Goal: Task Accomplishment & Management: Manage account settings

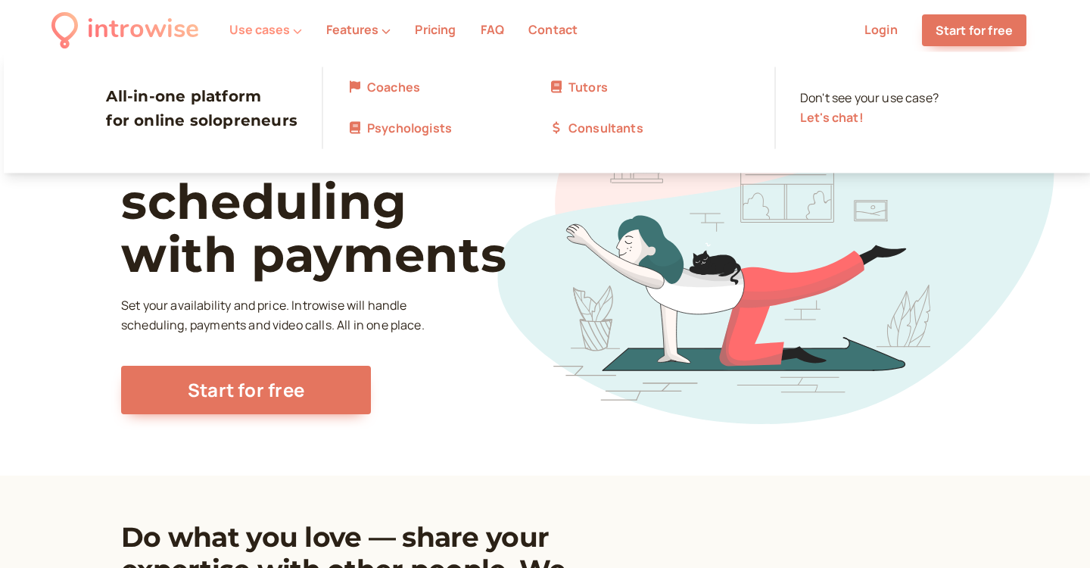
click at [295, 31] on icon at bounding box center [297, 30] width 9 height 9
click at [369, 88] on link "Coaches" at bounding box center [447, 88] width 201 height 20
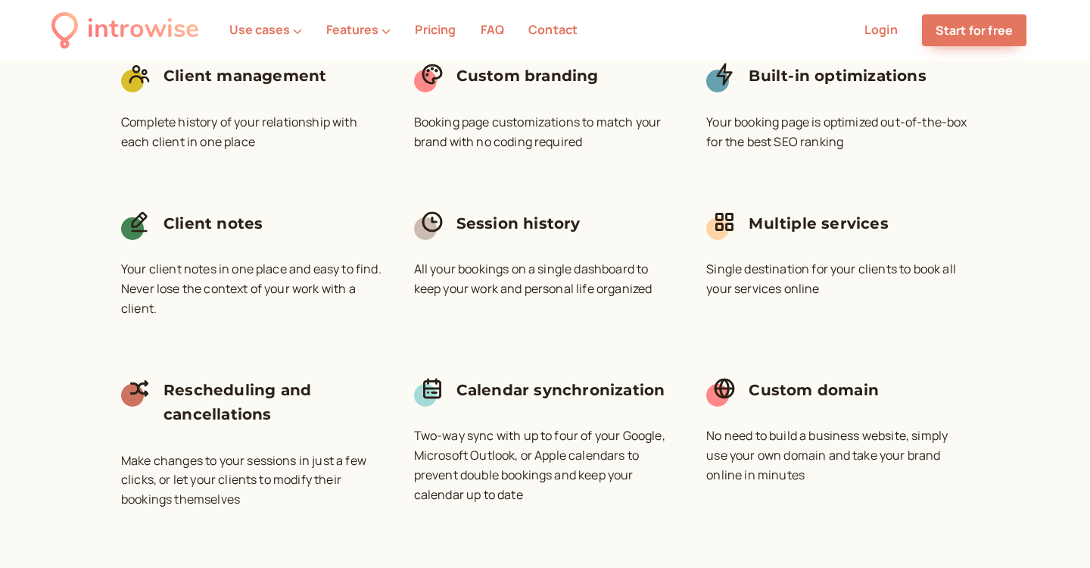
scroll to position [3998, 0]
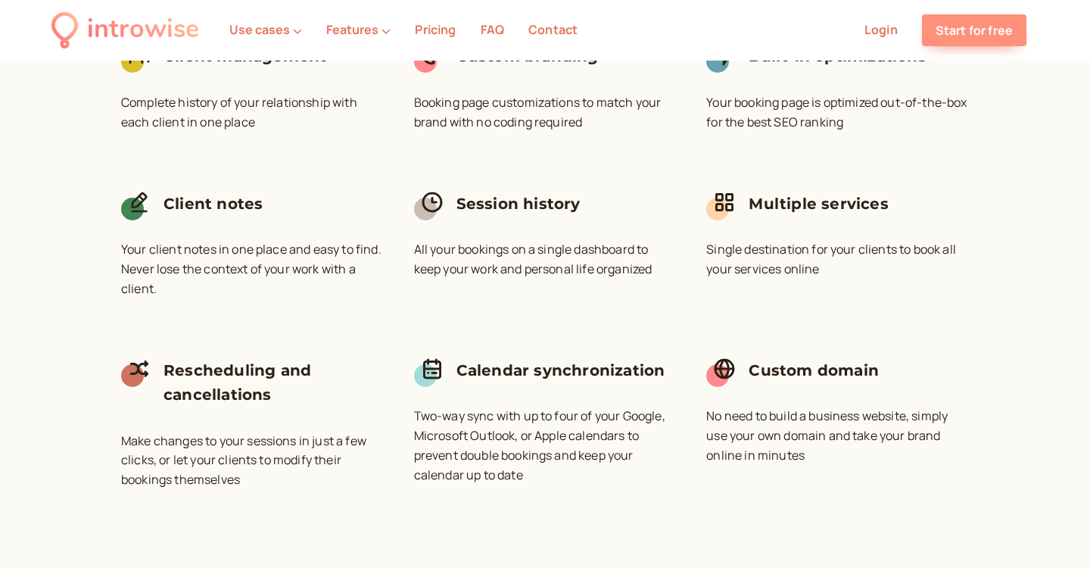
click at [950, 34] on link "Start for free" at bounding box center [974, 30] width 104 height 32
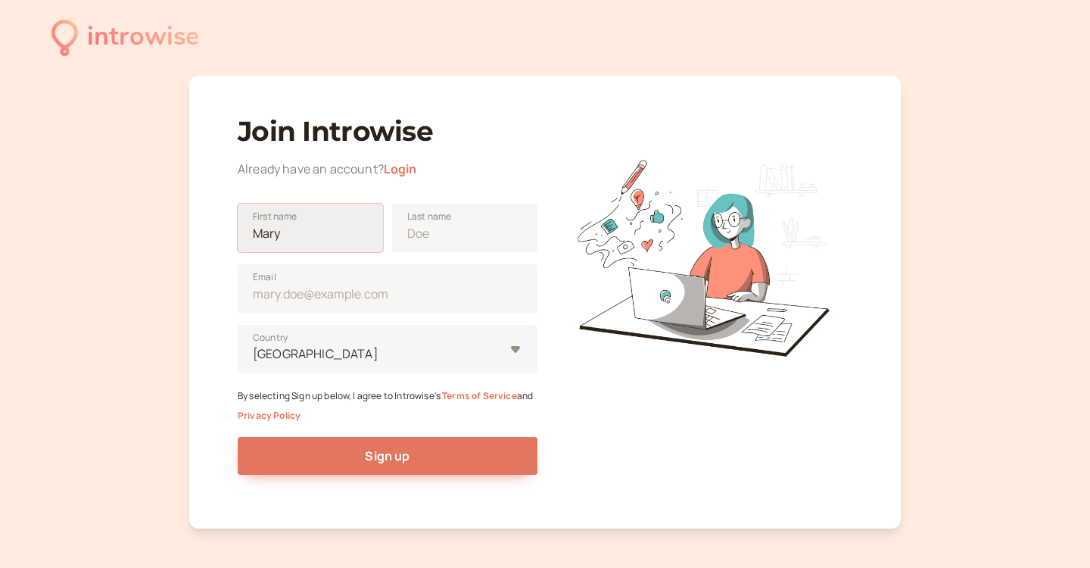
click at [320, 238] on input "First name" at bounding box center [310, 228] width 145 height 48
type input "Kayla"
type input "[PERSON_NAME]"
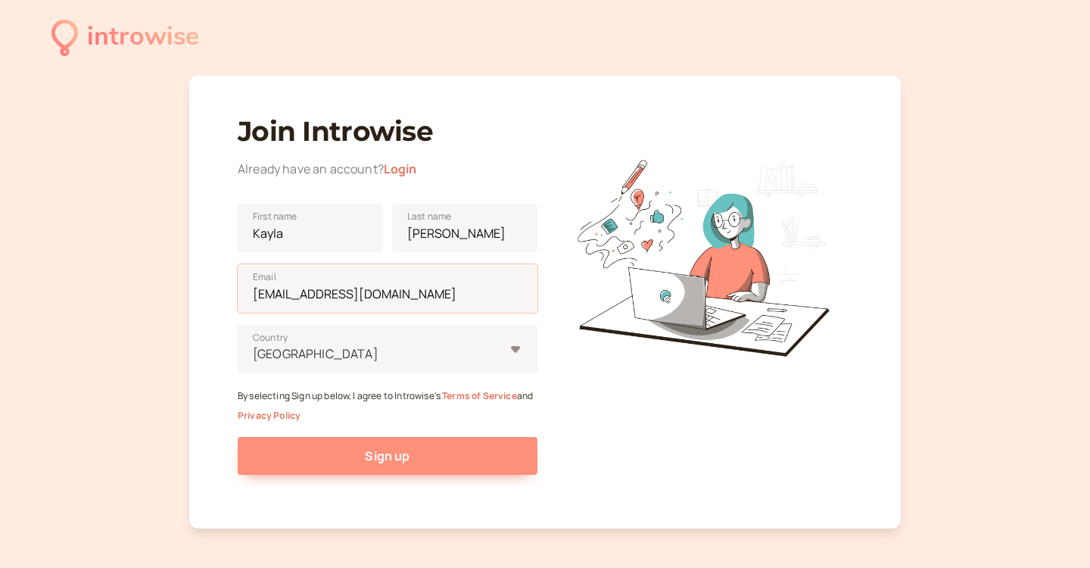
type input "kayla@thelittlehouseofwellness.com"
click at [295, 438] on button "Sign up" at bounding box center [388, 456] width 300 height 38
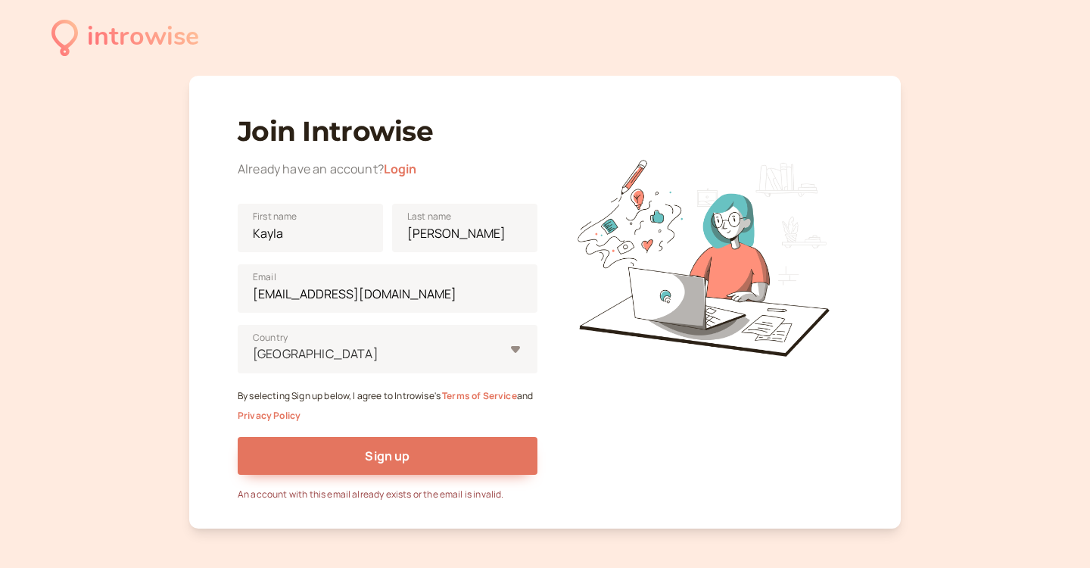
click at [395, 169] on link "Login" at bounding box center [400, 168] width 33 height 17
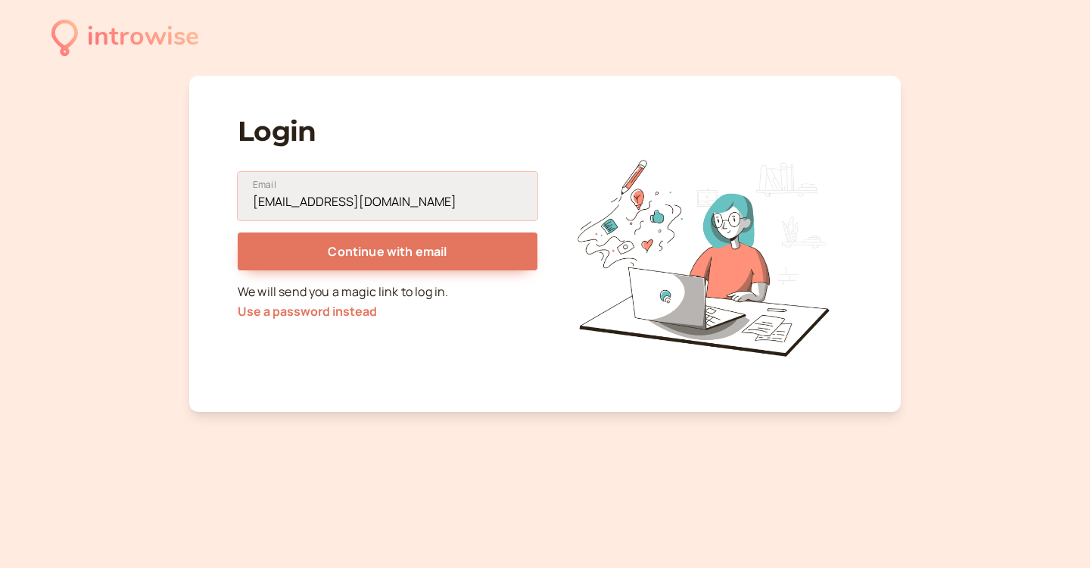
type input "kayla@thelittlehouseofwellness.com"
click at [388, 251] on button "Continue with email" at bounding box center [388, 251] width 300 height 38
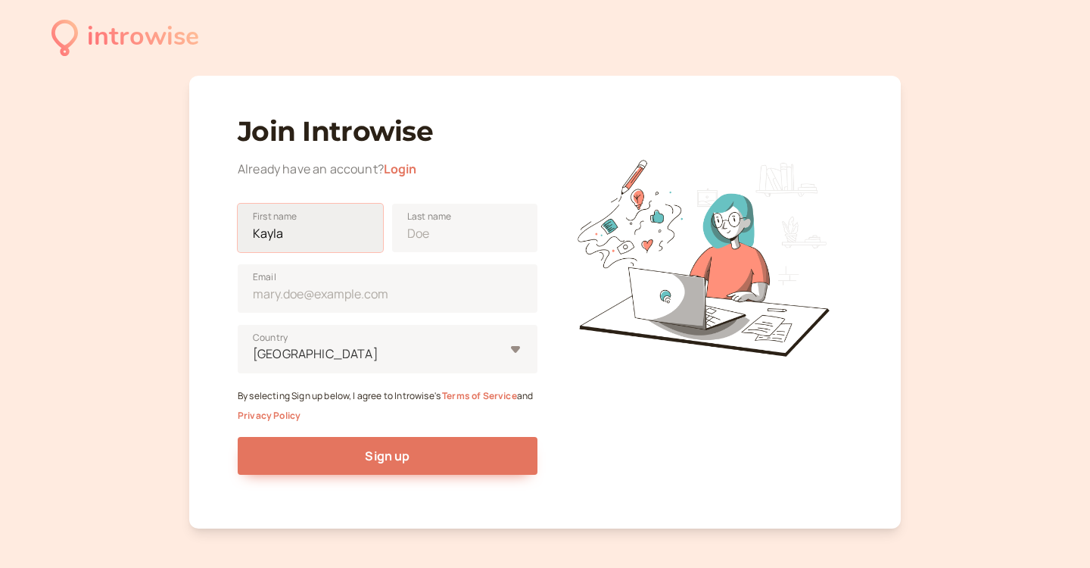
type input "Kayla"
type input "[PERSON_NAME]"
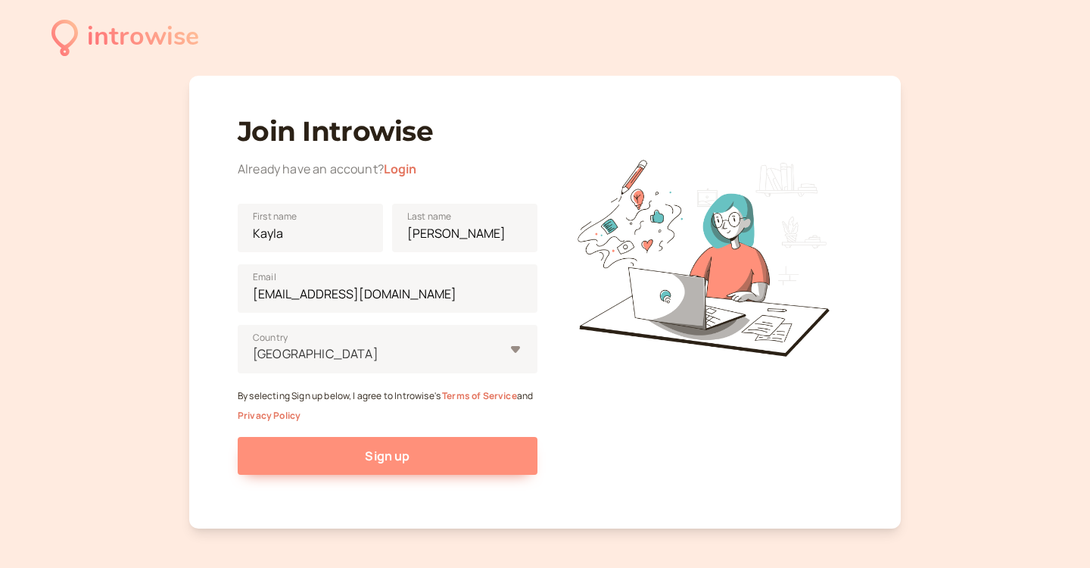
click at [284, 456] on button "Sign up" at bounding box center [388, 456] width 300 height 38
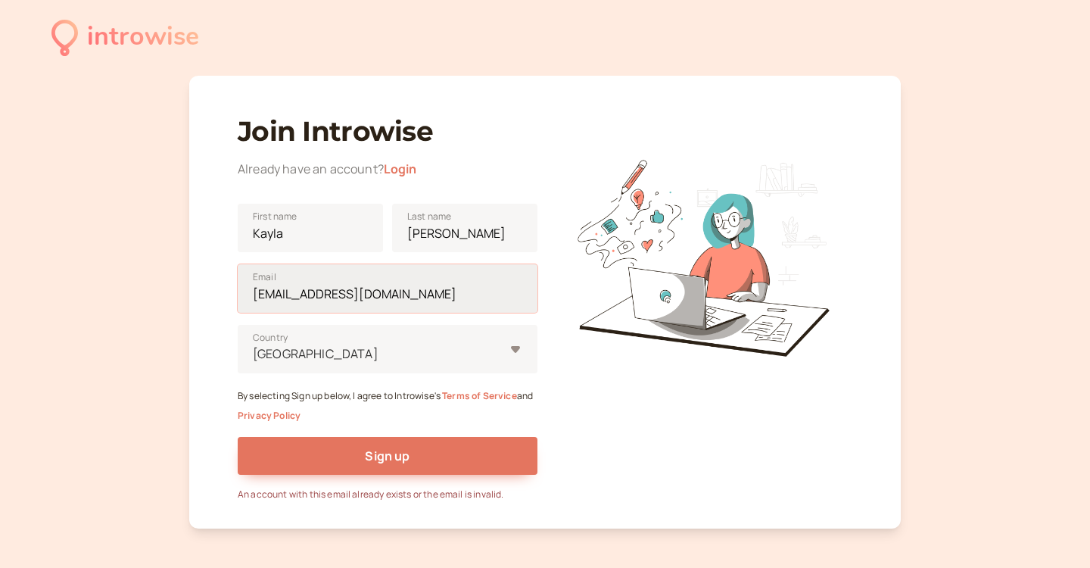
click at [375, 296] on input "kayla@thelittlehouseofwellness.com" at bounding box center [388, 288] width 300 height 48
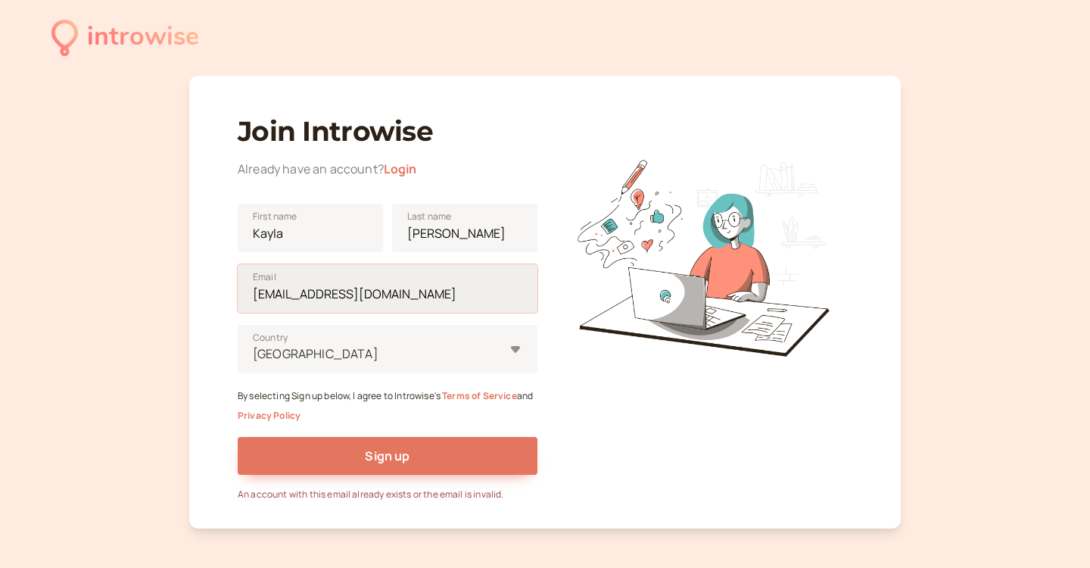
click at [375, 296] on input "kayla@thelittlehouseofwellness.com" at bounding box center [388, 288] width 300 height 48
type input "[EMAIL_ADDRESS][DOMAIN_NAME]"
click at [388, 453] on button "Sign up" at bounding box center [388, 456] width 300 height 38
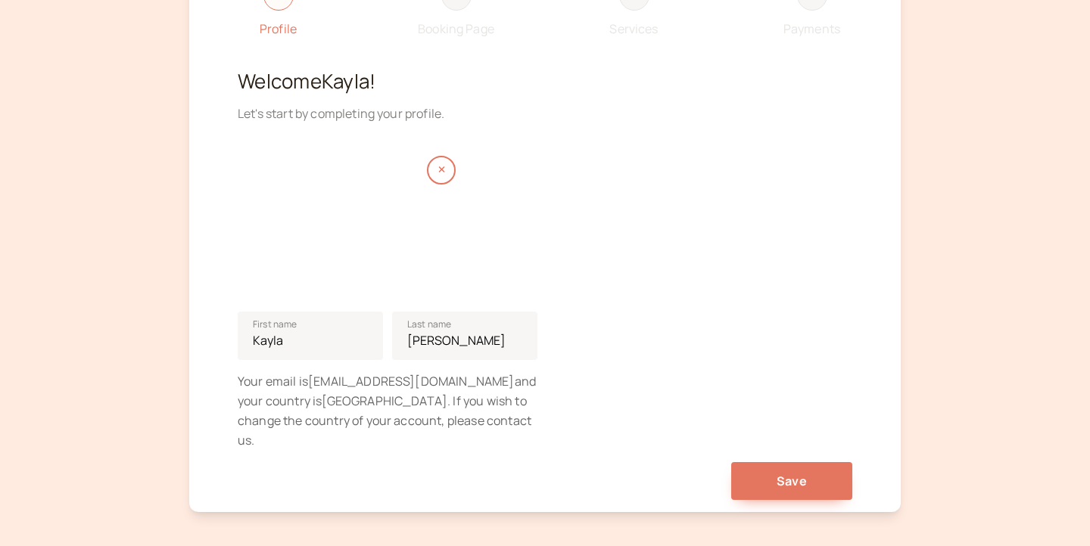
scroll to position [126, 0]
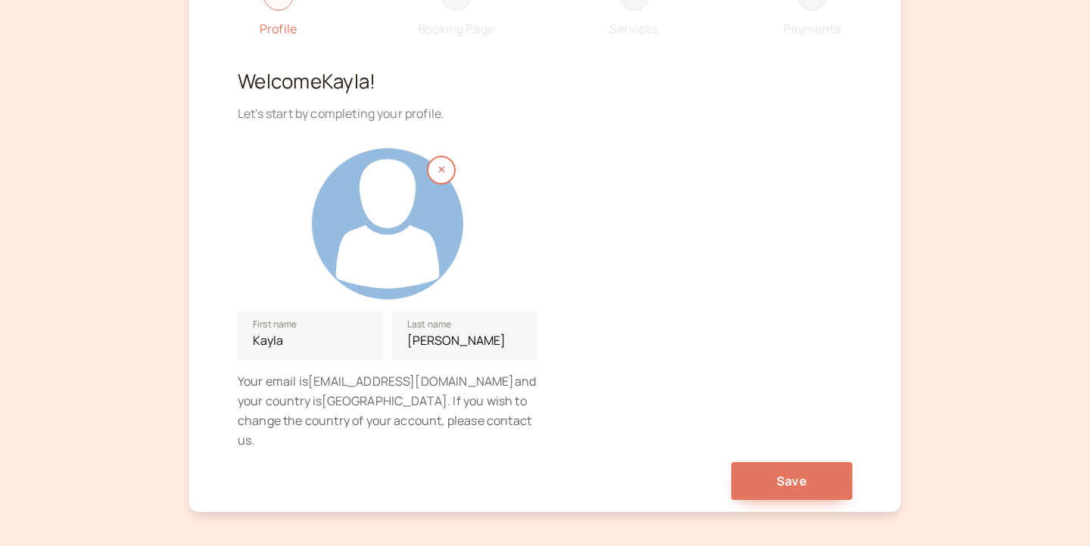
click at [404, 198] on div at bounding box center [387, 223] width 151 height 151
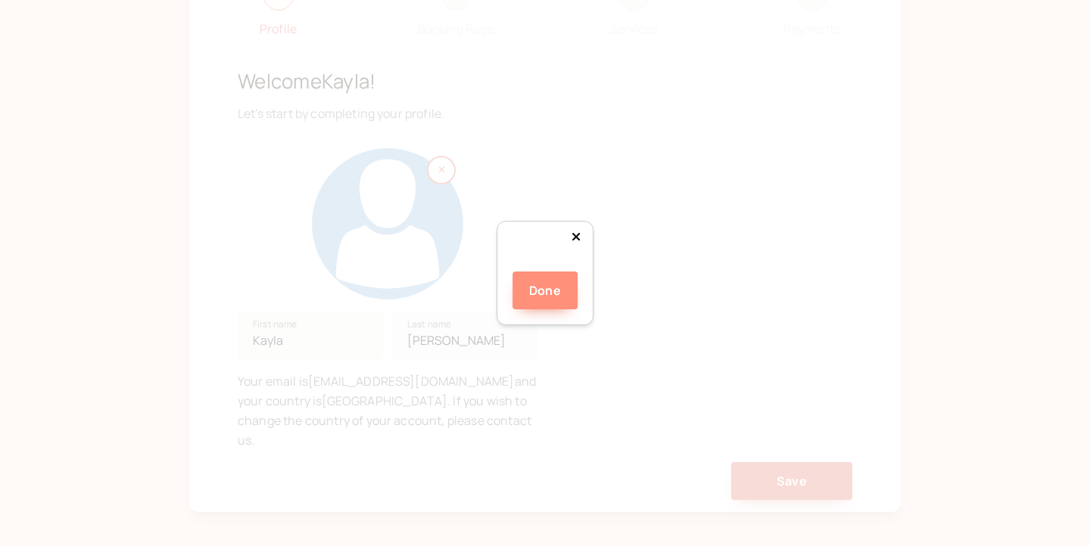
click at [553, 310] on button "Done" at bounding box center [544, 291] width 65 height 38
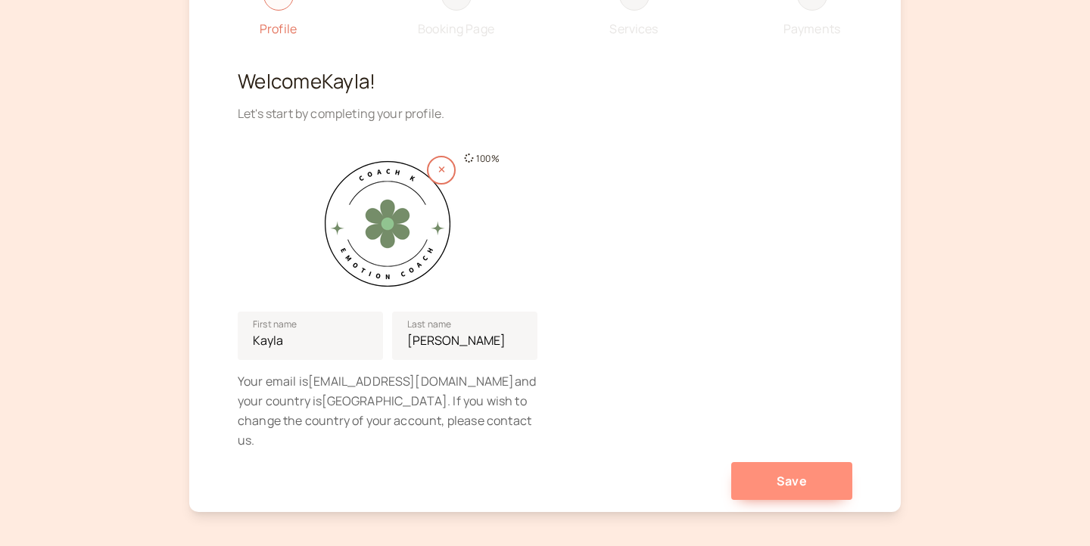
click at [777, 473] on span "Save" at bounding box center [792, 481] width 30 height 17
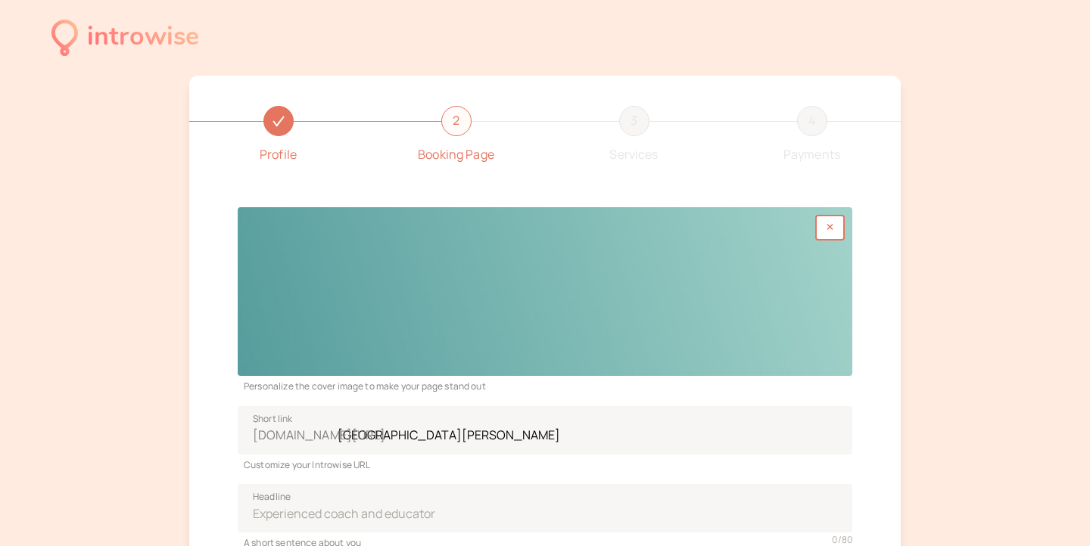
click at [569, 326] on div at bounding box center [545, 291] width 615 height 169
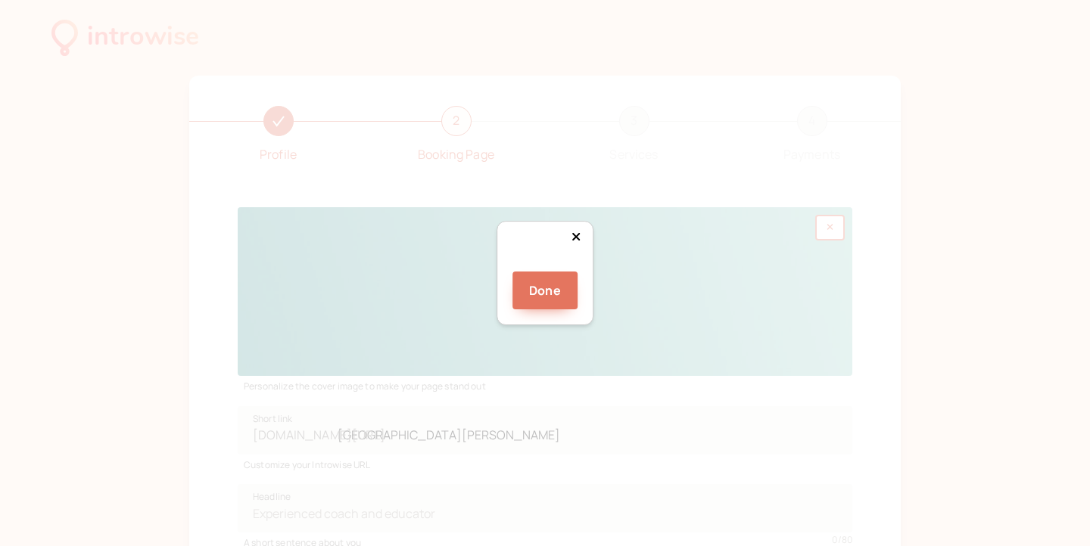
click at [576, 381] on div at bounding box center [757, 431] width 363 height 100
click at [802, 90] on div "Done" at bounding box center [545, 273] width 1090 height 546
click at [599, 352] on div at bounding box center [770, 410] width 423 height 117
click at [297, 168] on div "Done" at bounding box center [545, 273] width 1090 height 546
click at [837, 109] on div "Done" at bounding box center [545, 273] width 1090 height 546
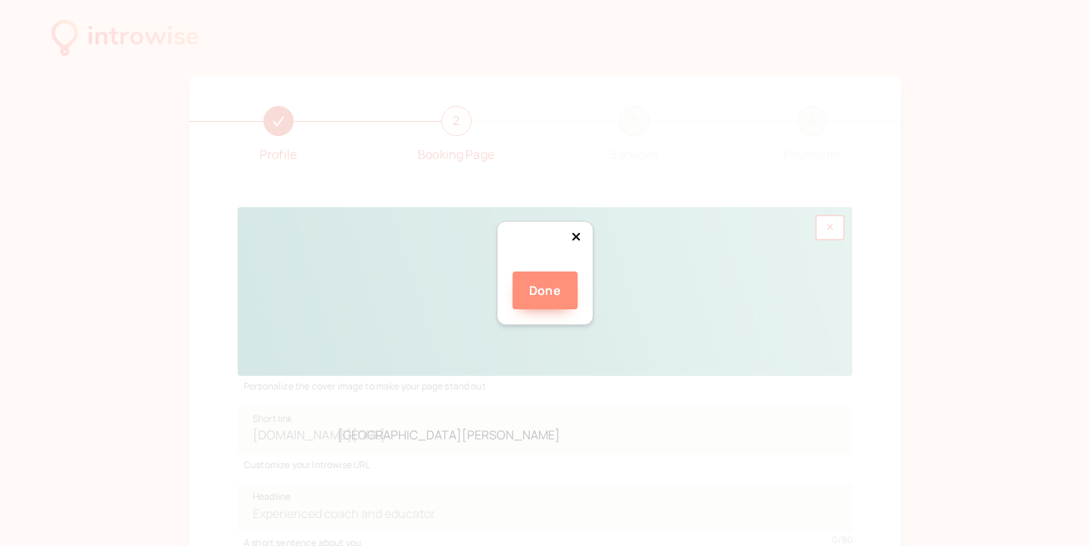
click at [546, 310] on button "Done" at bounding box center [544, 291] width 65 height 38
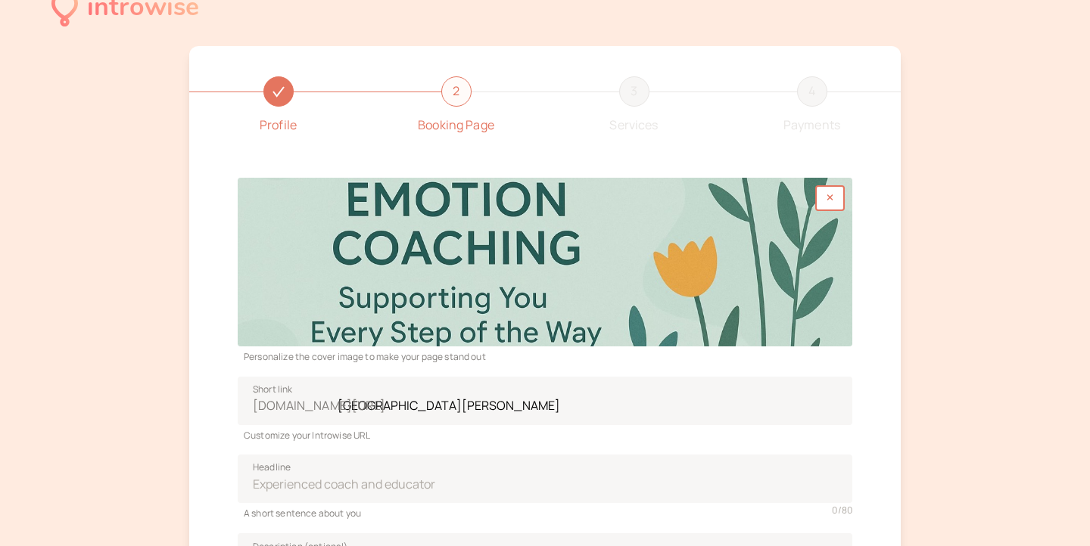
scroll to position [47, 0]
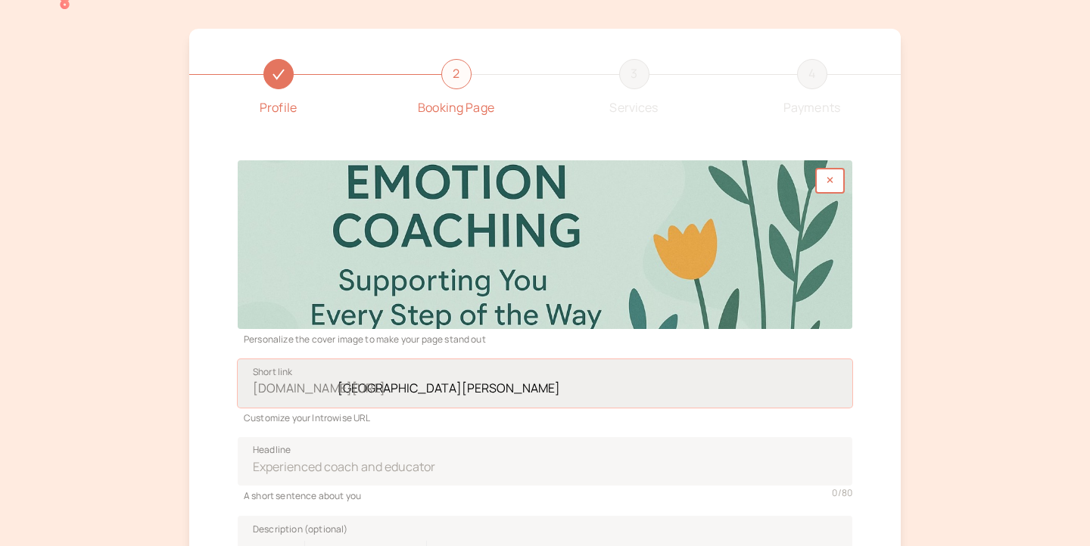
click at [531, 394] on input "[GEOGRAPHIC_DATA][PERSON_NAME]" at bounding box center [545, 384] width 615 height 48
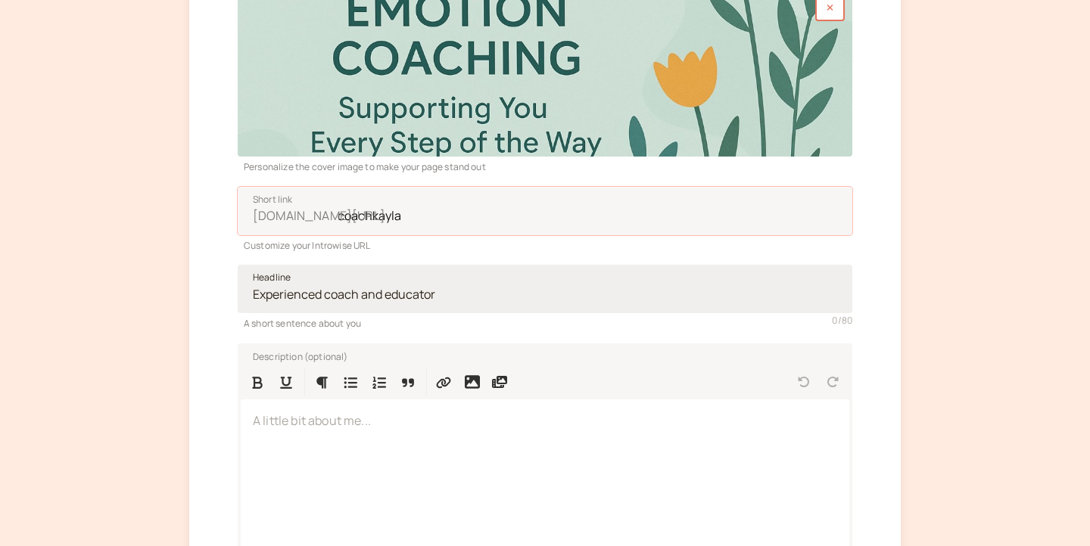
scroll to position [219, 0]
type input "coachkayla"
click at [446, 297] on input "Headline" at bounding box center [545, 290] width 615 height 48
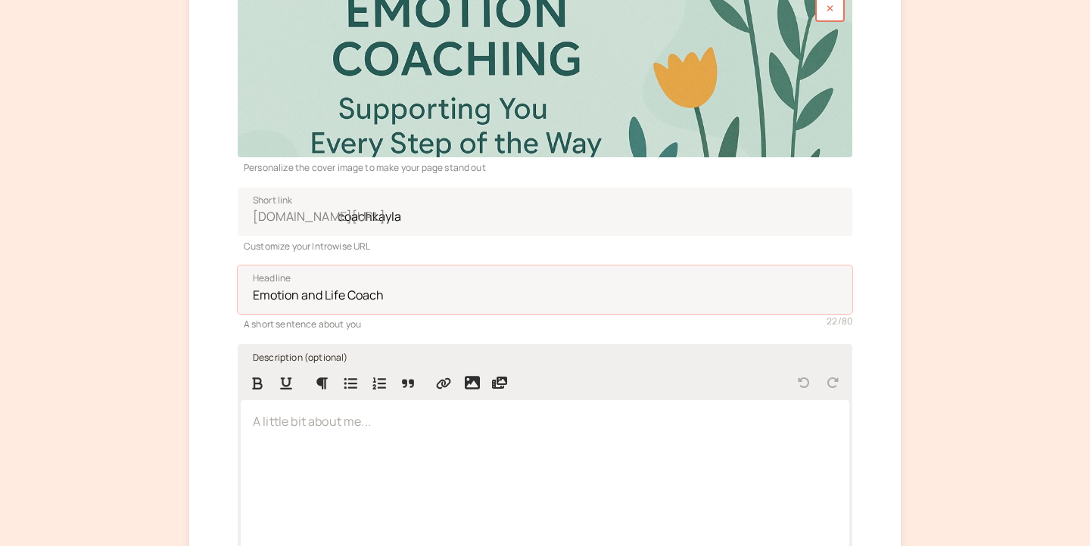
type input "Emotion and Life Coach"
click at [384, 455] on div at bounding box center [545, 498] width 609 height 196
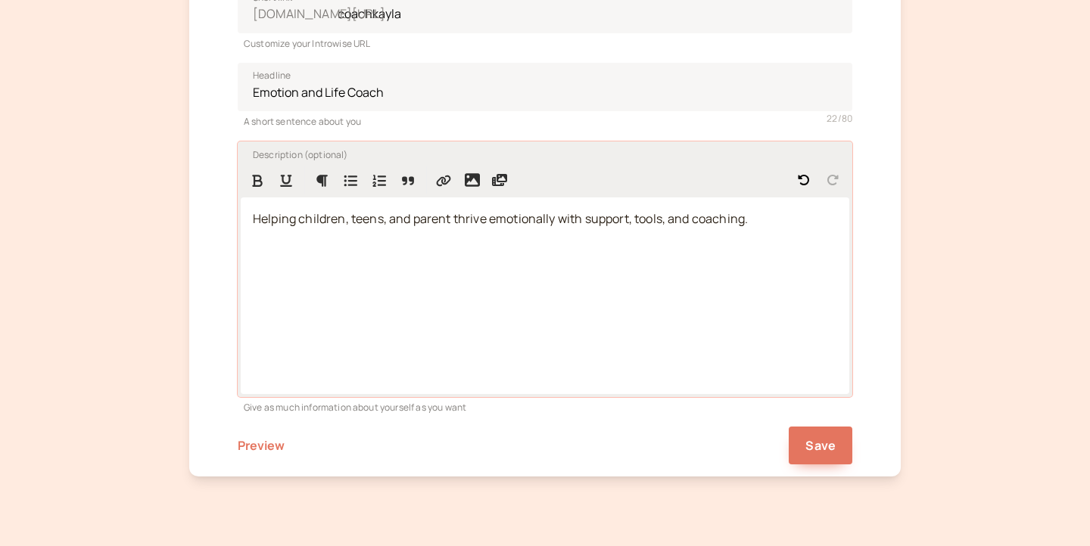
scroll to position [435, 0]
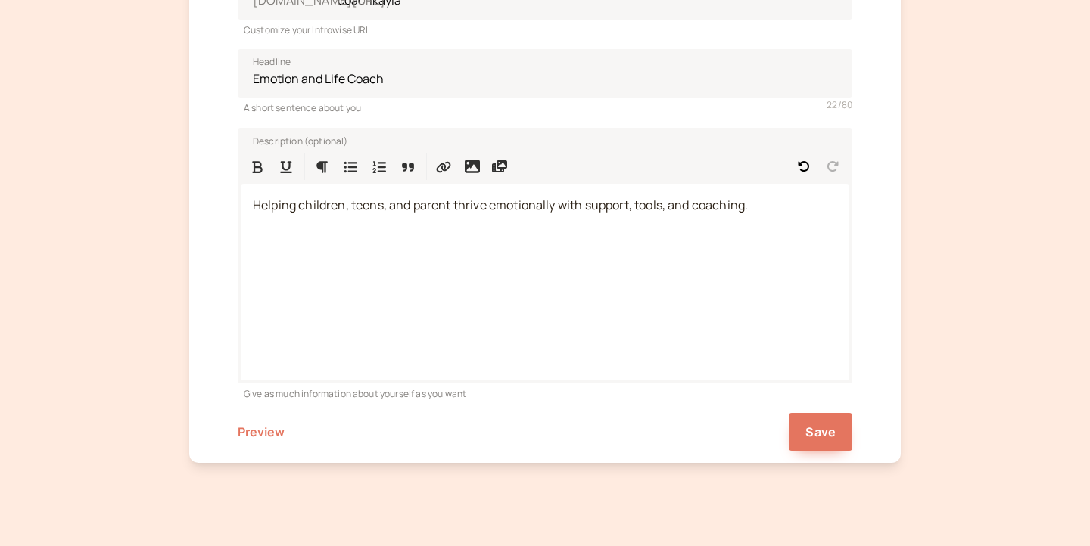
click at [824, 449] on div "Profile 2 Booking Page 3 Services 4 Payments Personalize the cover image to mak…" at bounding box center [544, 51] width 711 height 823
click at [829, 434] on span "Save" at bounding box center [820, 432] width 30 height 17
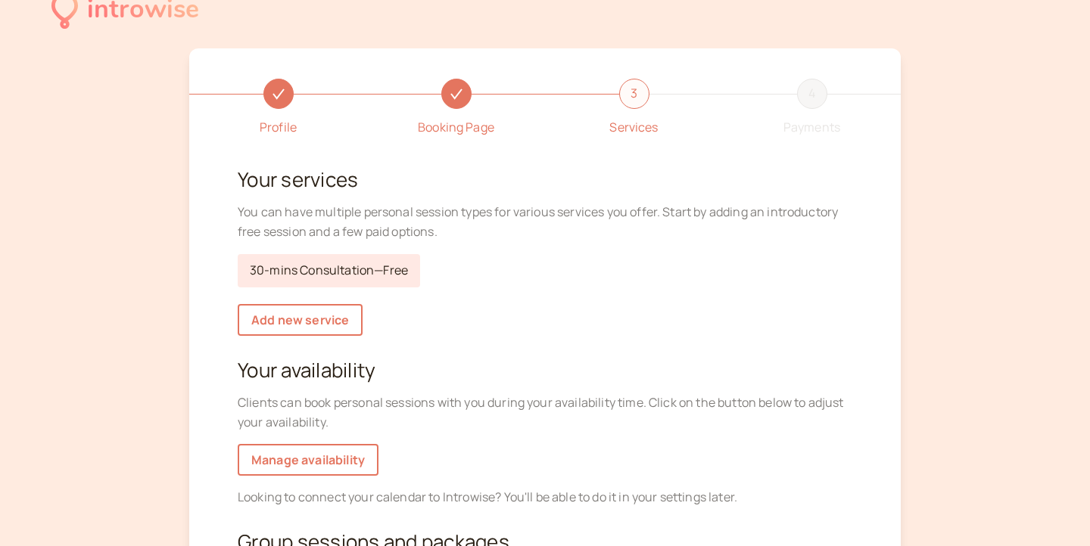
scroll to position [27, 0]
click at [300, 319] on link "Add new service" at bounding box center [300, 320] width 125 height 32
select select "30"
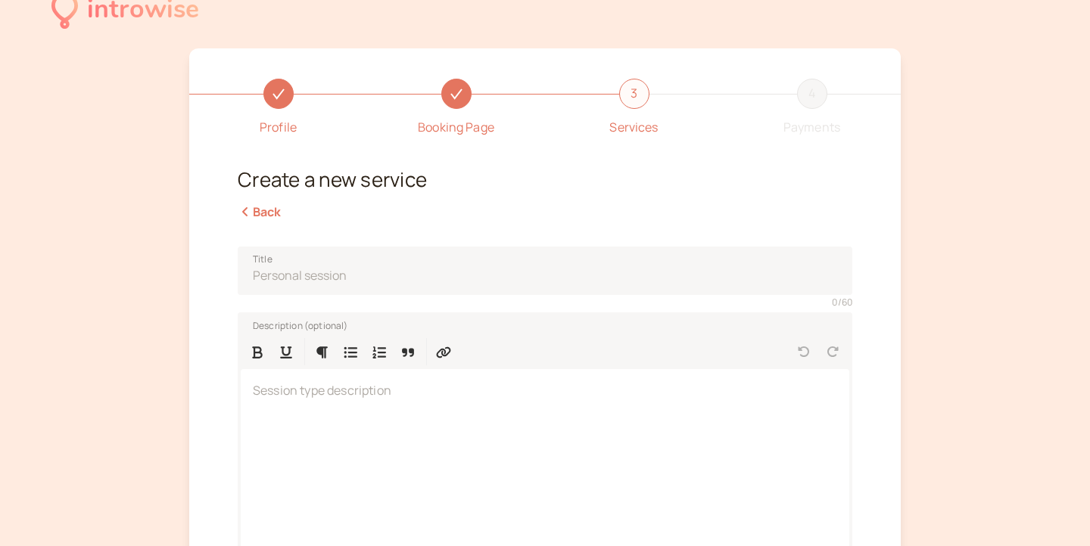
click at [271, 205] on link "Back" at bounding box center [260, 212] width 44 height 17
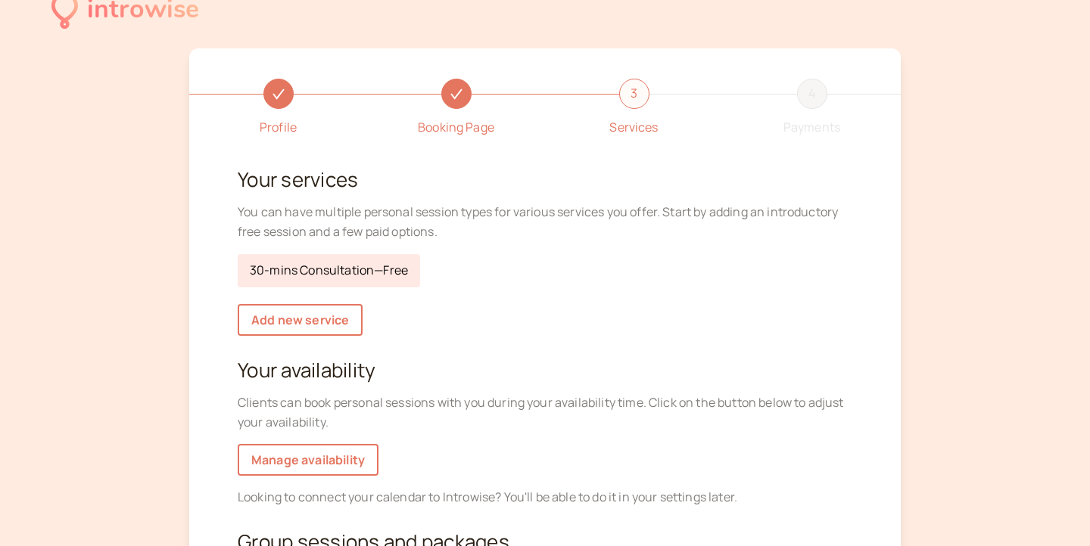
click at [316, 272] on link "30-mins Consultation — Free" at bounding box center [329, 270] width 182 height 33
select select "30"
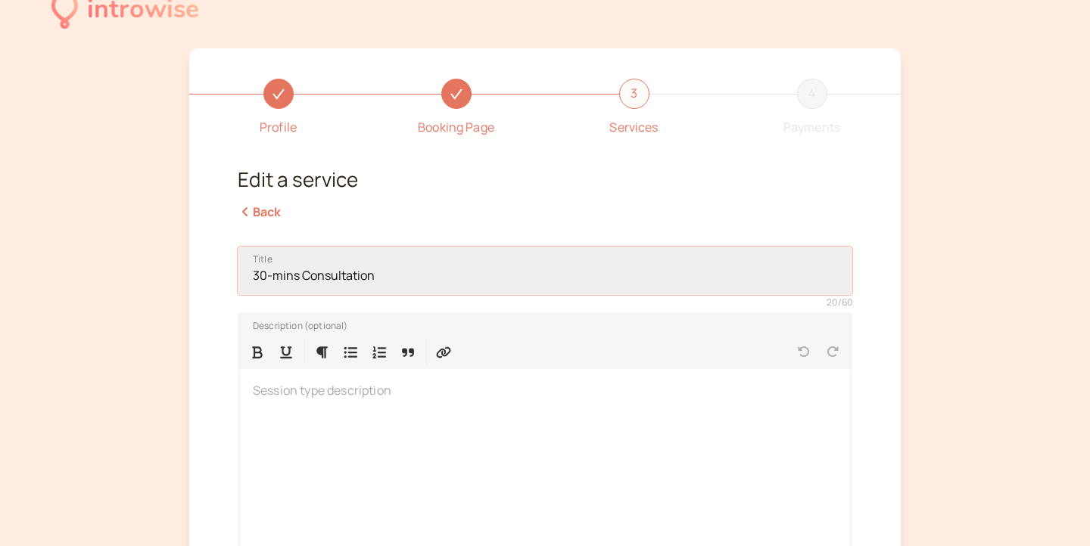
click at [350, 282] on input "30-mins Consultation" at bounding box center [545, 271] width 615 height 48
type input "3"
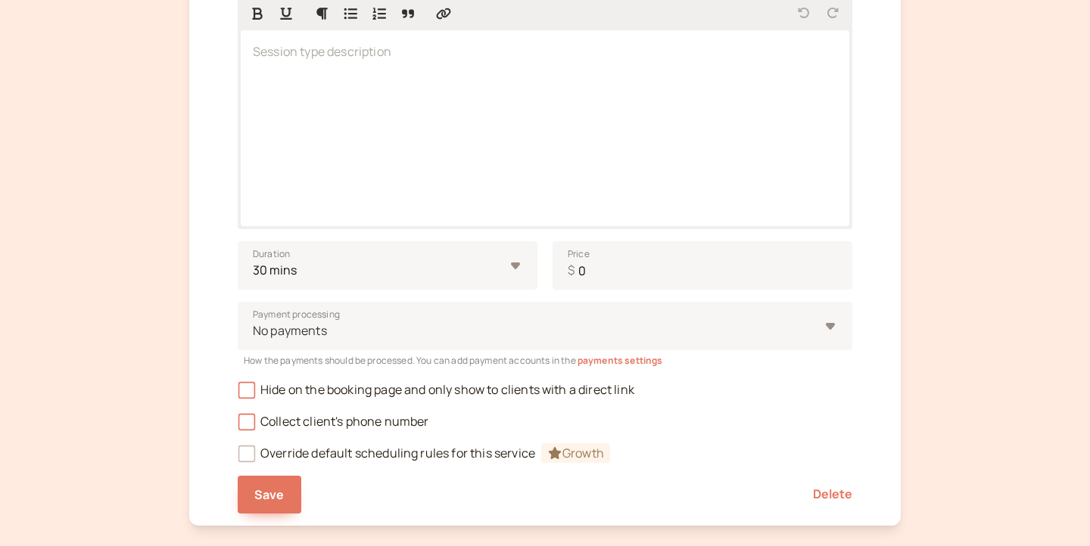
scroll to position [369, 0]
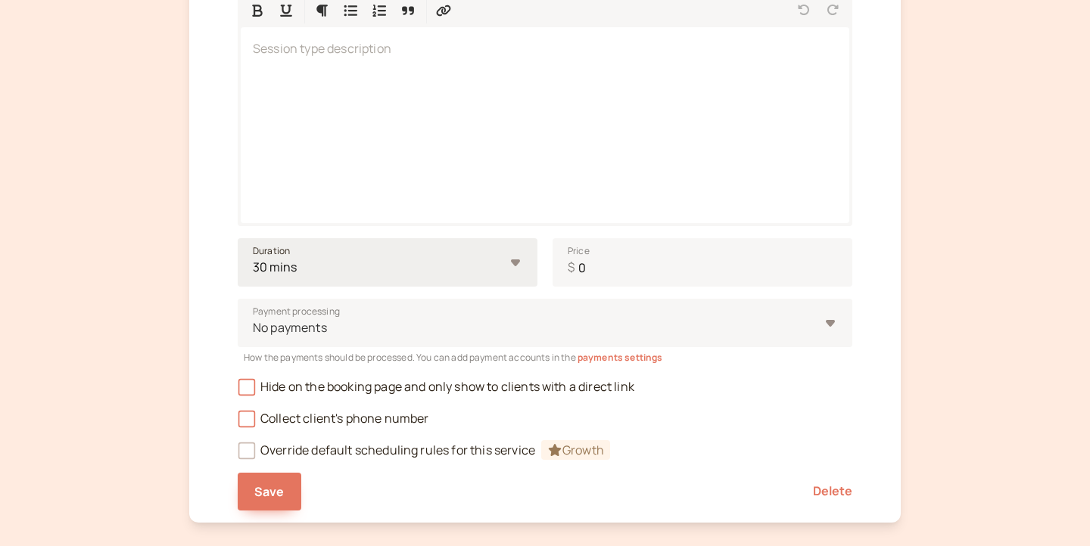
type input "General Session"
select select "60"
click at [624, 262] on input "0" at bounding box center [703, 262] width 300 height 48
type input "0"
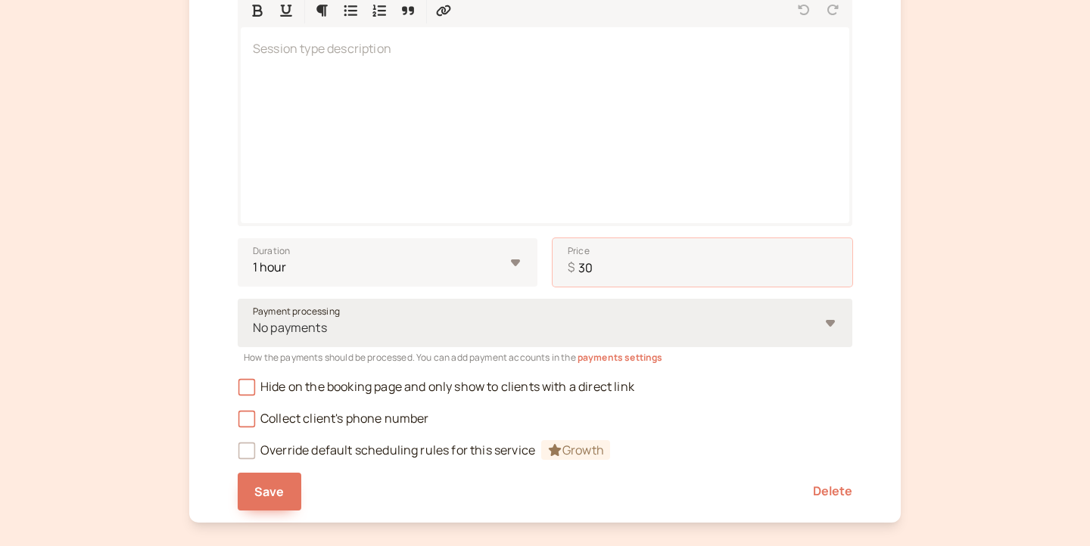
type input "30"
click at [397, 331] on div at bounding box center [535, 328] width 568 height 20
click at [254, 331] on input "Payment processing No payments" at bounding box center [252, 327] width 2 height 17
click at [397, 329] on div at bounding box center [535, 328] width 568 height 20
click at [254, 329] on input "Payment processing Select is focused ,type to refine list, press Down to open t…" at bounding box center [252, 327] width 2 height 17
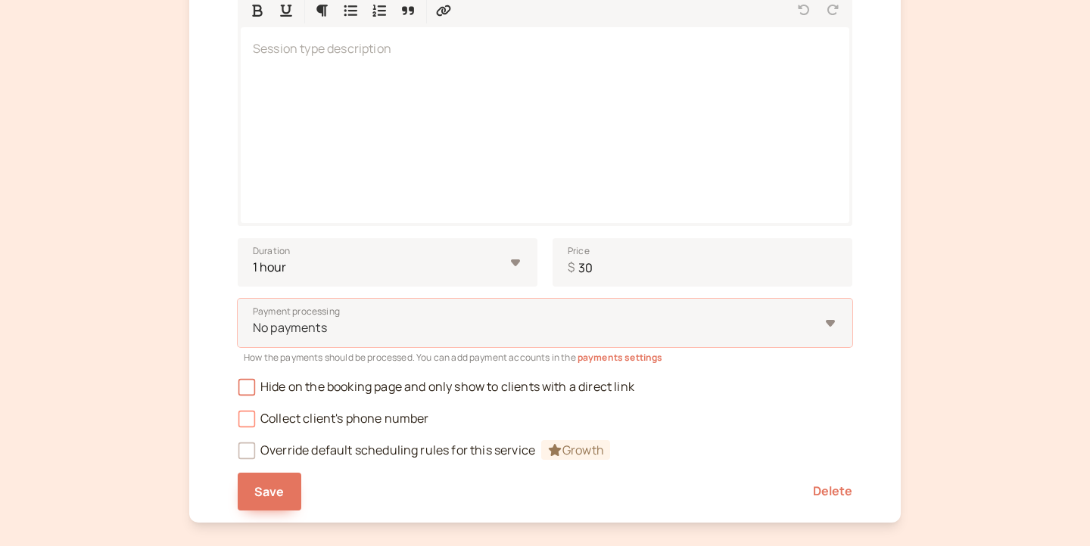
click at [352, 415] on span "Collect client's phone number" at bounding box center [333, 418] width 191 height 17
click at [238, 423] on input "Collect client's phone number" at bounding box center [238, 423] width 0 height 0
click at [267, 500] on button "Save" at bounding box center [270, 492] width 64 height 38
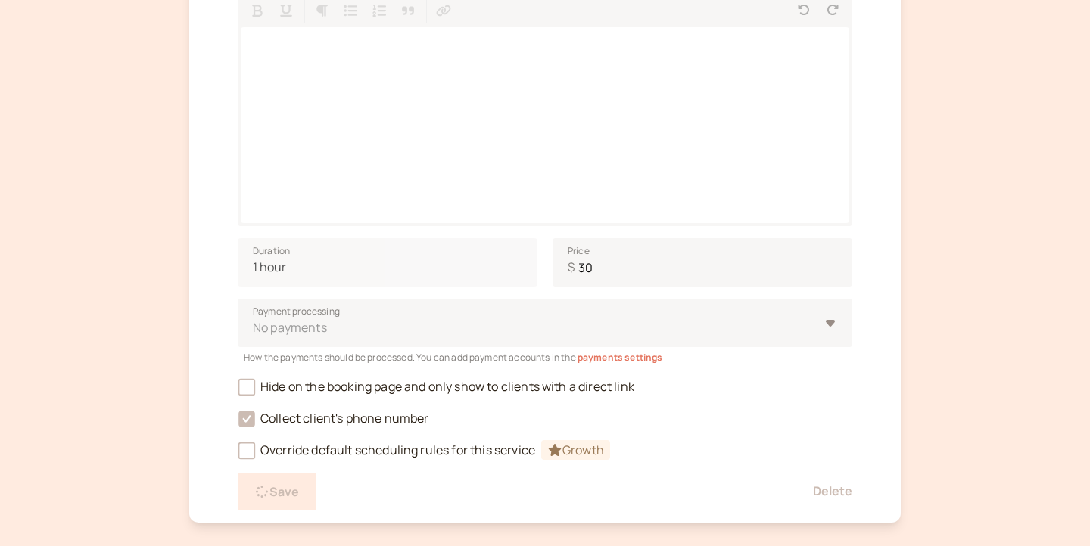
scroll to position [263, 0]
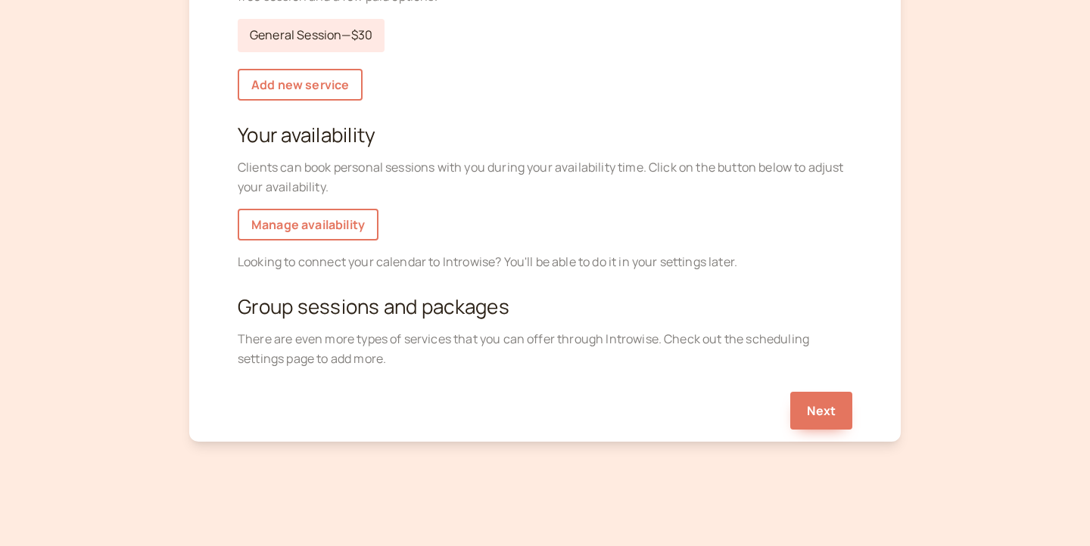
click at [362, 93] on div "Add new service" at bounding box center [545, 84] width 627 height 41
click at [342, 92] on link "Add new service" at bounding box center [300, 85] width 125 height 32
select select "30"
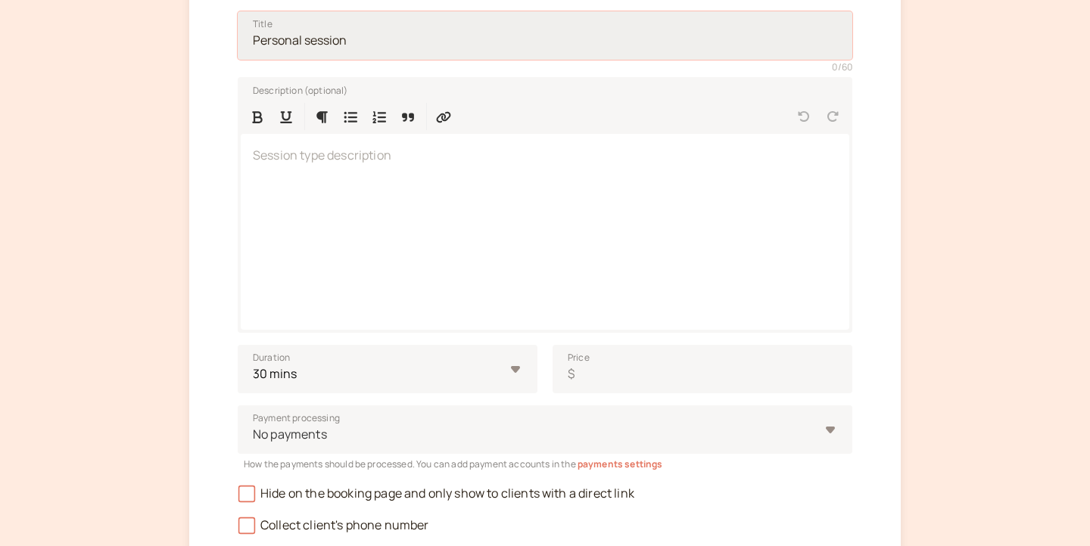
click at [400, 51] on input "Title" at bounding box center [545, 35] width 615 height 48
click at [366, 37] on input "Title" at bounding box center [545, 35] width 615 height 48
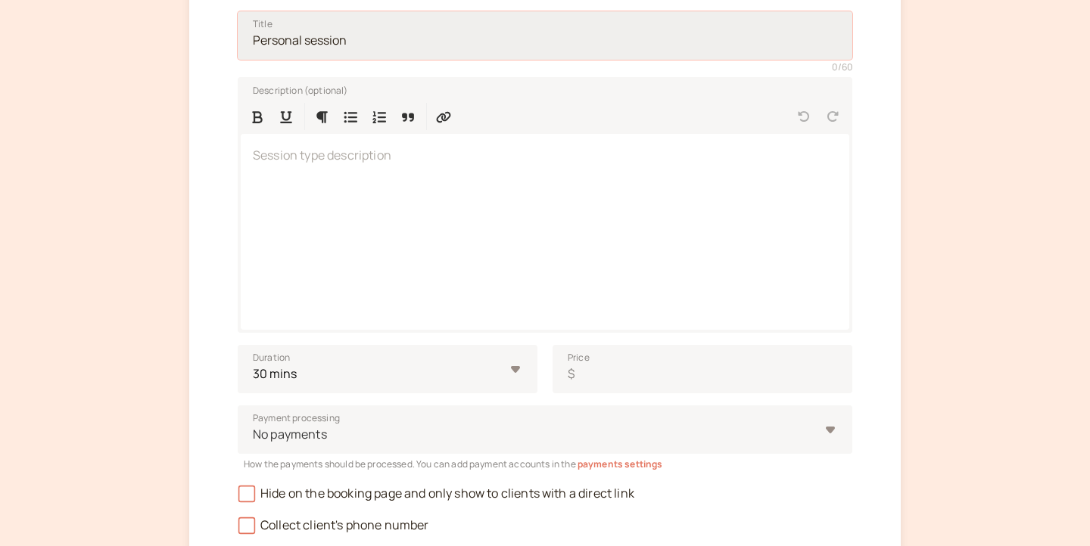
click at [366, 37] on input "Title" at bounding box center [545, 35] width 615 height 48
drag, startPoint x: 366, startPoint y: 37, endPoint x: 217, endPoint y: 53, distance: 149.9
click at [217, 53] on div "Profile Booking Page 3 Services 4 Payments Create a new service Back Title 0 / …" at bounding box center [544, 221] width 711 height 817
type input "Weekend Session"
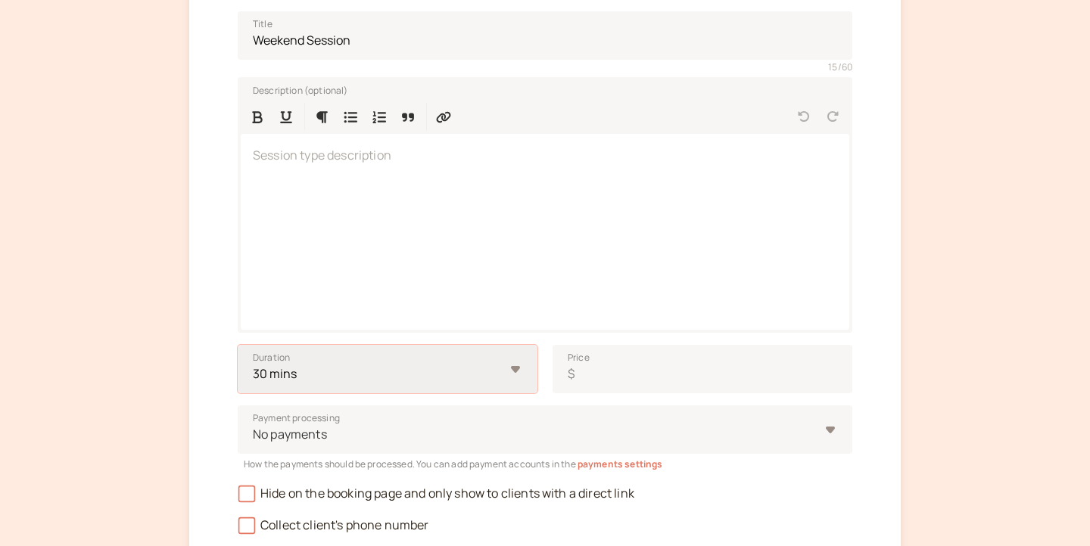
select select "60"
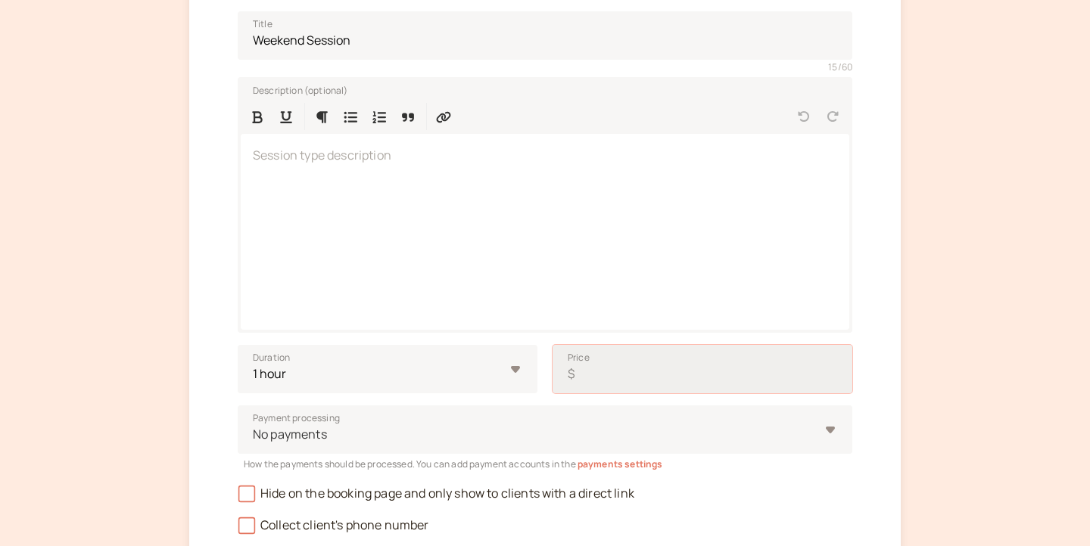
click at [581, 367] on input "Price $" at bounding box center [703, 369] width 300 height 48
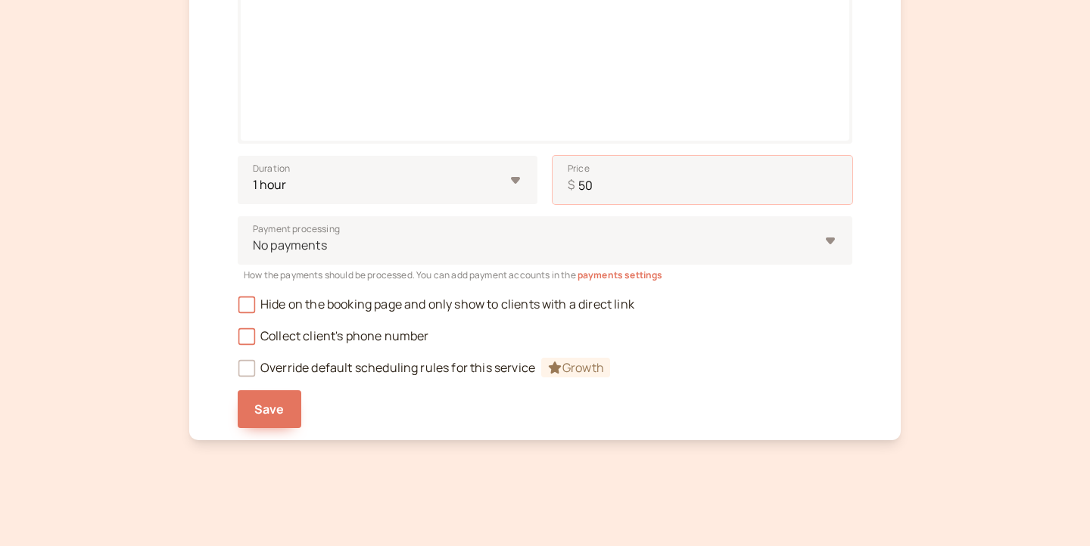
scroll to position [451, 0]
type input "50"
click at [314, 340] on span "Collect client's phone number" at bounding box center [333, 336] width 191 height 17
click at [238, 341] on input "Collect client's phone number" at bounding box center [238, 341] width 0 height 0
click at [275, 423] on button "Save" at bounding box center [270, 410] width 64 height 38
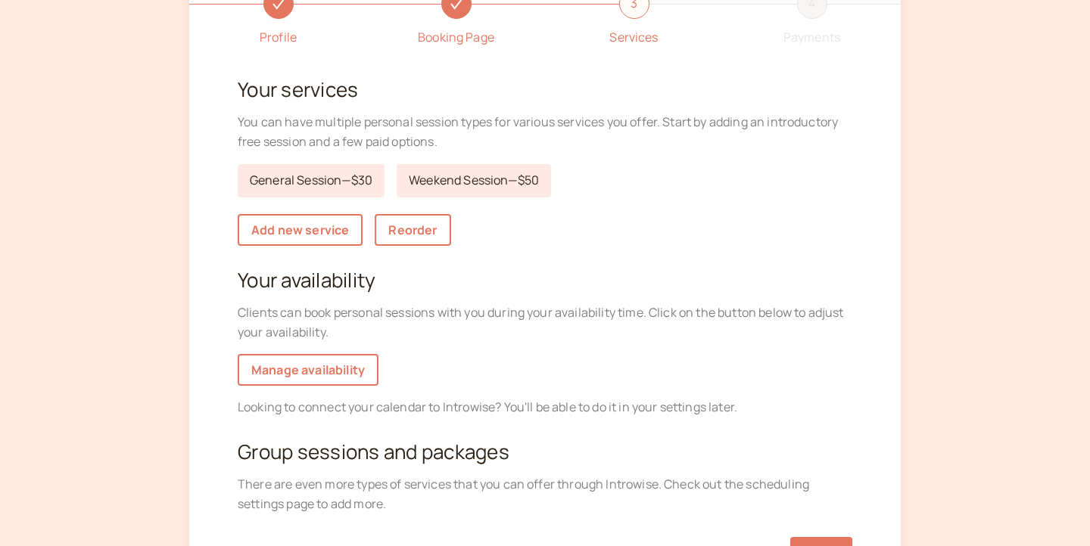
scroll to position [111, 0]
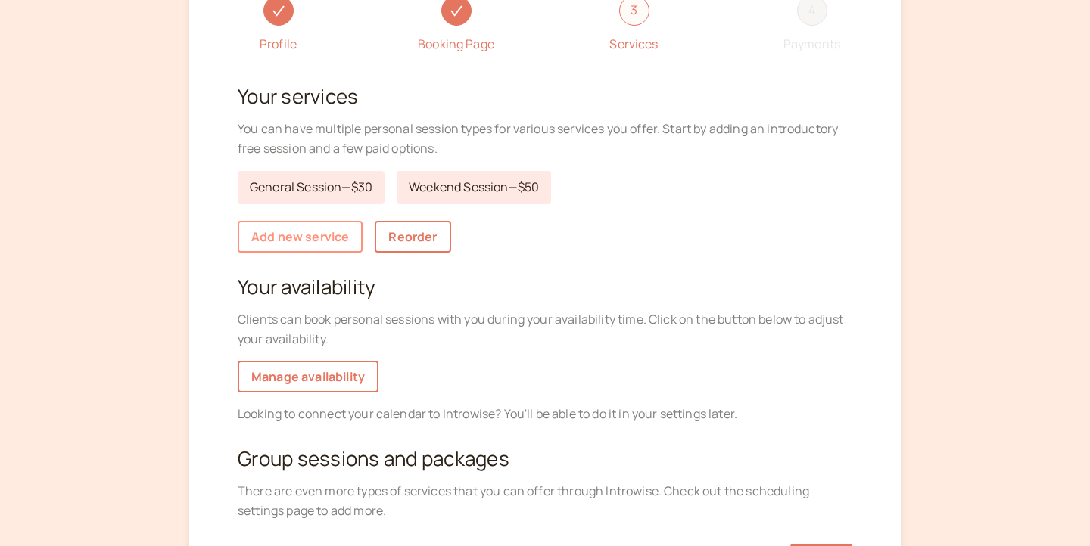
click at [336, 221] on link "Add new service" at bounding box center [300, 237] width 125 height 32
select select "30"
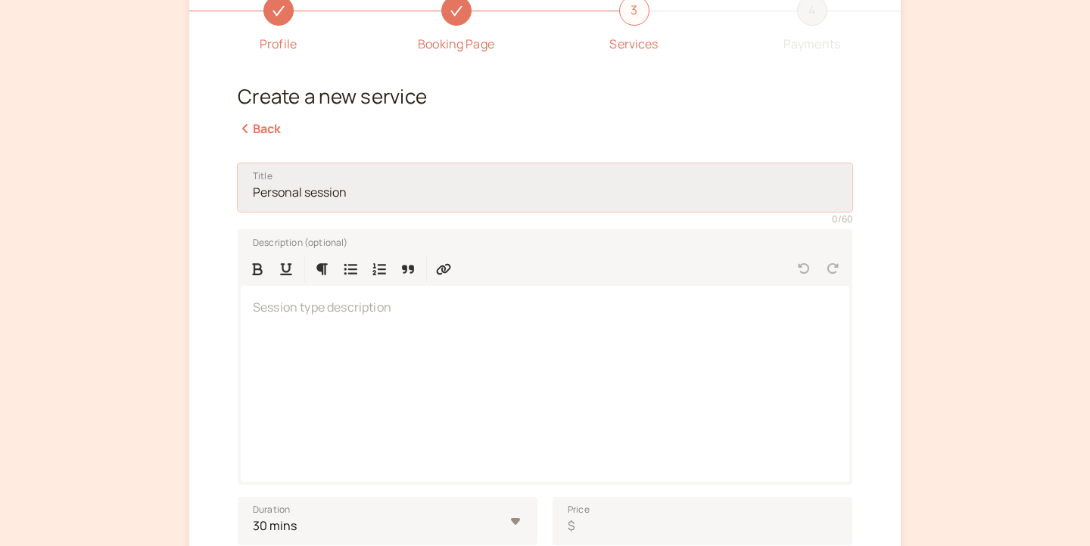
click at [334, 199] on input "Title" at bounding box center [545, 187] width 615 height 48
drag, startPoint x: 356, startPoint y: 193, endPoint x: 216, endPoint y: 186, distance: 140.2
click at [216, 186] on div "Profile Booking Page 3 Services 4 Payments Create a new service Back Title 0 / …" at bounding box center [544, 373] width 711 height 817
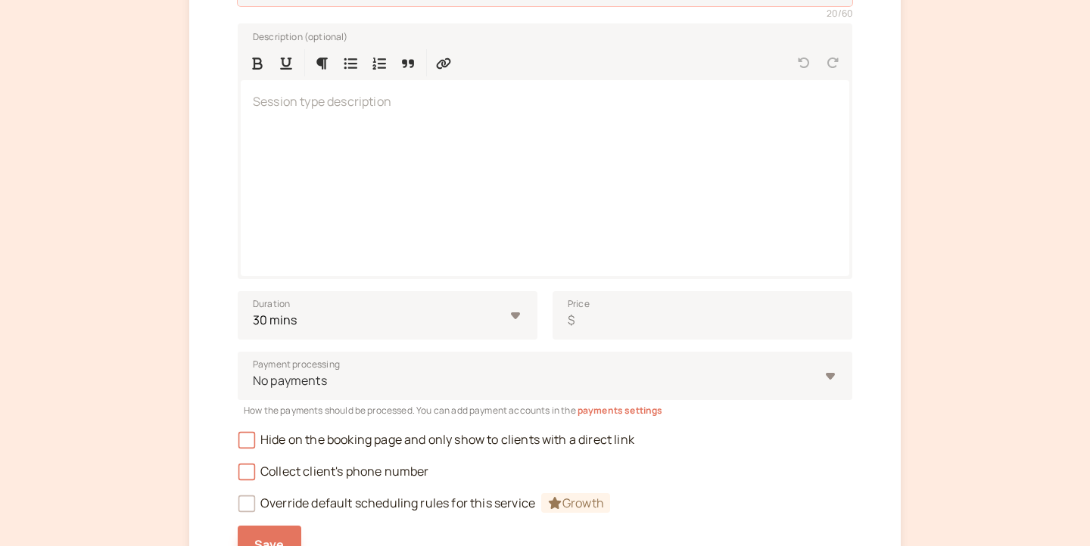
scroll to position [319, 0]
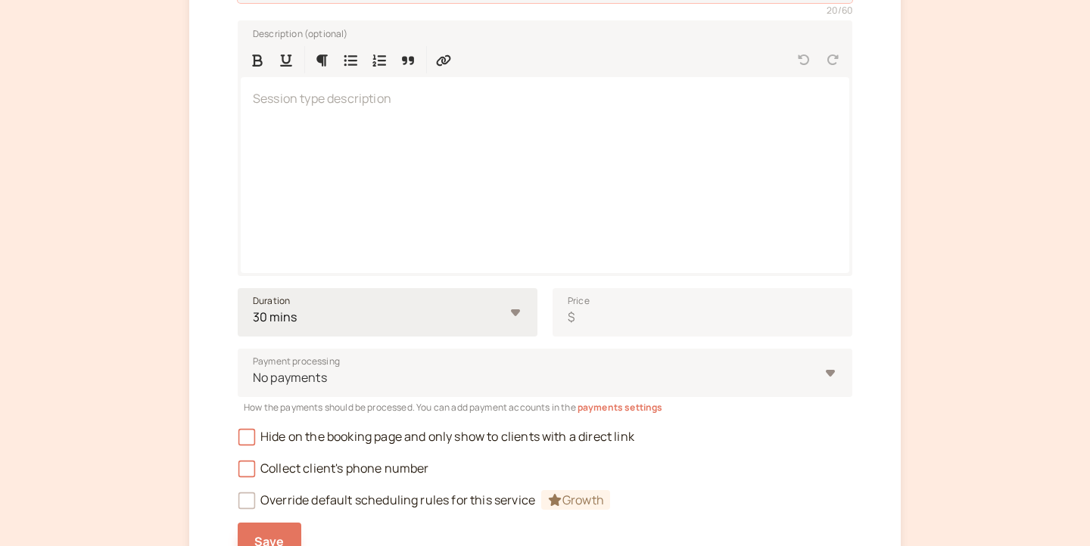
type input "Family/Group Session"
click at [288, 299] on span "Duration" at bounding box center [271, 301] width 37 height 15
click at [288, 299] on select "10 mins 15 mins 30 mins 45 mins 1 hour 1.5 hours 2 hours Custom…" at bounding box center [388, 312] width 300 height 48
select select "60"
click at [671, 320] on input "Price $" at bounding box center [703, 312] width 300 height 48
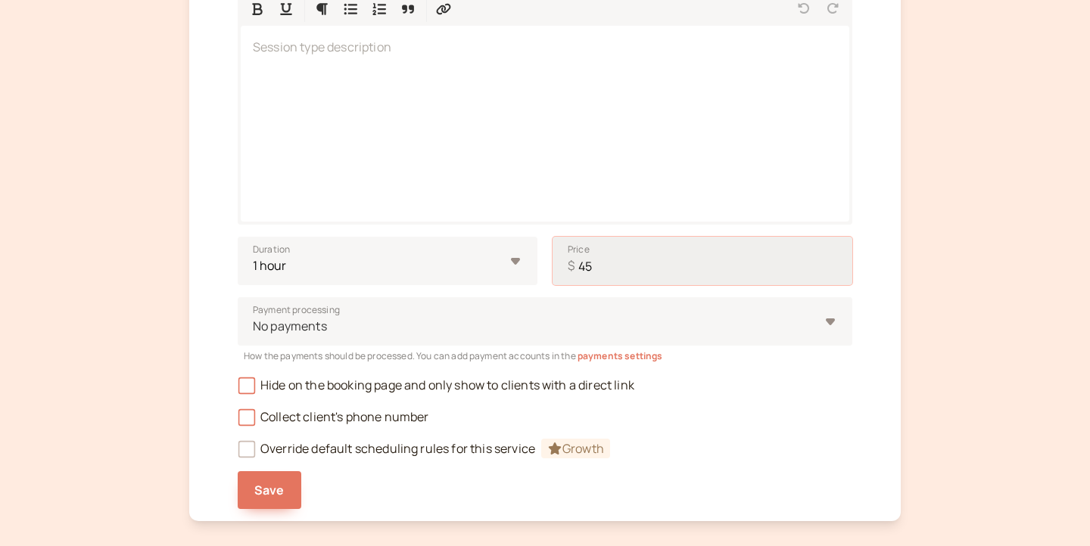
scroll to position [441, 0]
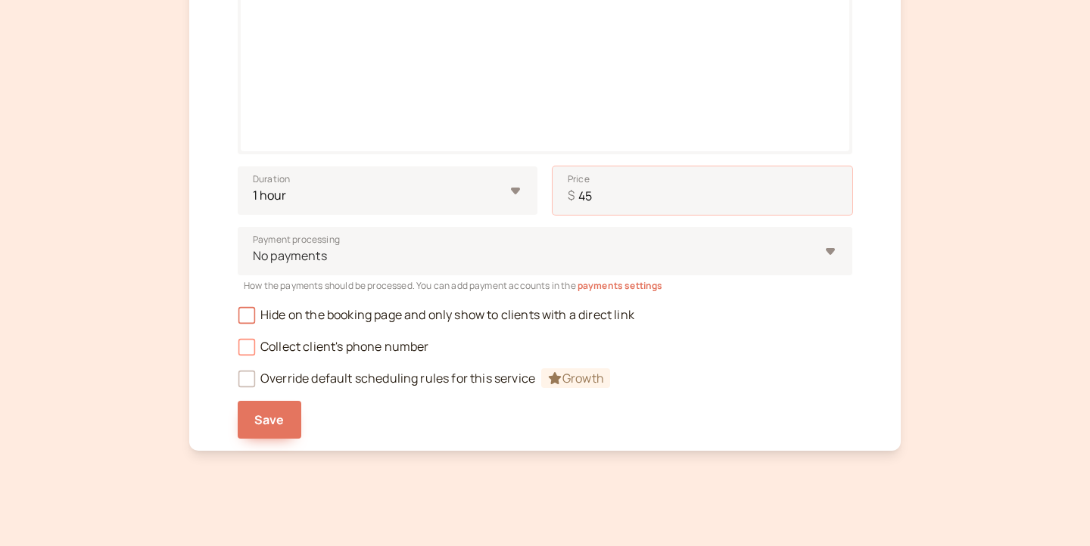
type input "45"
click at [335, 342] on span "Collect client's phone number" at bounding box center [333, 346] width 191 height 17
click at [238, 351] on input "Collect client's phone number" at bounding box center [238, 351] width 0 height 0
click at [277, 414] on span "Save" at bounding box center [269, 420] width 30 height 17
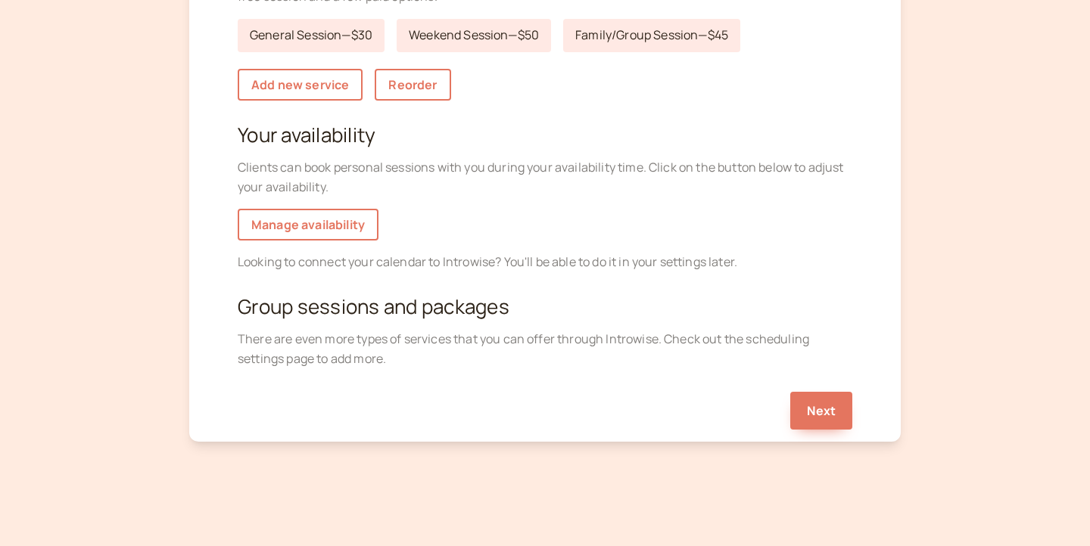
scroll to position [157, 0]
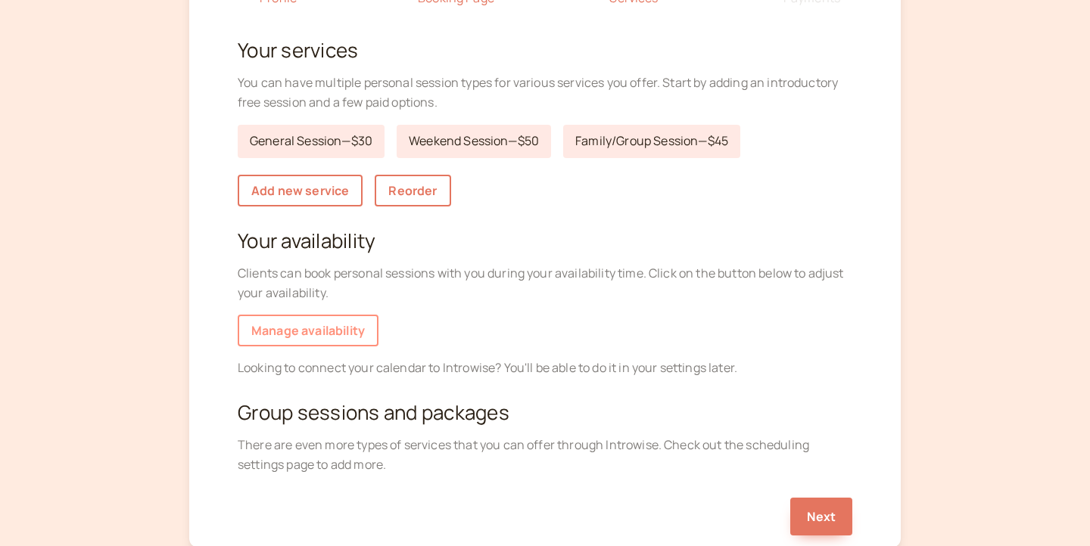
click at [338, 324] on link "Manage availability" at bounding box center [308, 331] width 141 height 32
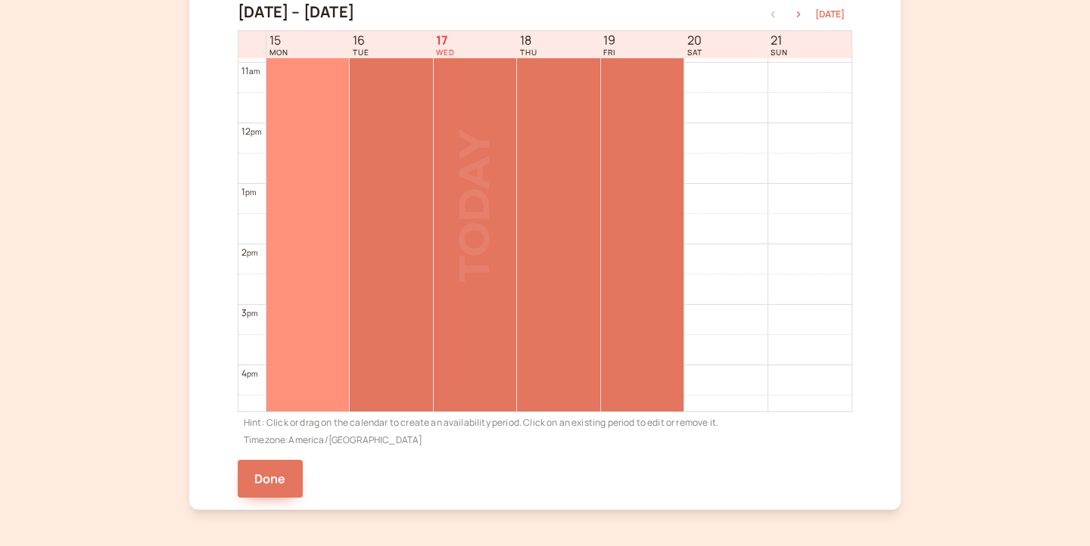
scroll to position [655, 0]
click at [315, 224] on div at bounding box center [307, 191] width 83 height 484
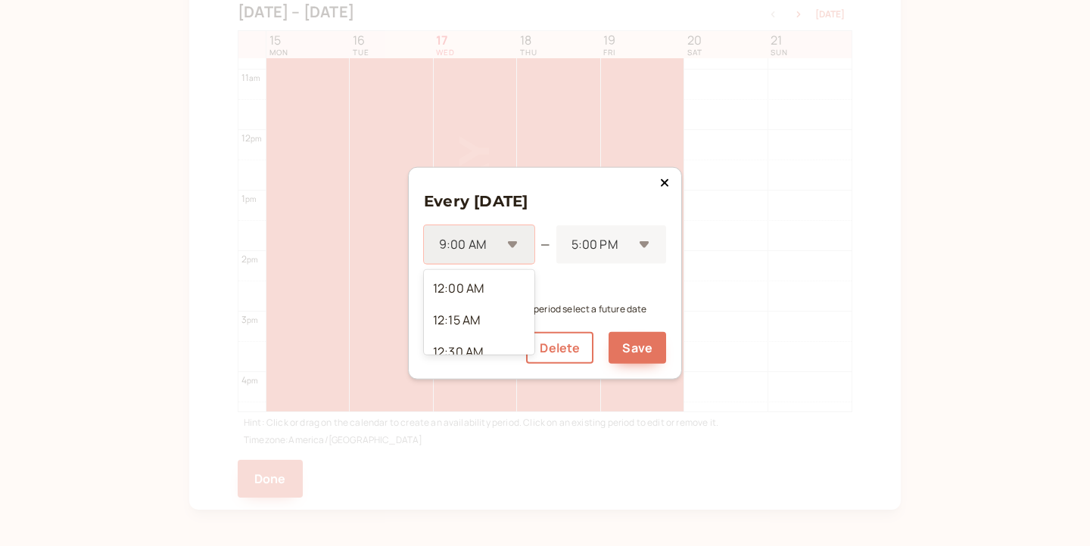
click at [517, 241] on div "9:00 AM" at bounding box center [479, 245] width 111 height 39
click at [487, 335] on div "1:00 PM" at bounding box center [479, 351] width 111 height 32
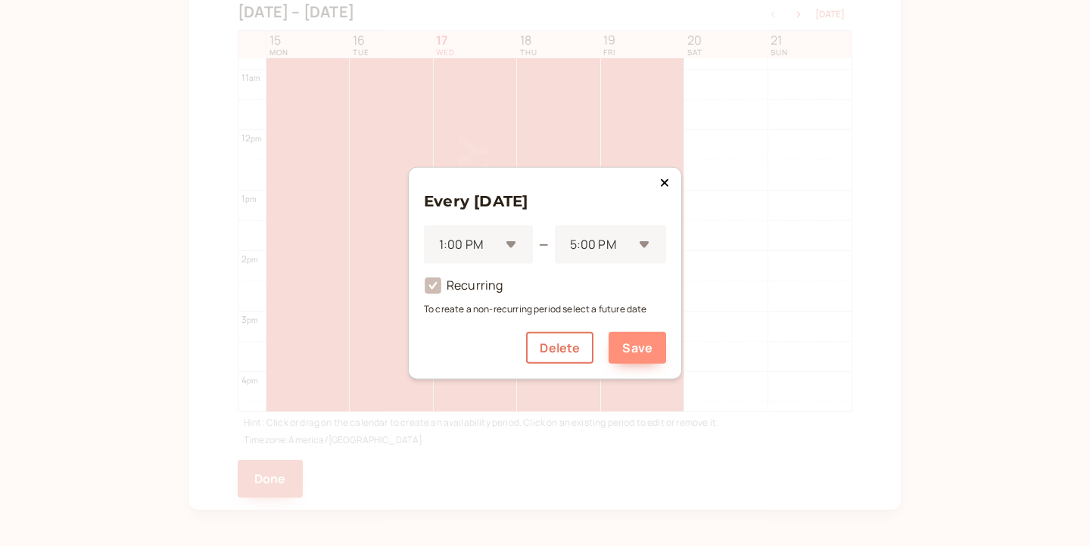
click at [643, 350] on button "Save" at bounding box center [638, 348] width 58 height 32
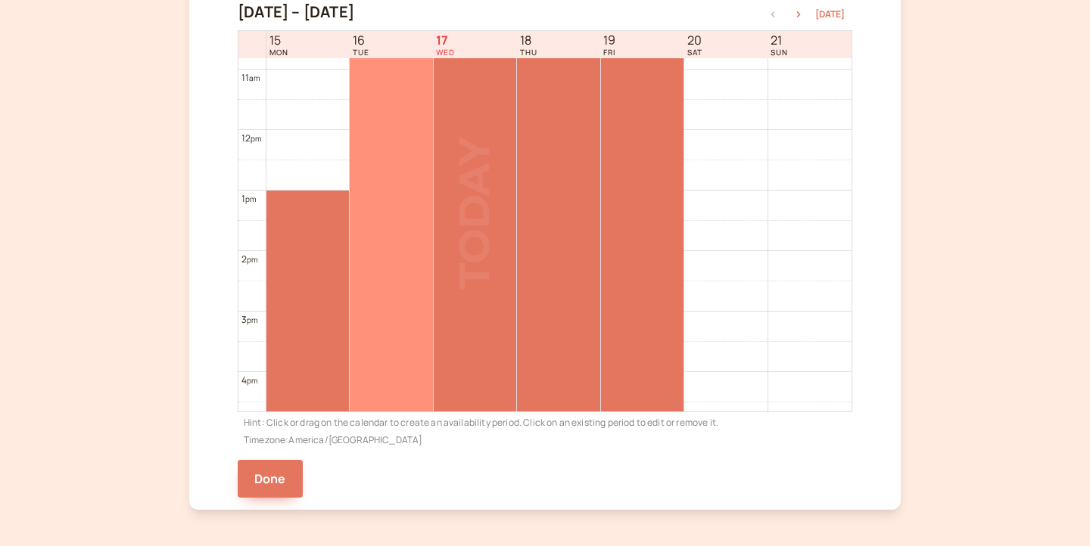
click at [392, 253] on div at bounding box center [391, 191] width 83 height 484
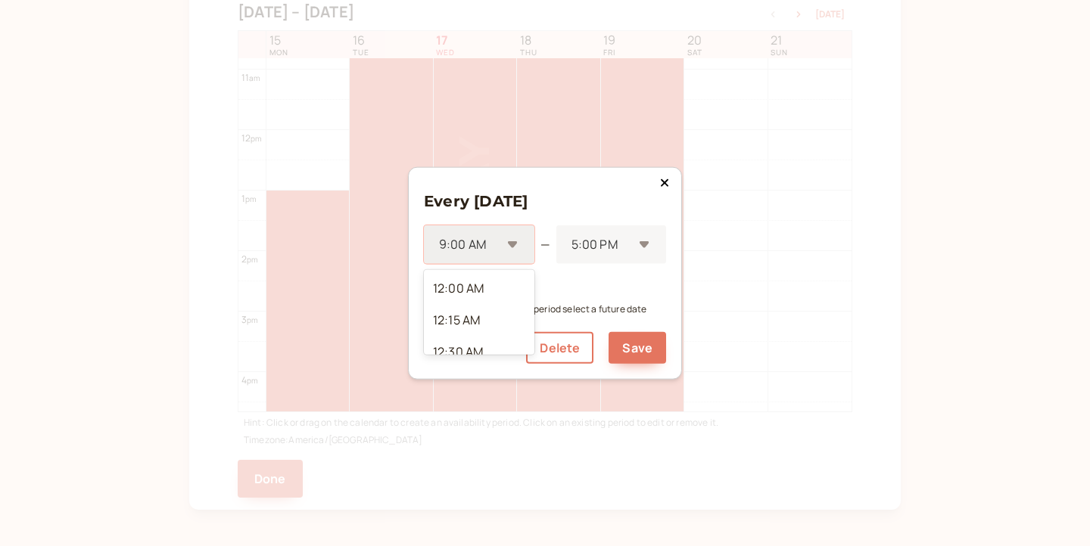
click at [511, 245] on div "9:00 AM" at bounding box center [479, 245] width 111 height 39
click at [484, 322] on div "1:00 PM" at bounding box center [479, 338] width 111 height 32
click at [429, 286] on icon at bounding box center [433, 286] width 26 height 26
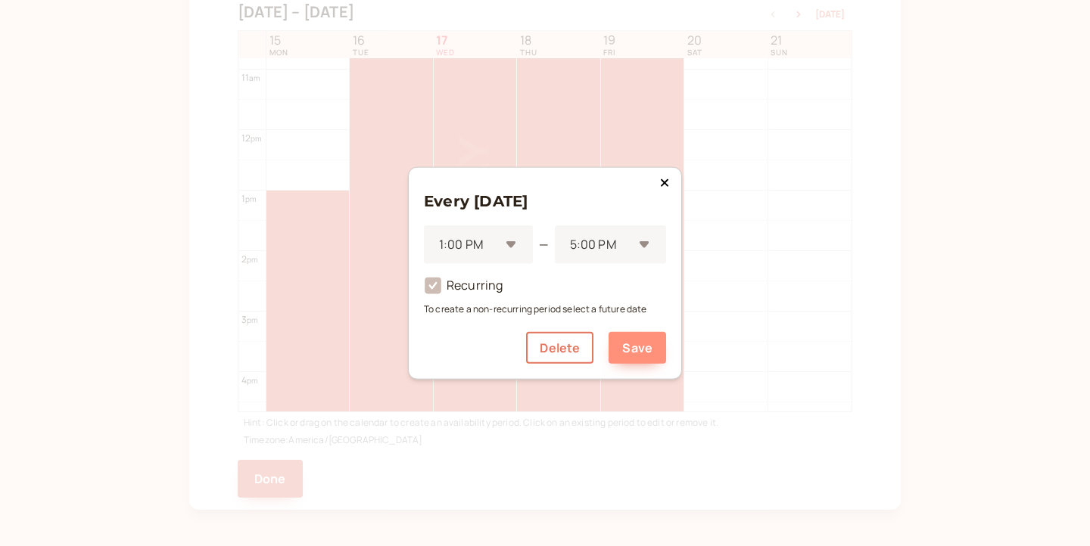
click at [627, 344] on button "Save" at bounding box center [638, 348] width 58 height 32
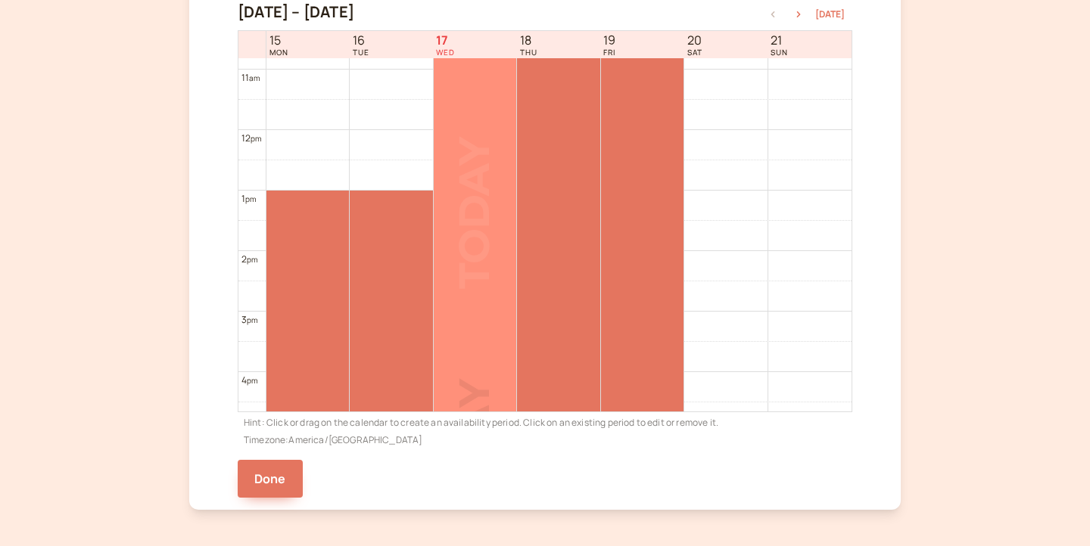
click at [470, 323] on div at bounding box center [475, 191] width 83 height 484
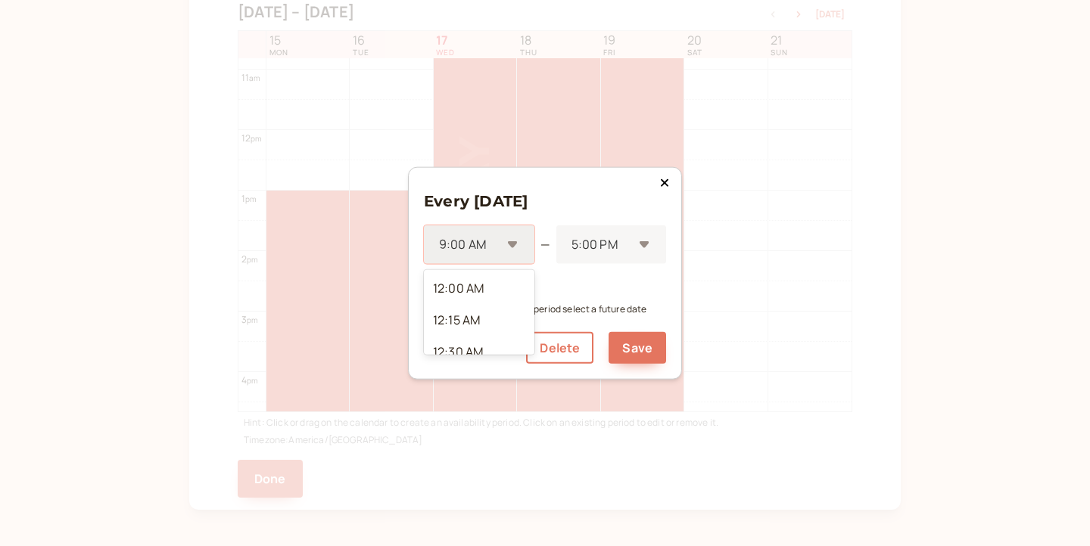
click at [515, 247] on div "9:00 AM" at bounding box center [479, 245] width 111 height 39
click at [472, 341] on div "1:00 PM" at bounding box center [479, 357] width 111 height 32
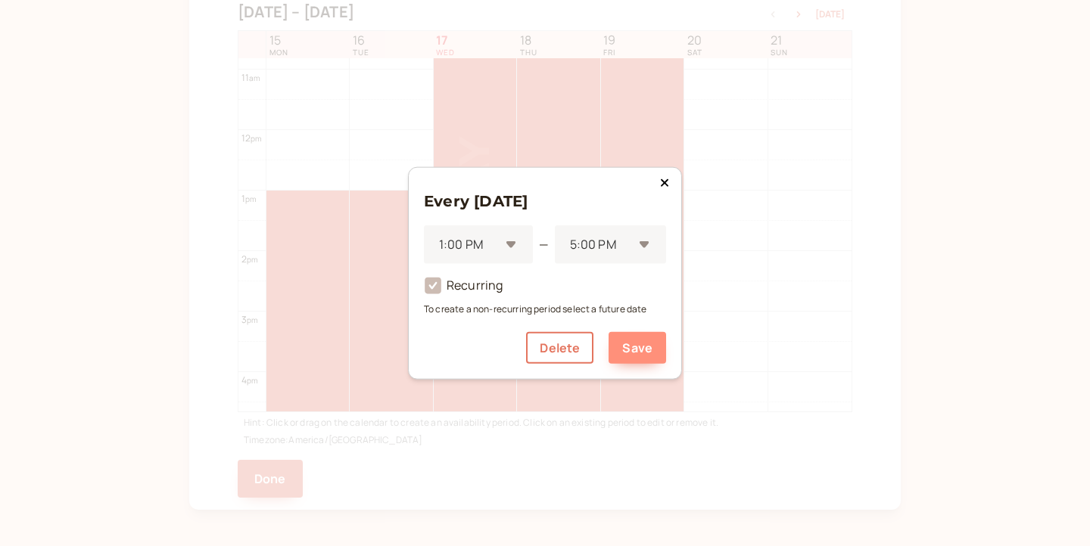
click at [636, 341] on button "Save" at bounding box center [638, 348] width 58 height 32
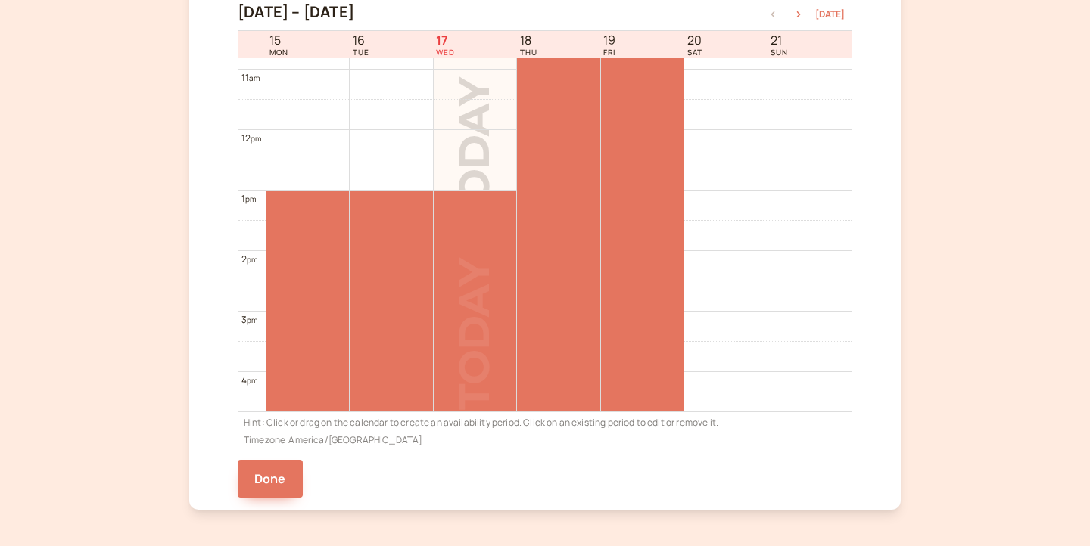
click at [636, 341] on div at bounding box center [642, 191] width 83 height 484
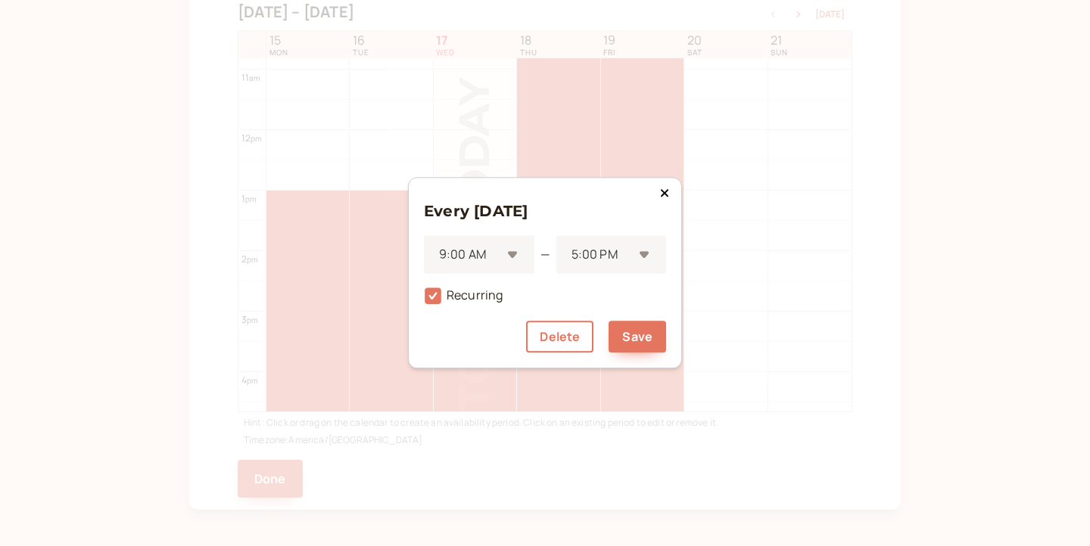
click at [665, 199] on icon at bounding box center [664, 193] width 9 height 12
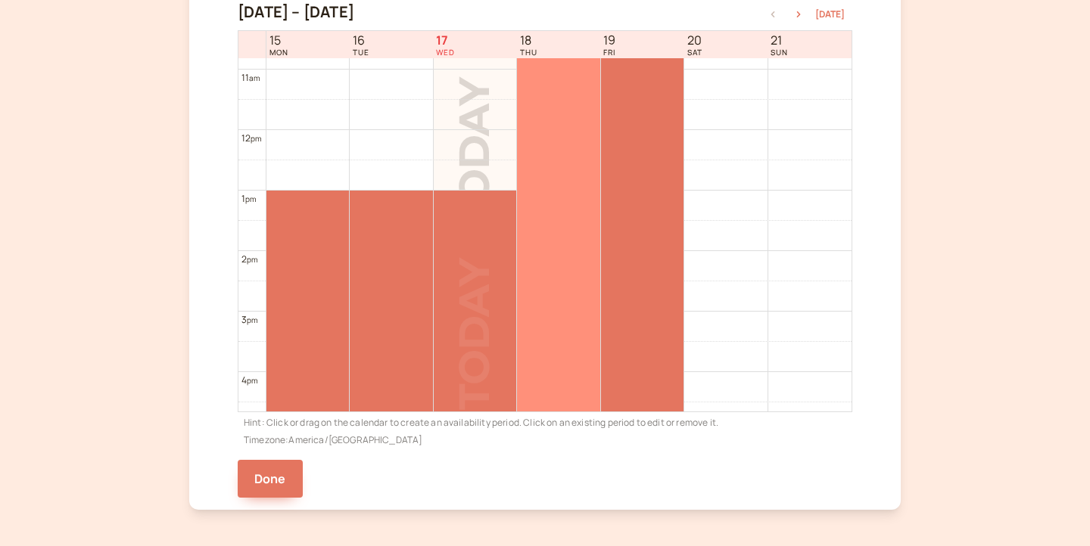
click at [562, 298] on div at bounding box center [558, 191] width 83 height 484
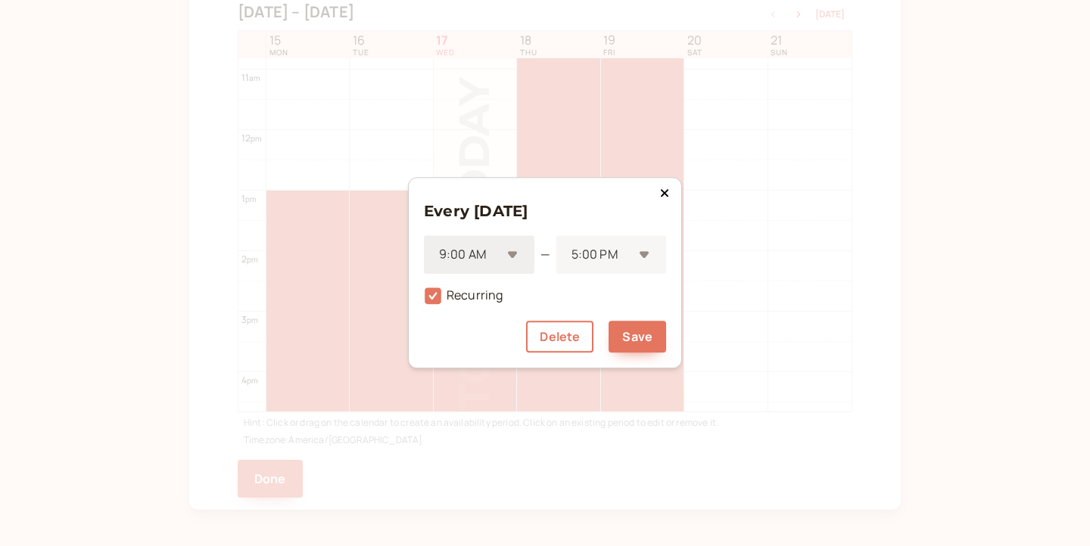
click at [516, 257] on div "9:00 AM" at bounding box center [479, 255] width 111 height 39
click at [481, 351] on div "1:00 PM" at bounding box center [479, 367] width 111 height 32
click at [652, 331] on button "Save" at bounding box center [638, 338] width 58 height 32
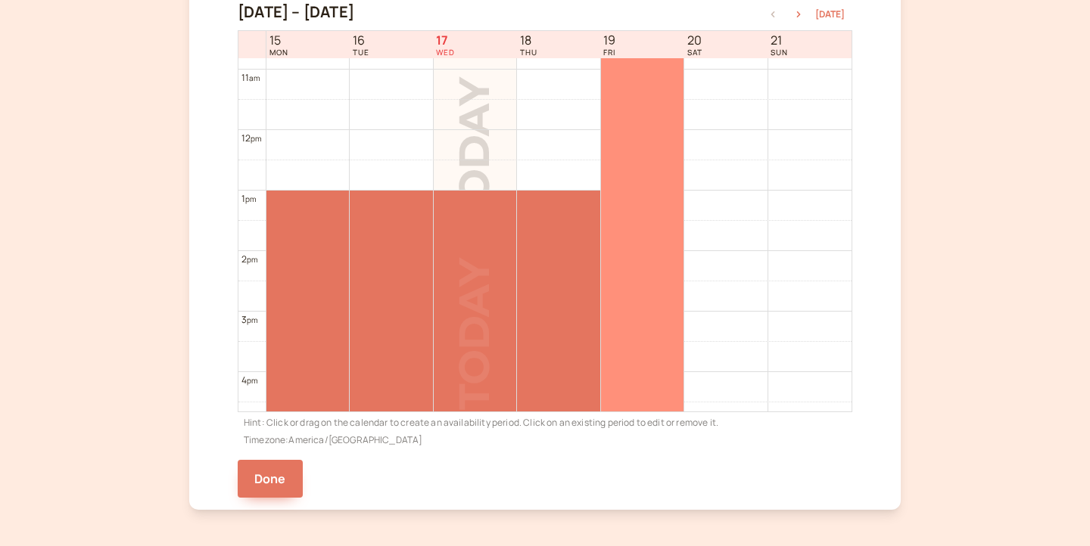
click at [652, 331] on div at bounding box center [642, 191] width 83 height 484
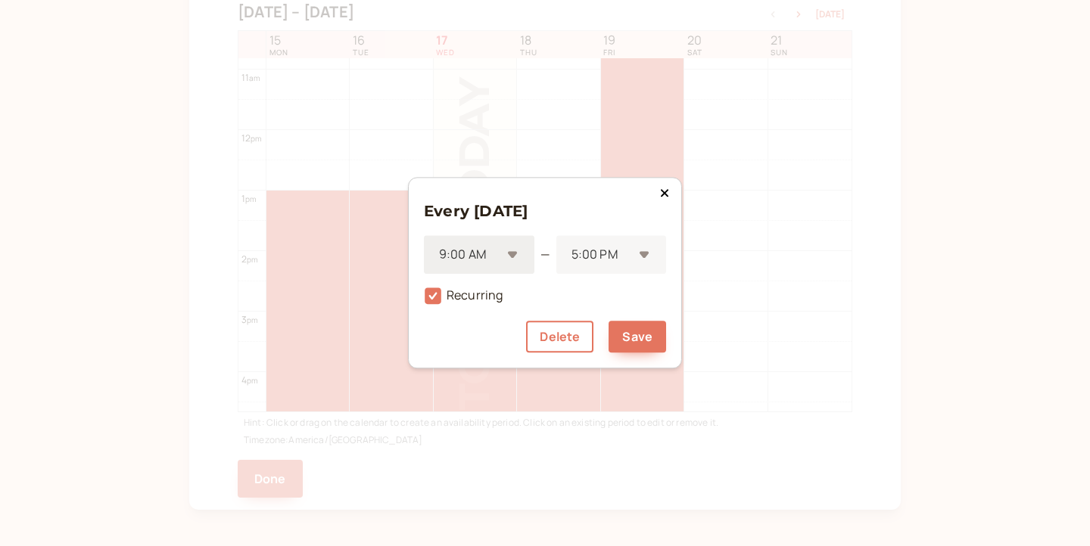
click at [515, 254] on div "9:00 AM" at bounding box center [479, 255] width 111 height 39
click at [499, 308] on div "1:00 PM" at bounding box center [479, 324] width 111 height 32
click at [619, 341] on button "Save" at bounding box center [638, 338] width 58 height 32
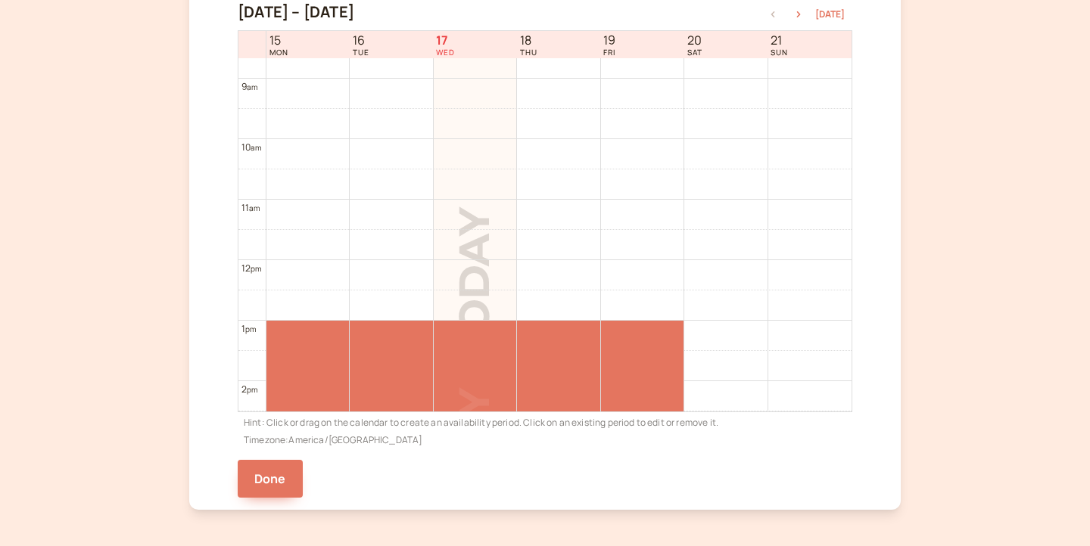
scroll to position [496, 0]
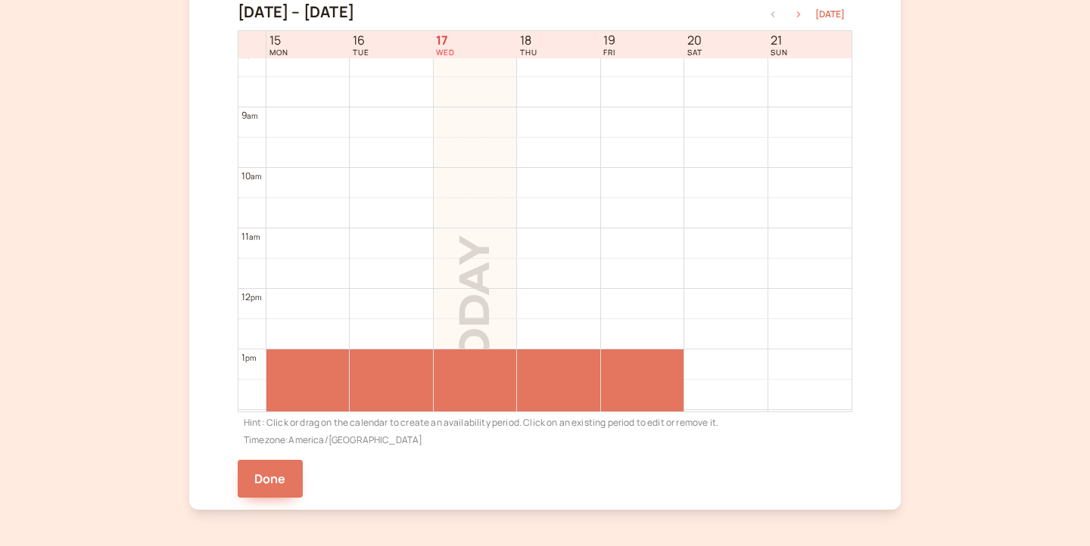
click at [799, 9] on button "button" at bounding box center [798, 14] width 18 height 11
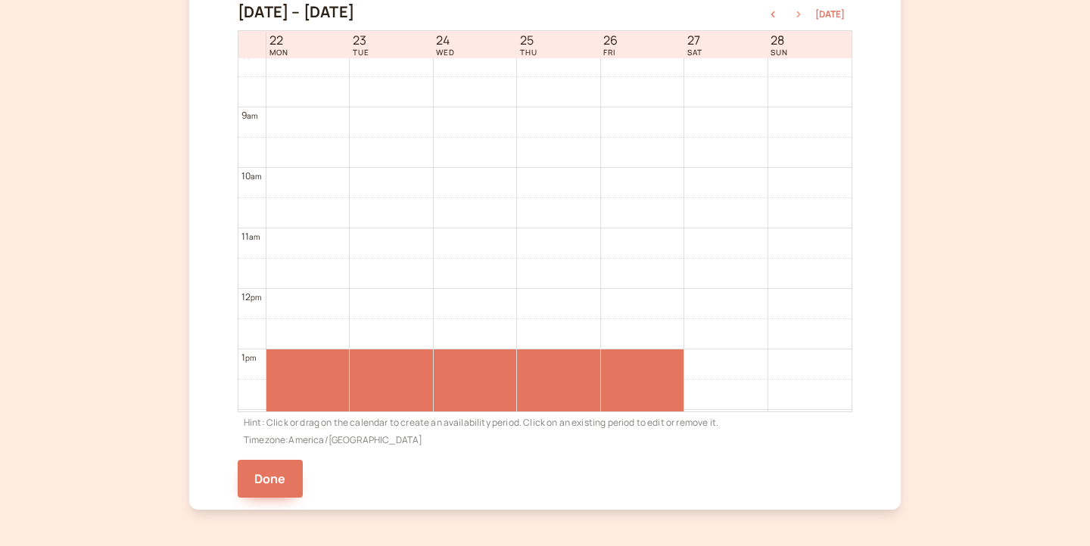
scroll to position [485, 0]
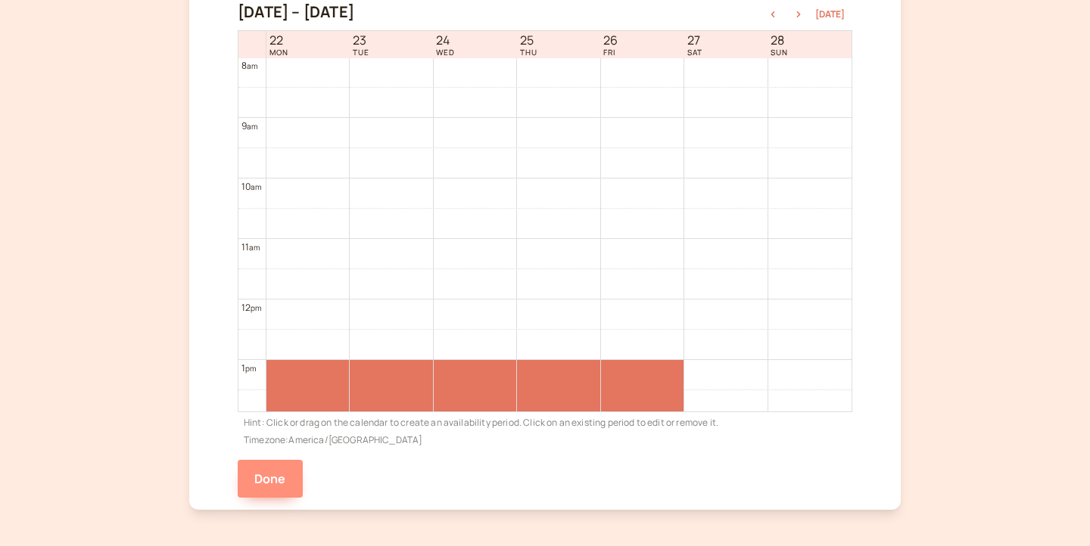
click at [273, 479] on button "Done" at bounding box center [270, 479] width 65 height 38
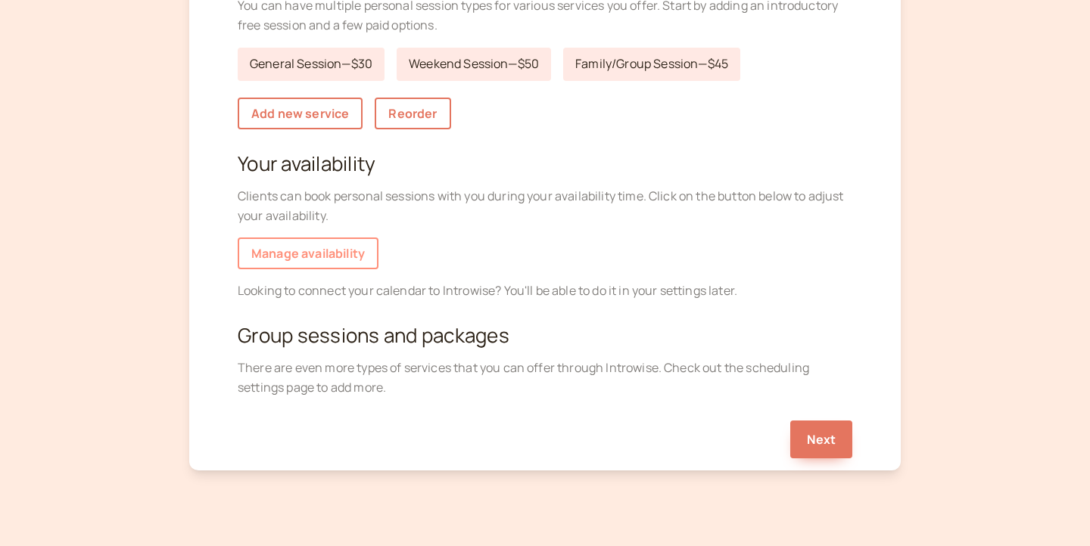
scroll to position [234, 0]
click at [341, 247] on link "Manage availability" at bounding box center [308, 254] width 141 height 32
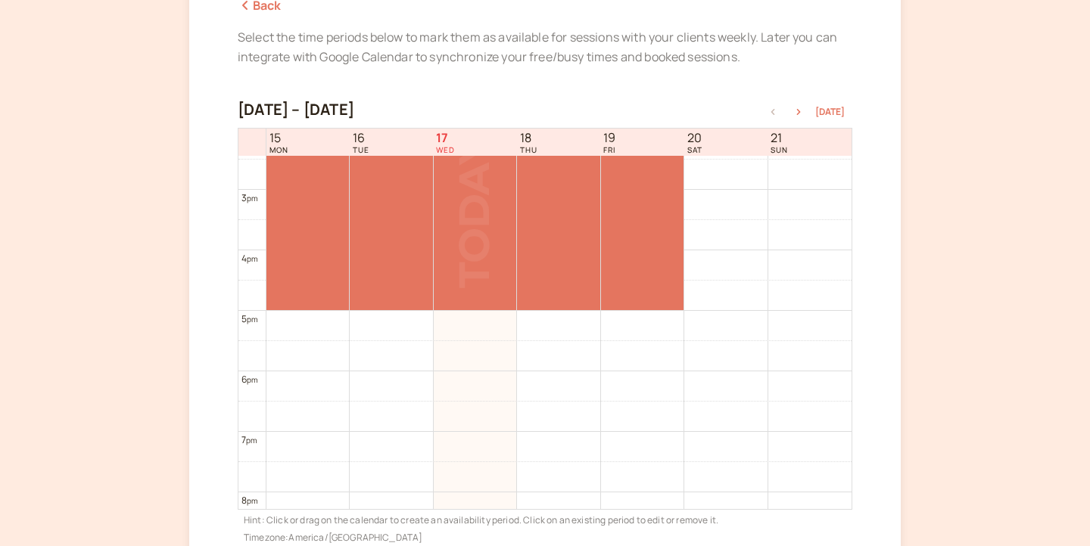
scroll to position [880, 0]
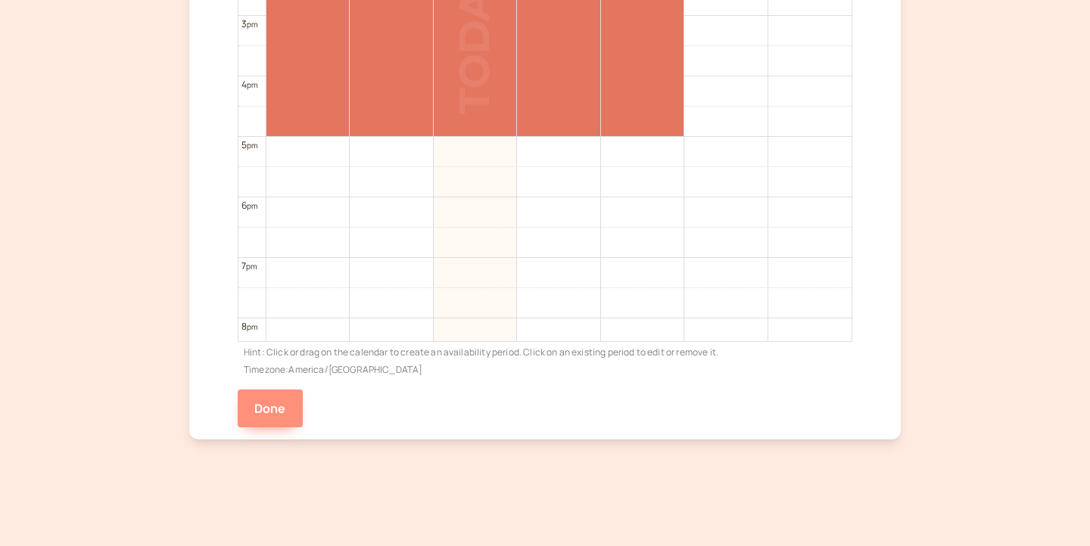
click at [261, 419] on button "Done" at bounding box center [270, 409] width 65 height 38
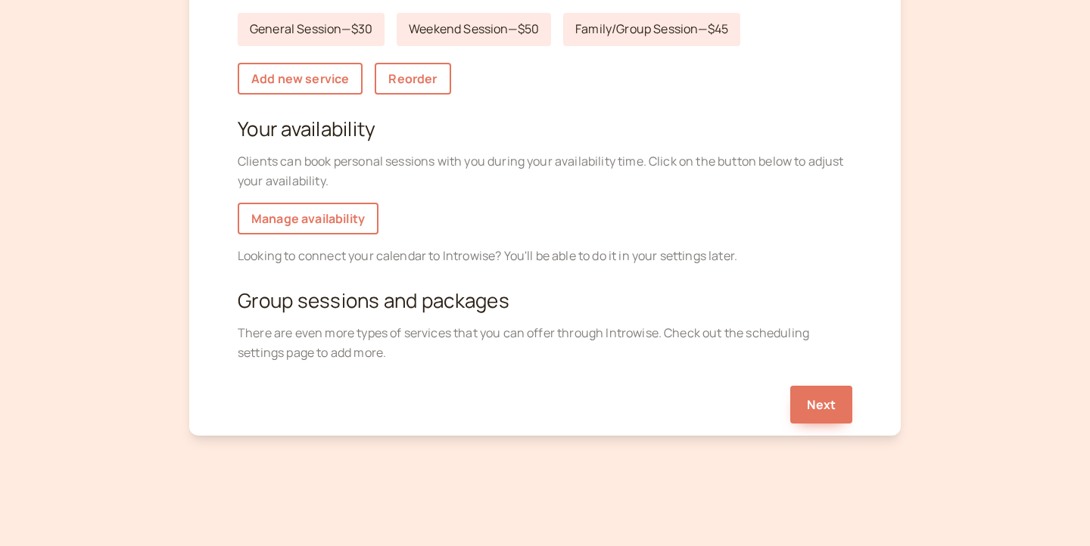
scroll to position [263, 0]
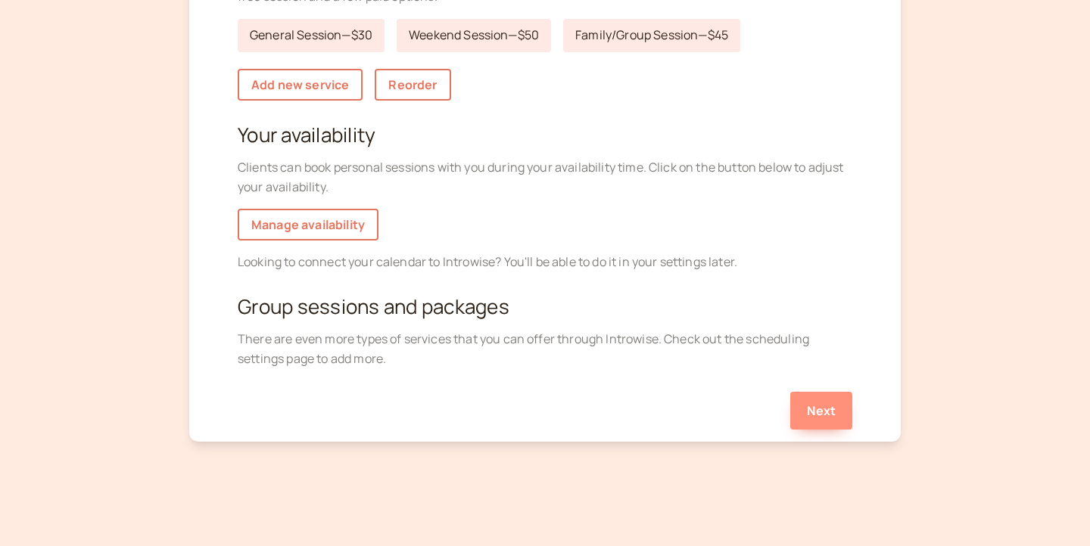
click at [808, 405] on button "Next" at bounding box center [821, 411] width 62 height 38
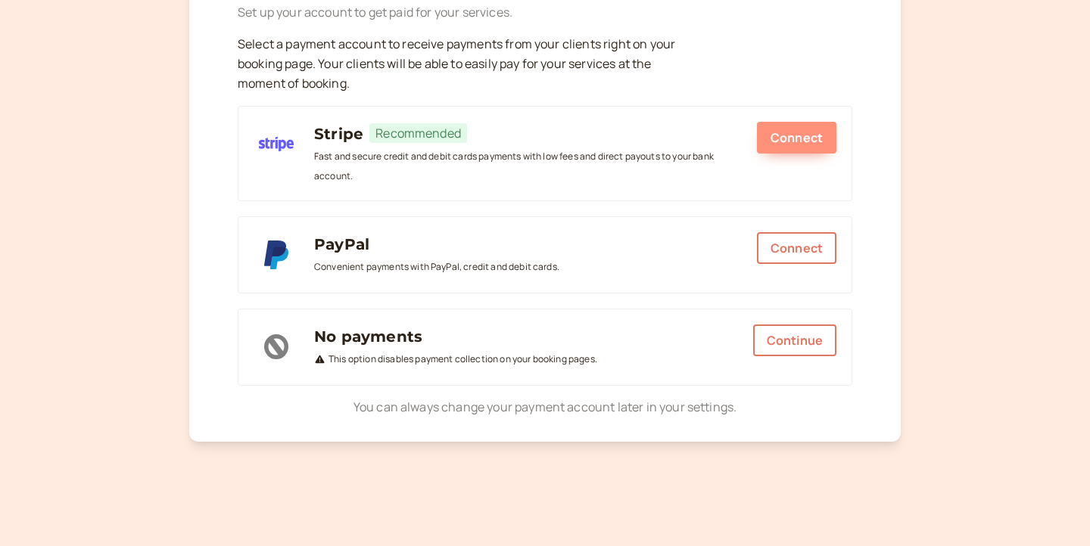
click at [782, 130] on button "Connect" at bounding box center [796, 138] width 79 height 32
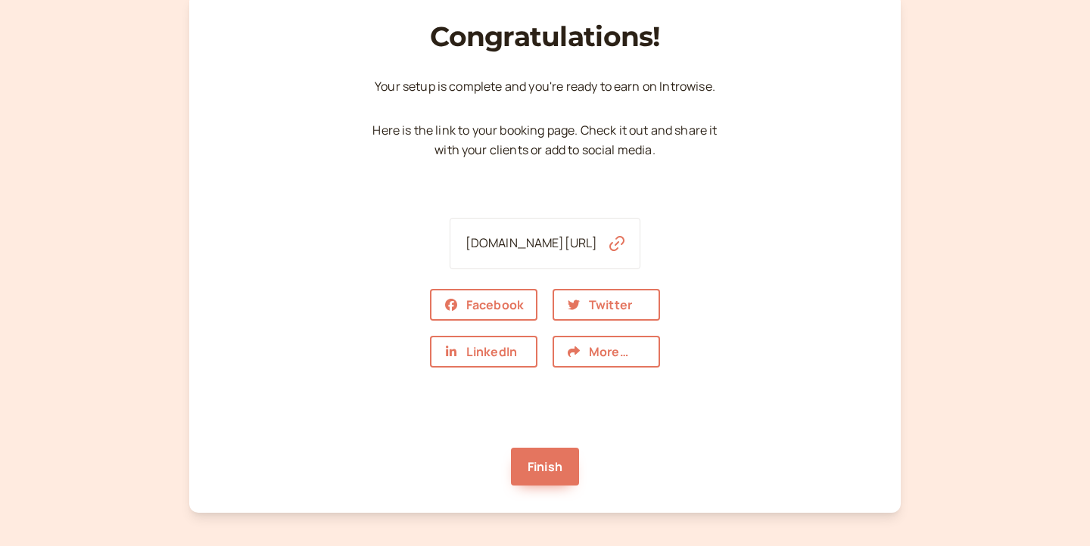
scroll to position [86, 0]
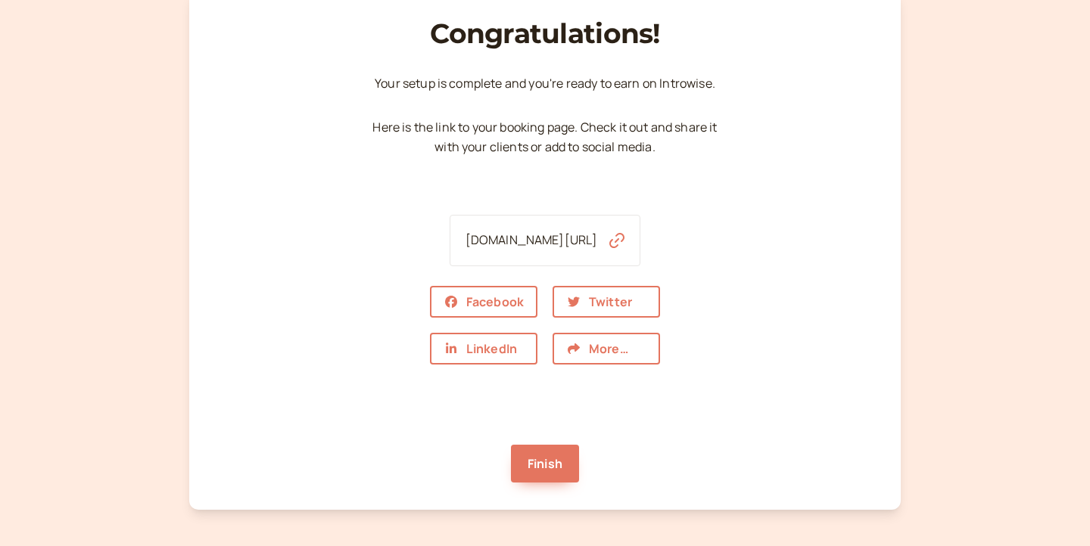
click at [624, 239] on icon "button" at bounding box center [616, 240] width 15 height 15
click at [545, 471] on link "Finish" at bounding box center [545, 464] width 68 height 38
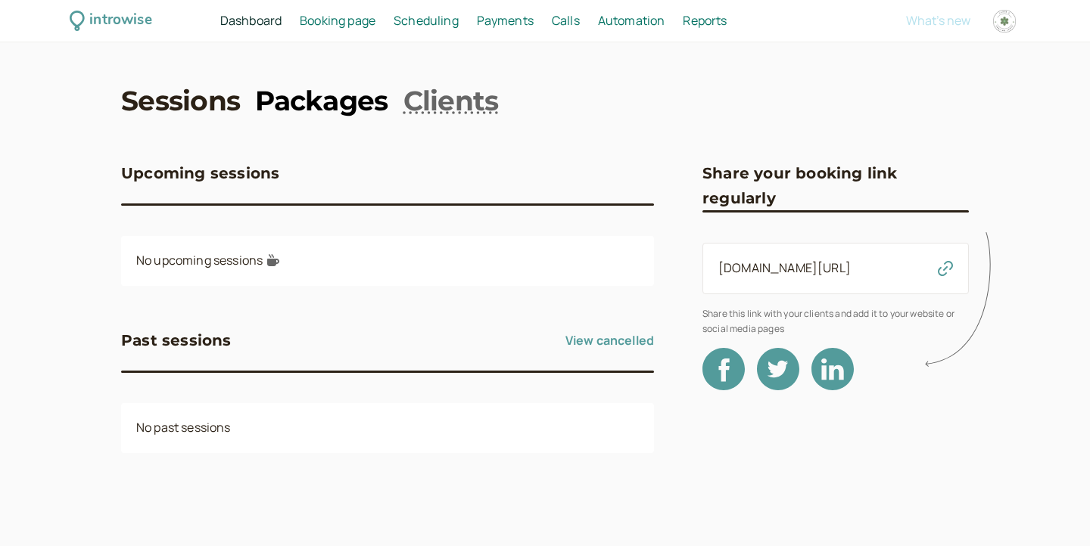
click at [330, 98] on link "Packages" at bounding box center [321, 101] width 132 height 38
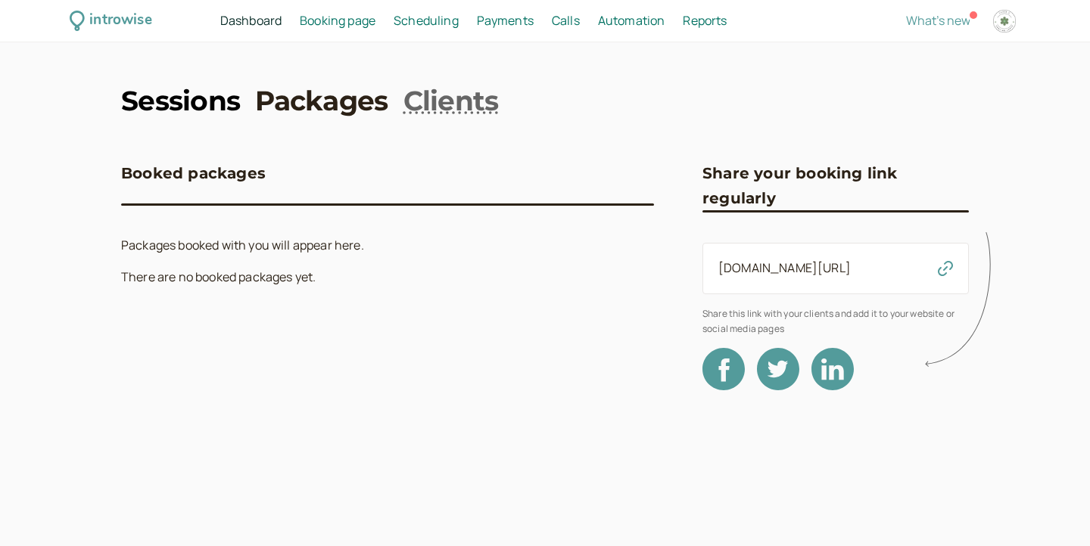
click at [214, 104] on link "Sessions" at bounding box center [180, 101] width 119 height 38
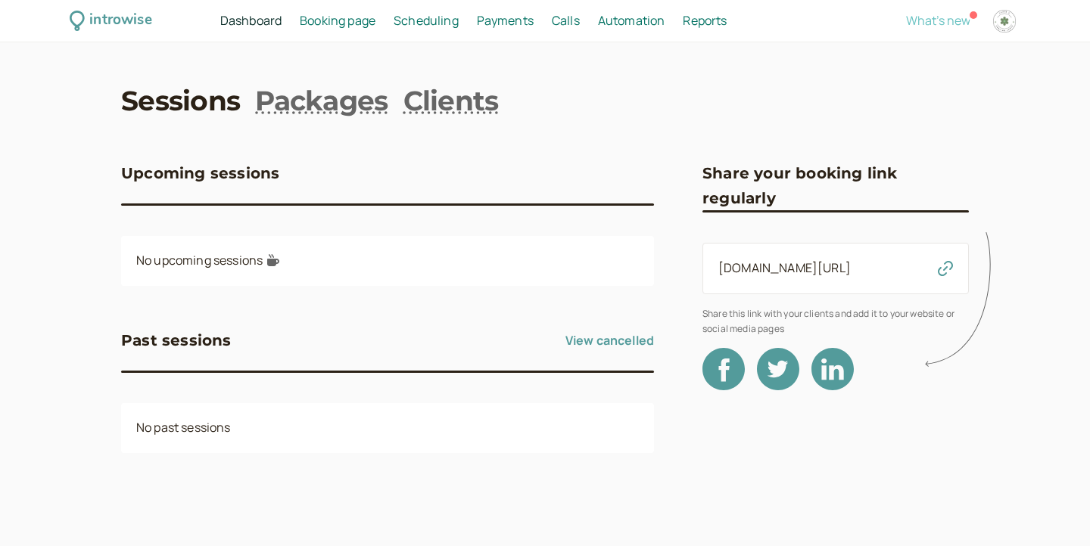
click at [949, 28] on span "What's new" at bounding box center [938, 20] width 64 height 17
click at [334, 23] on span "Booking page" at bounding box center [338, 20] width 76 height 17
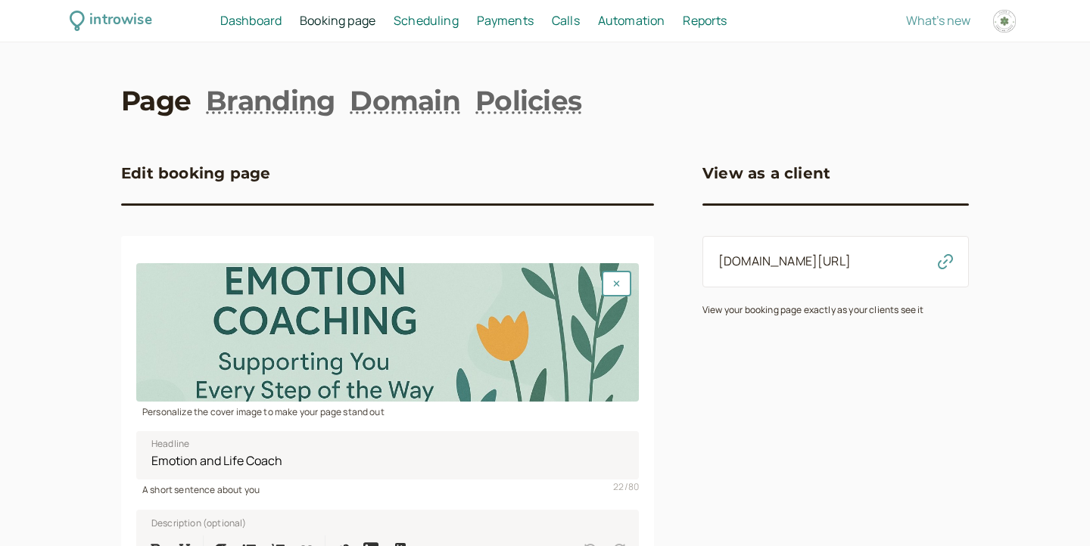
click at [792, 259] on link "introwise.com/coachkayla" at bounding box center [784, 261] width 132 height 17
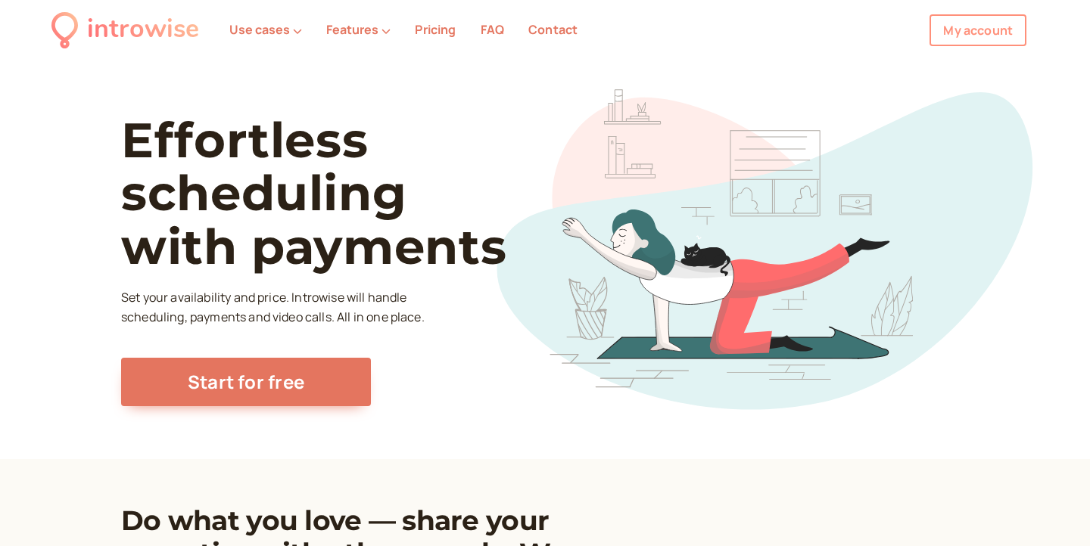
click at [963, 41] on link "My account" at bounding box center [977, 30] width 97 height 32
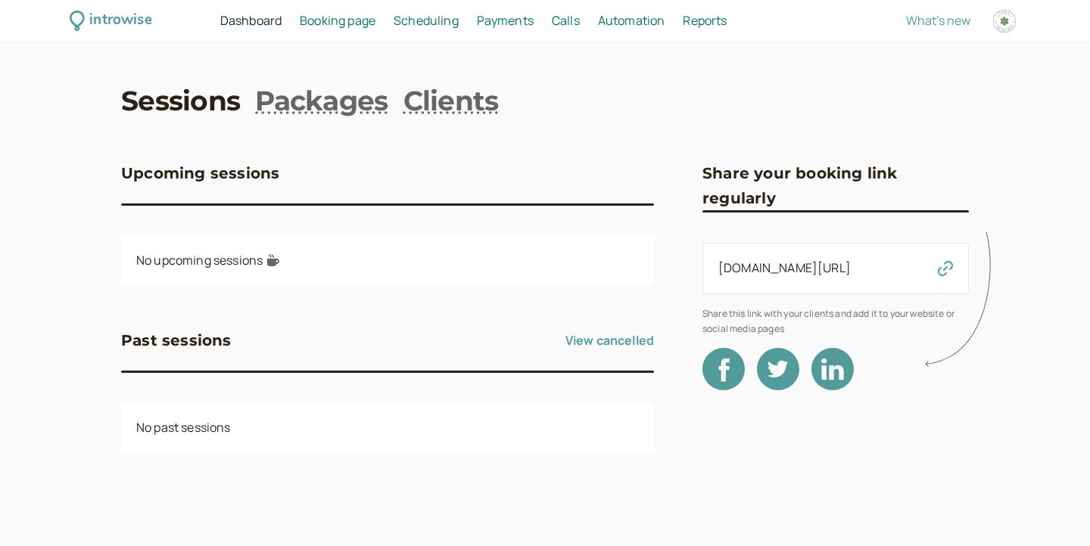
click at [341, 26] on span "Booking page" at bounding box center [338, 20] width 76 height 17
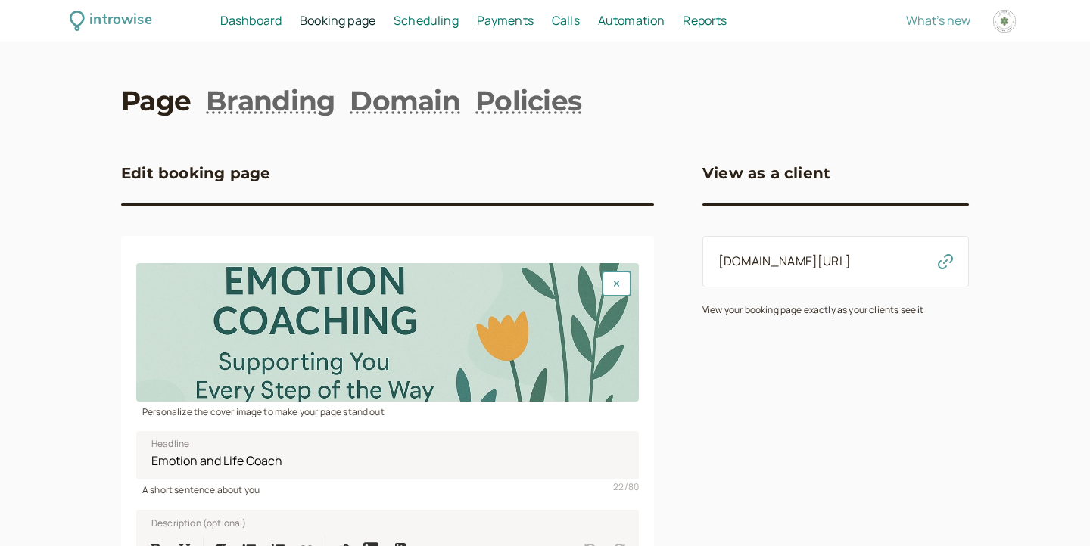
click at [434, 28] on span "Scheduling" at bounding box center [426, 20] width 65 height 17
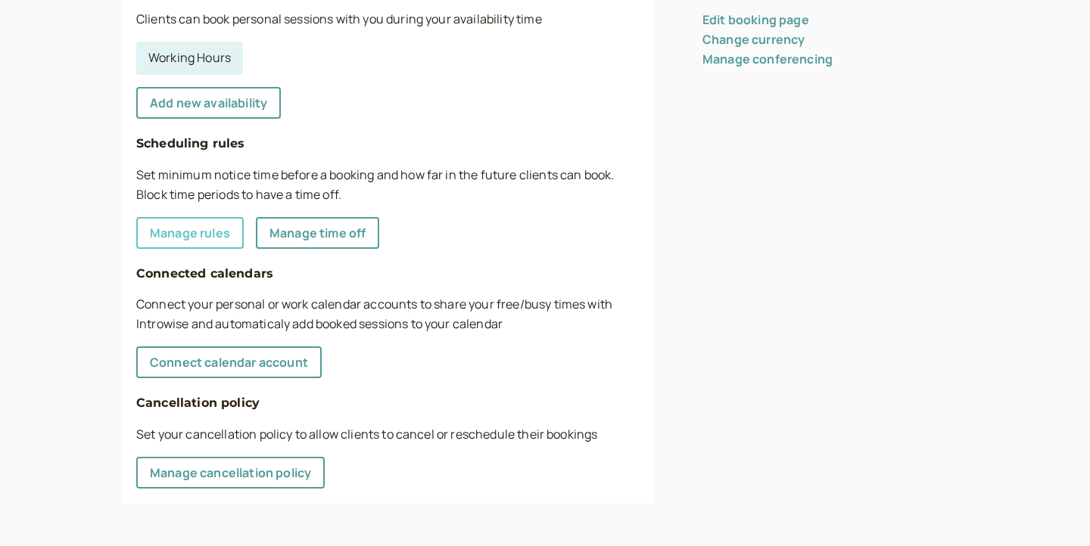
click at [186, 239] on link "Manage rules" at bounding box center [189, 233] width 107 height 32
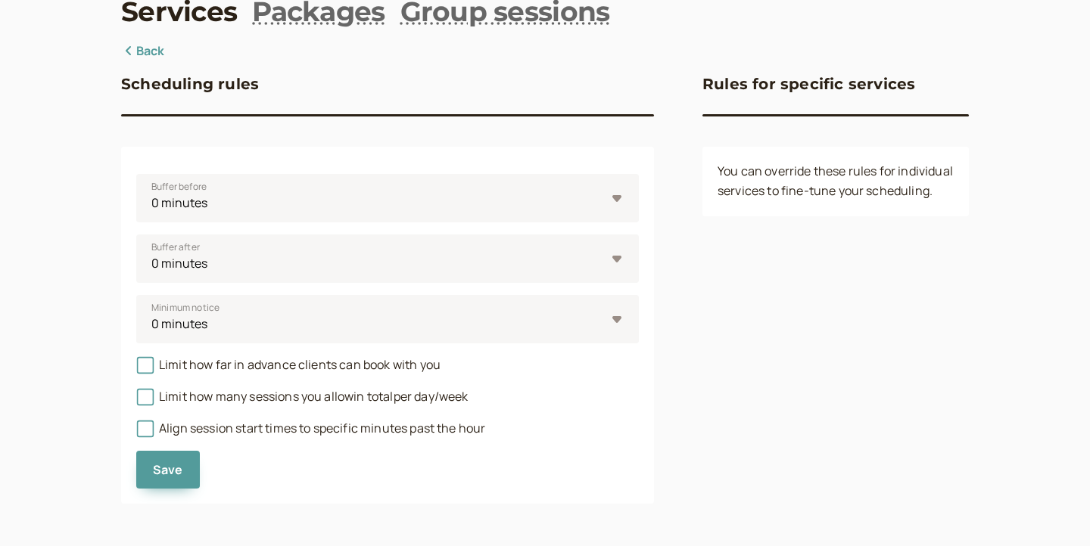
scroll to position [87, 0]
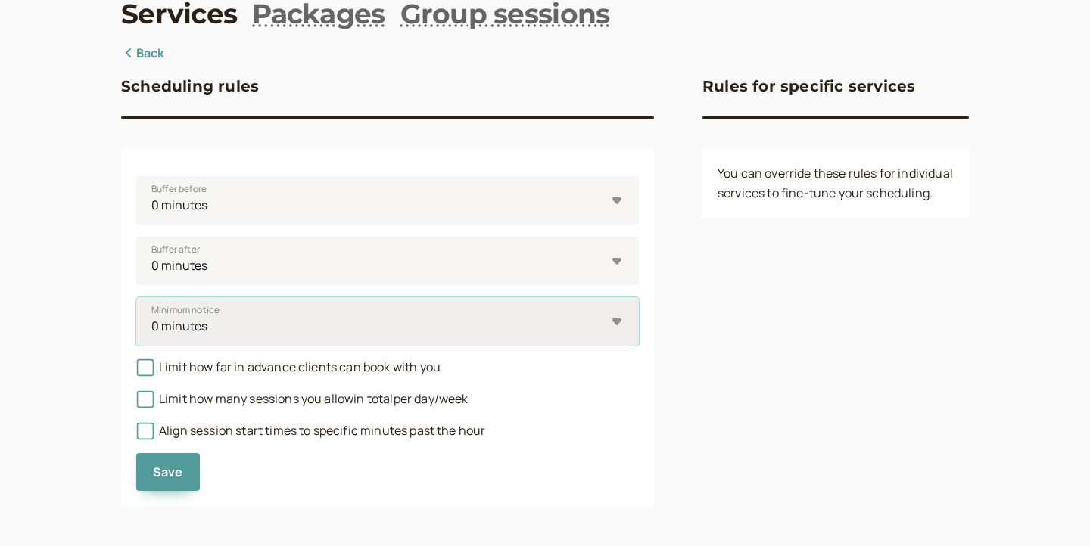
select select "720"
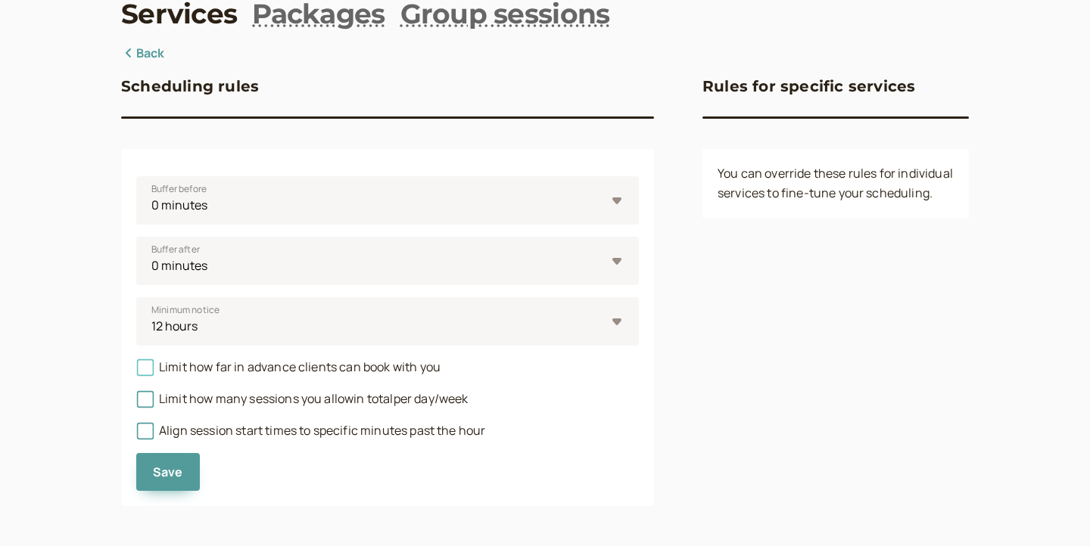
click at [219, 370] on span "Limit how far in advance clients can book with you" at bounding box center [288, 367] width 304 height 17
click at [136, 372] on input "Limit how far in advance clients can book with you" at bounding box center [136, 372] width 0 height 0
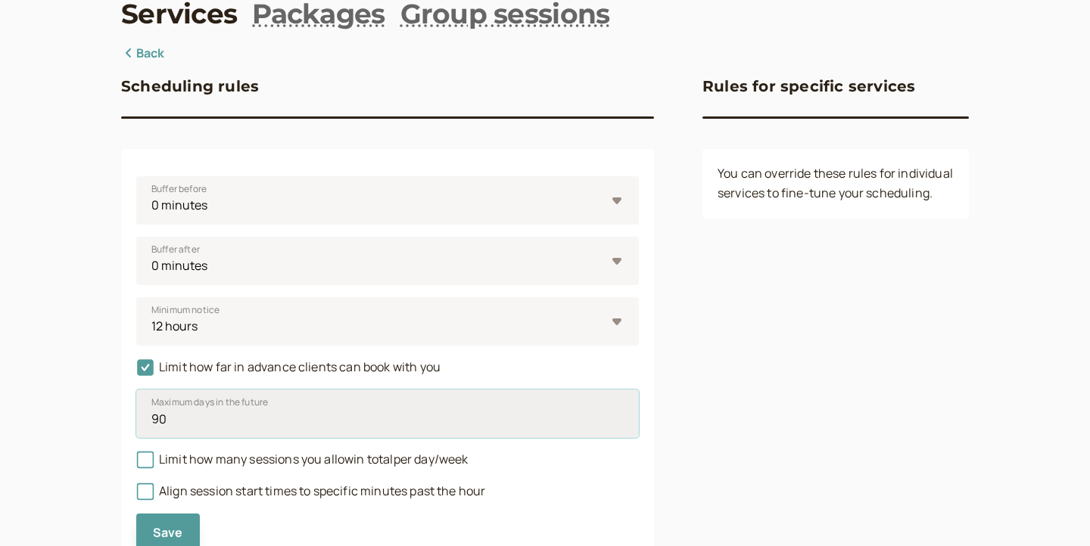
click at [218, 417] on input "90" at bounding box center [387, 414] width 503 height 48
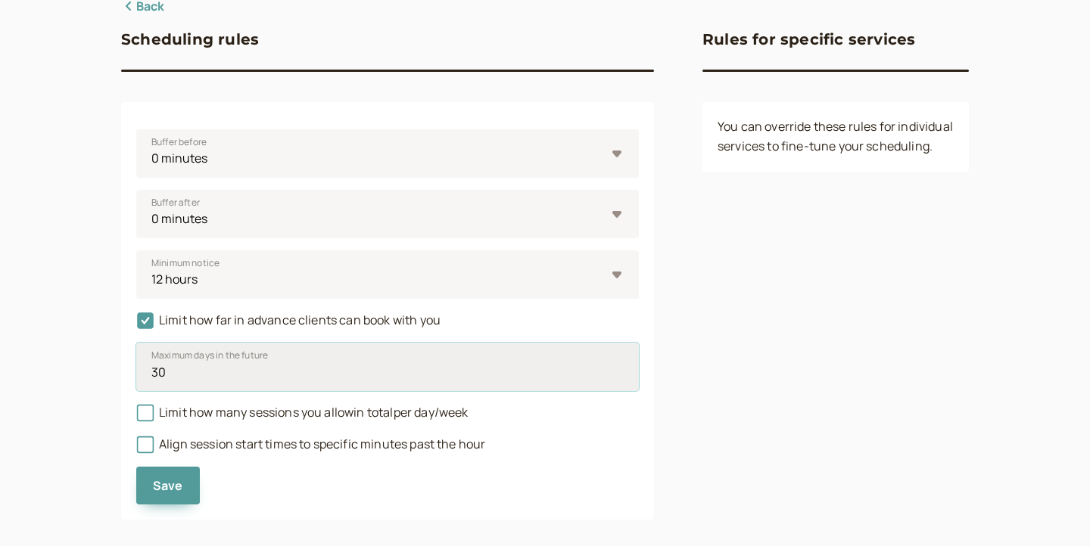
scroll to position [135, 0]
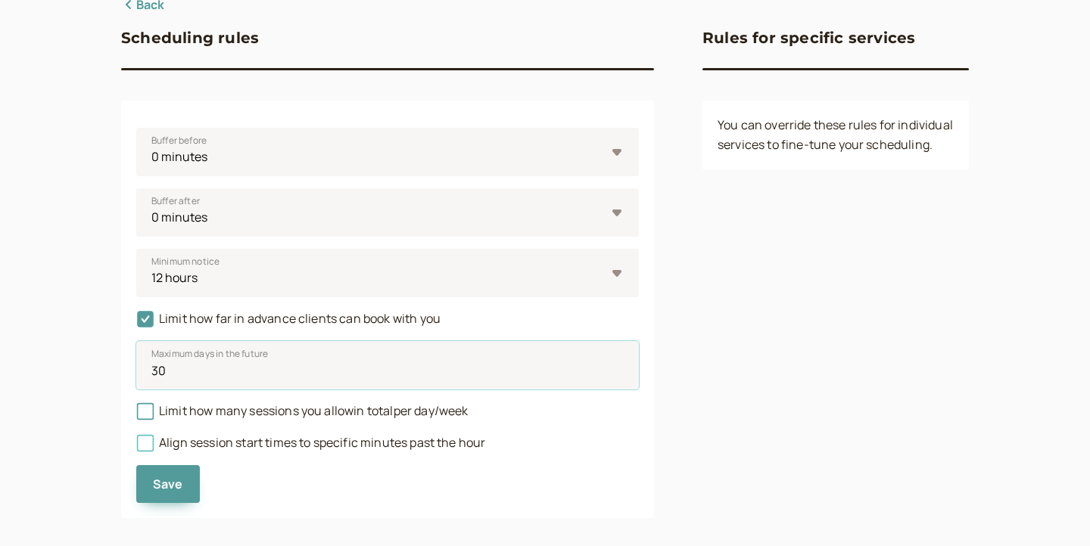
type input "30"
click at [237, 440] on span "Align session start times to specific minutes past the hour" at bounding box center [310, 442] width 349 height 17
click at [136, 447] on input "Align session start times to specific minutes past the hour" at bounding box center [136, 447] width 0 height 0
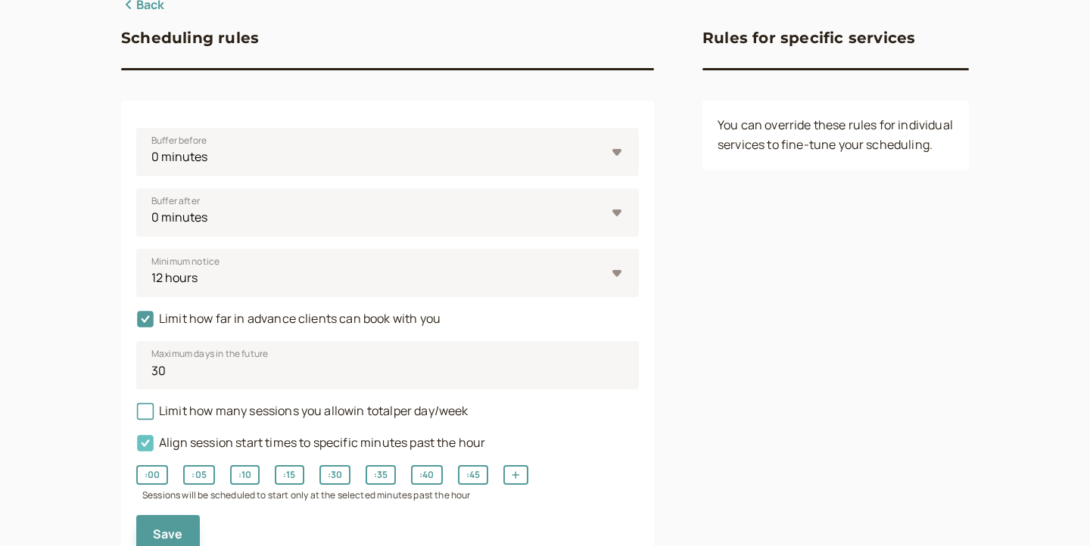
click at [237, 440] on span "Align session start times to specific minutes past the hour" at bounding box center [310, 442] width 349 height 17
click at [136, 447] on input "Align session start times to specific minutes past the hour" at bounding box center [136, 447] width 0 height 0
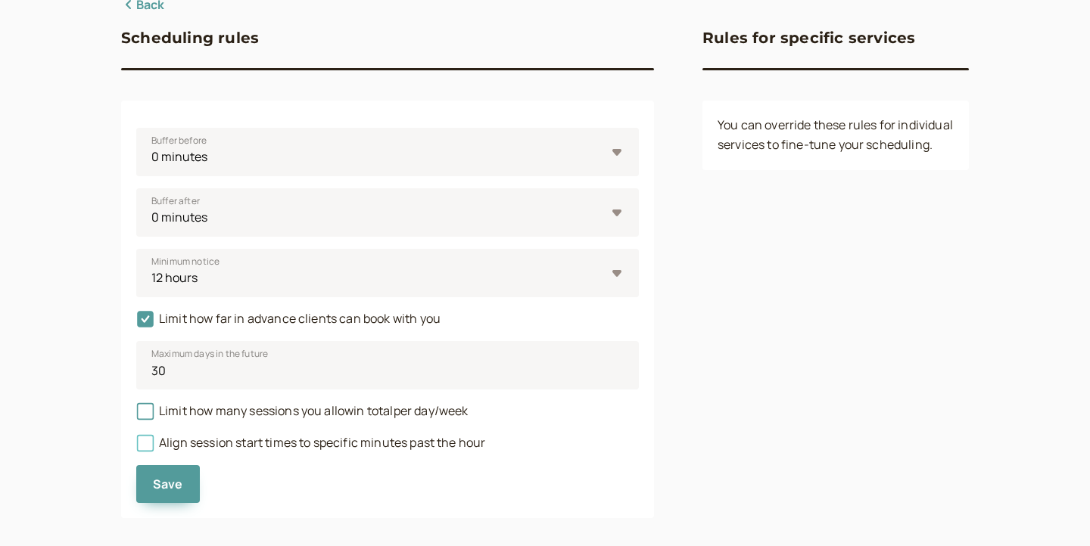
click at [236, 440] on span "Align session start times to specific minutes past the hour" at bounding box center [310, 442] width 349 height 17
click at [136, 447] on input "Align session start times to specific minutes past the hour" at bounding box center [136, 447] width 0 height 0
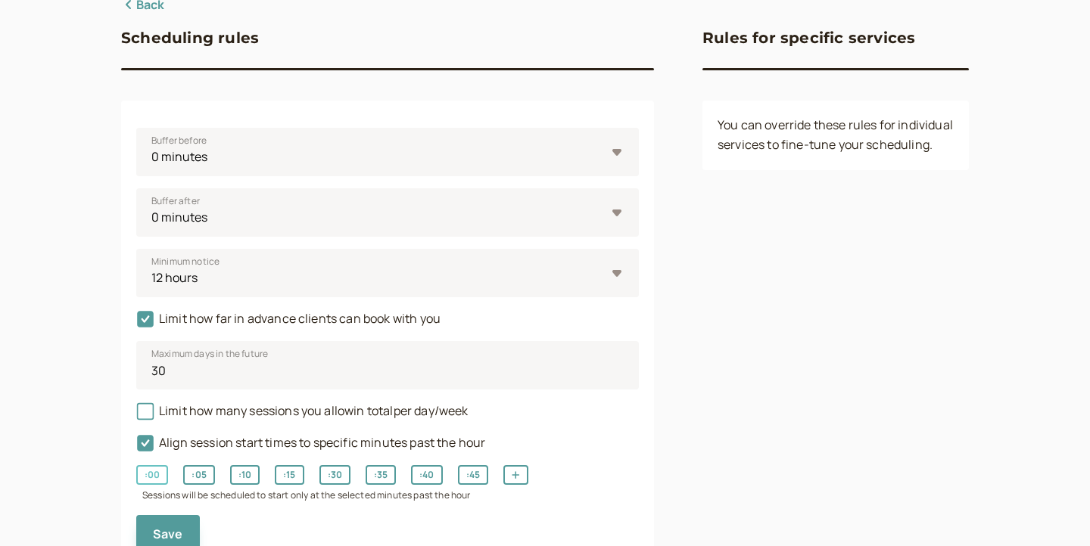
click at [151, 474] on button ": 00" at bounding box center [152, 475] width 32 height 20
click at [167, 520] on button "Save" at bounding box center [168, 534] width 64 height 38
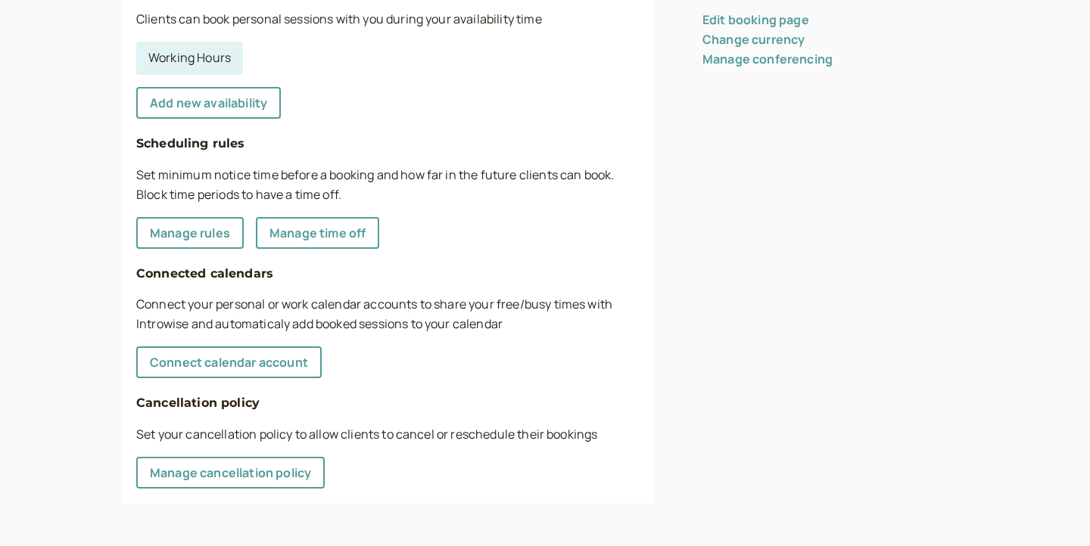
scroll to position [465, 0]
click at [241, 478] on link "Manage cancellation policy" at bounding box center [230, 473] width 188 height 32
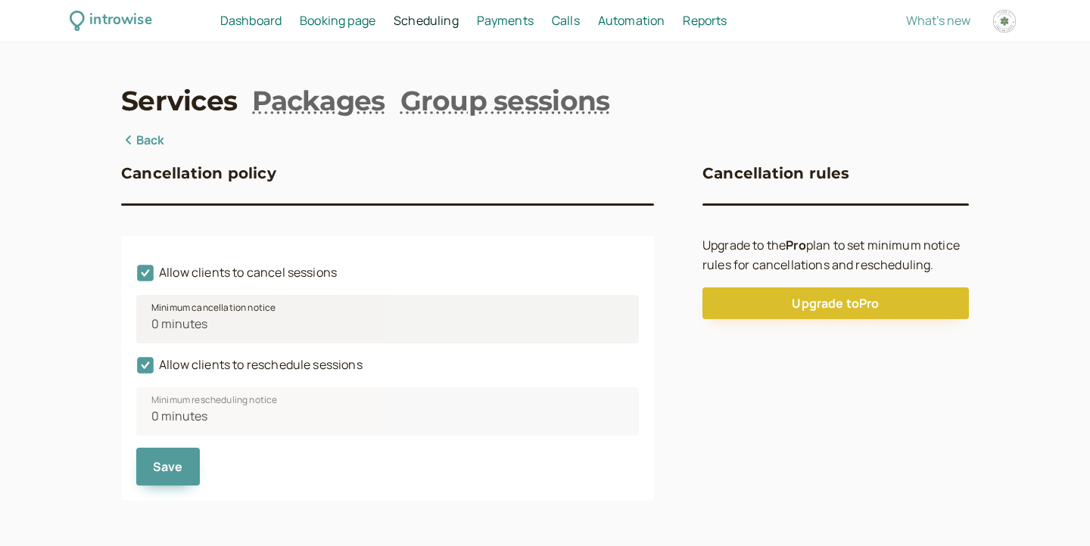
click at [202, 310] on span "Minimum cancellation notice" at bounding box center [213, 307] width 124 height 15
click at [154, 142] on link "Back" at bounding box center [143, 141] width 44 height 20
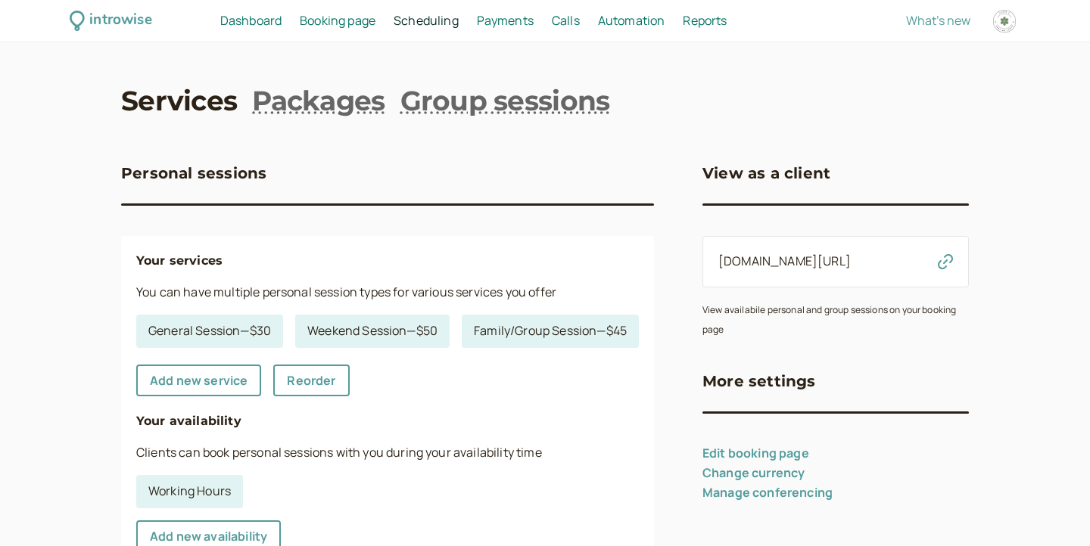
click at [593, 19] on div "Automation Automation" at bounding box center [631, 21] width 79 height 20
click at [620, 19] on span "Automation" at bounding box center [631, 20] width 67 height 17
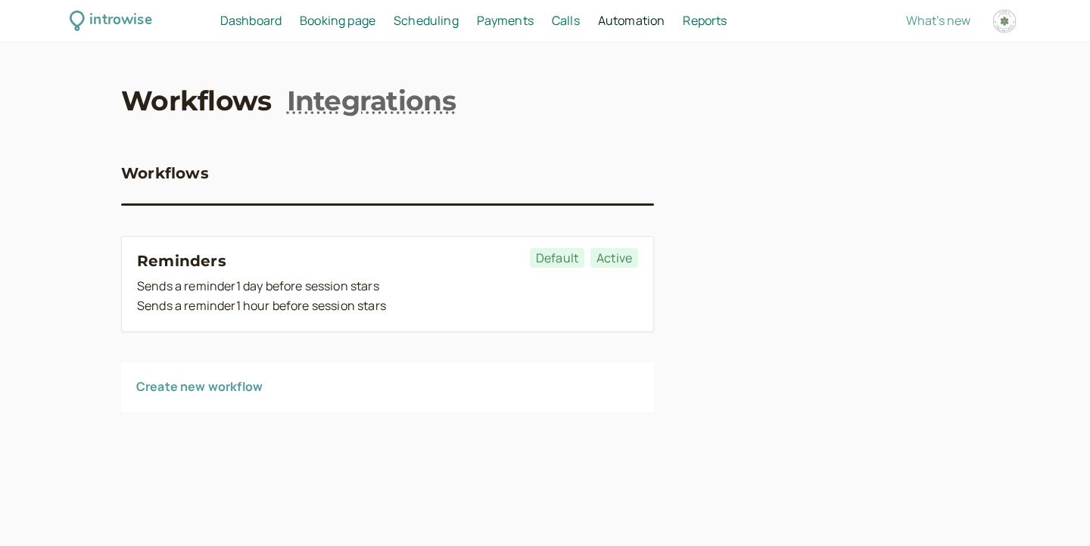
click at [229, 115] on link "Workflows" at bounding box center [196, 101] width 151 height 38
click at [346, 107] on link "Integrations" at bounding box center [371, 101] width 169 height 38
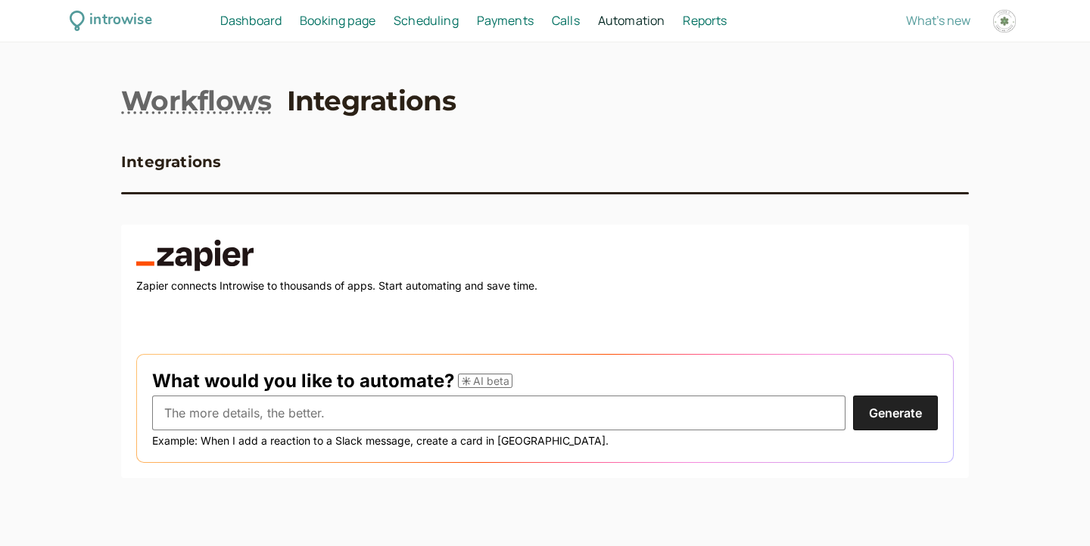
click at [259, 20] on span "Dashboard" at bounding box center [250, 20] width 61 height 17
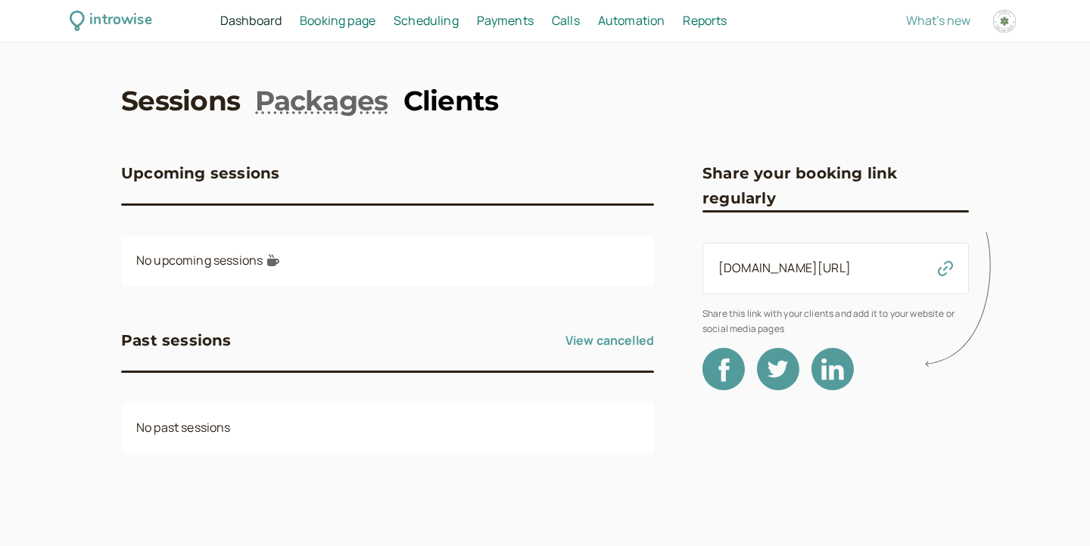
click at [444, 107] on link "Clients" at bounding box center [450, 101] width 95 height 38
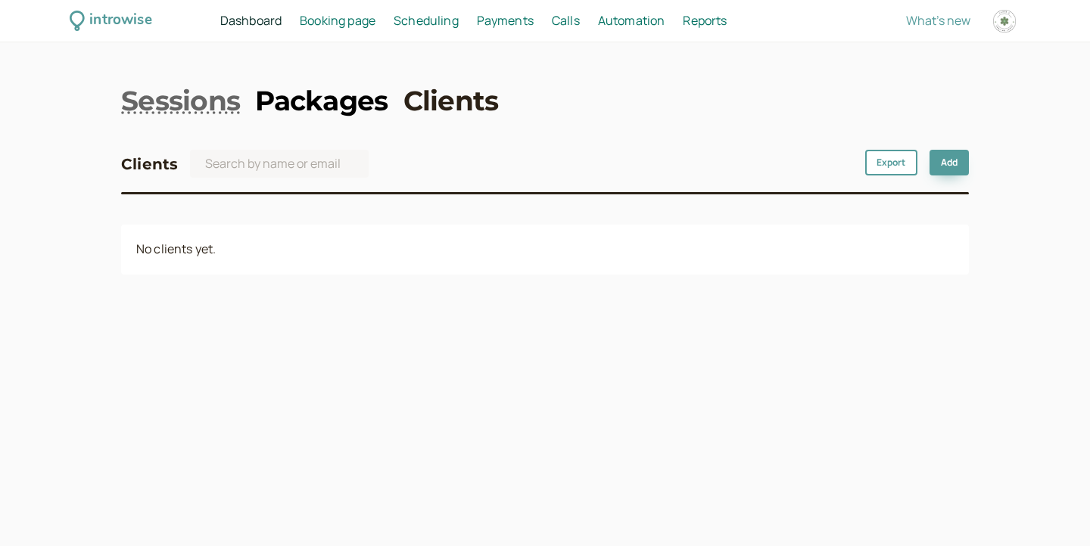
click at [353, 108] on link "Packages" at bounding box center [321, 101] width 132 height 38
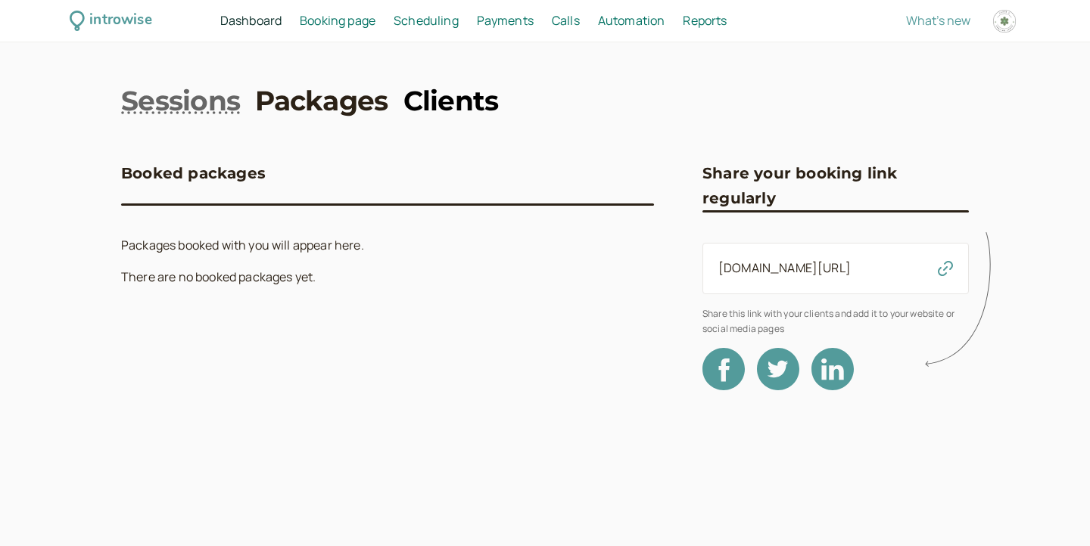
click at [431, 108] on link "Clients" at bounding box center [450, 101] width 95 height 38
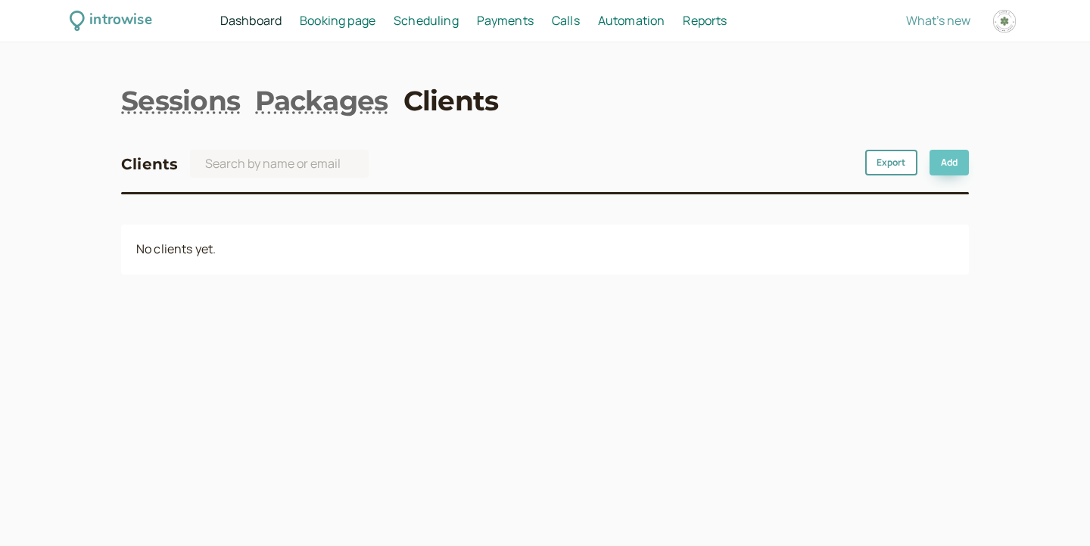
click at [936, 163] on link "Add" at bounding box center [948, 163] width 39 height 26
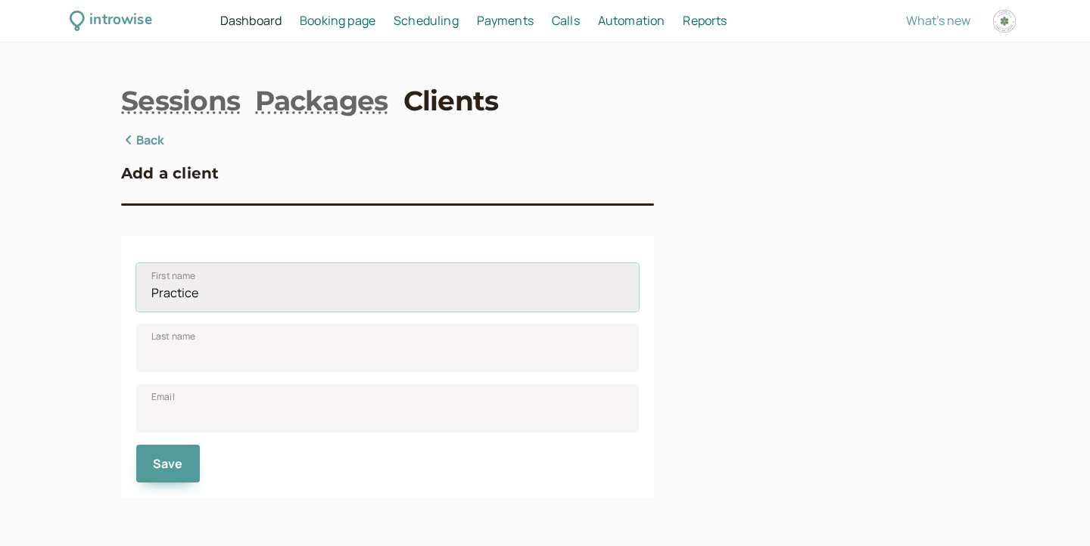
type input "Practice"
type input "Client"
type input "k"
type input "[EMAIL_ADDRESS][DOMAIN_NAME]"
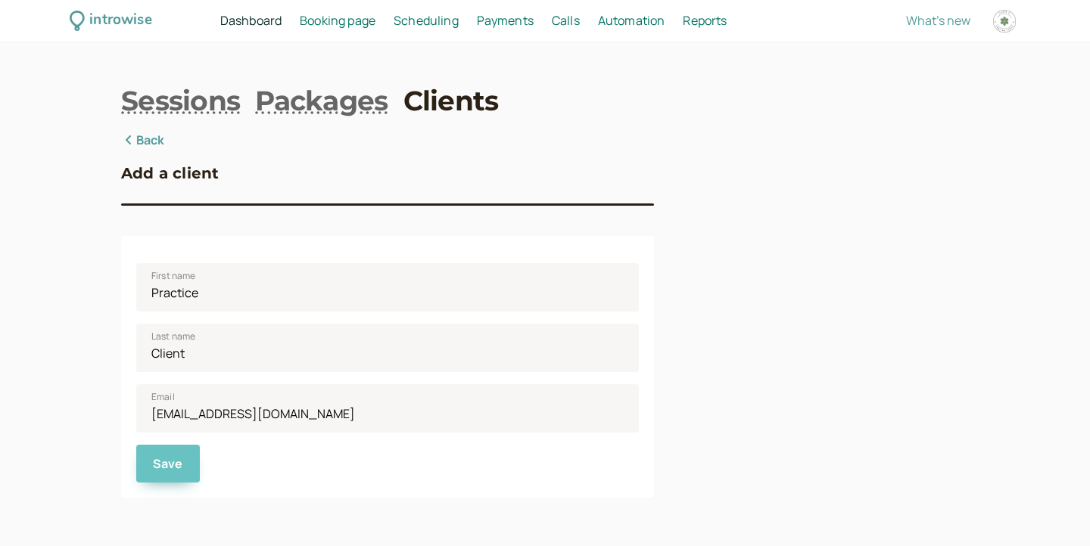
click at [191, 467] on button "Save" at bounding box center [168, 464] width 64 height 38
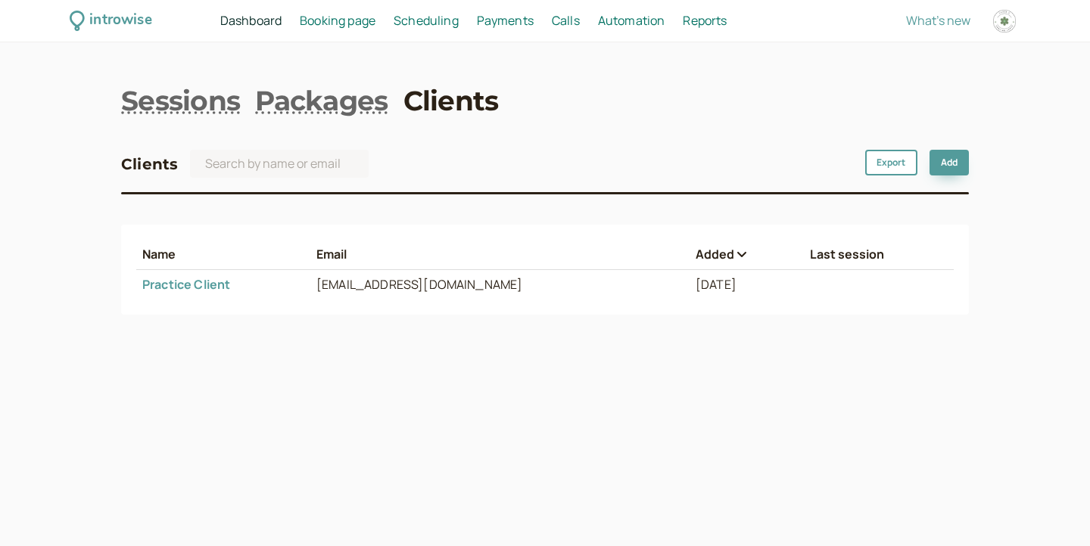
click at [176, 291] on link "Practice Client" at bounding box center [186, 284] width 88 height 17
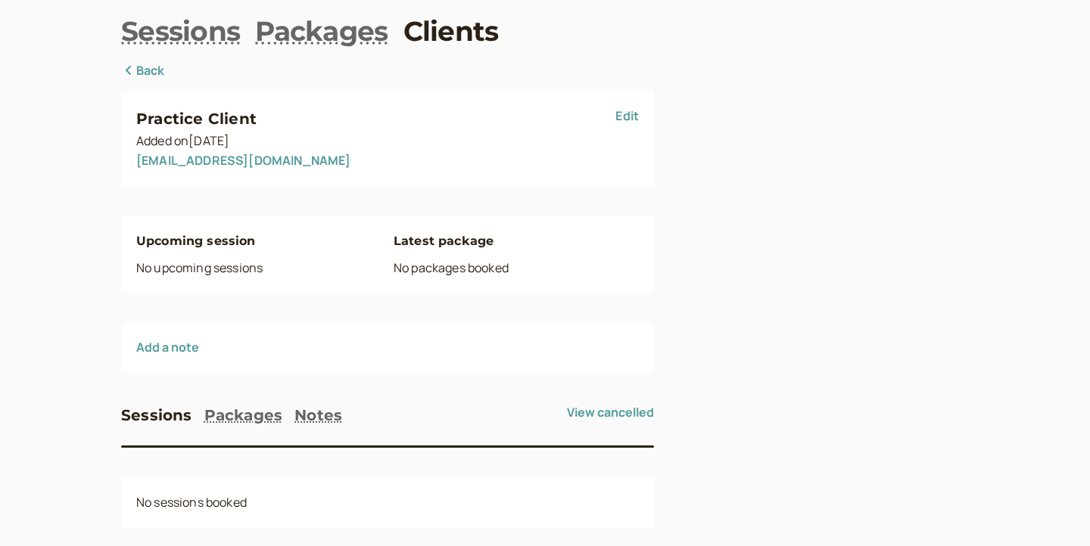
scroll to position [89, 0]
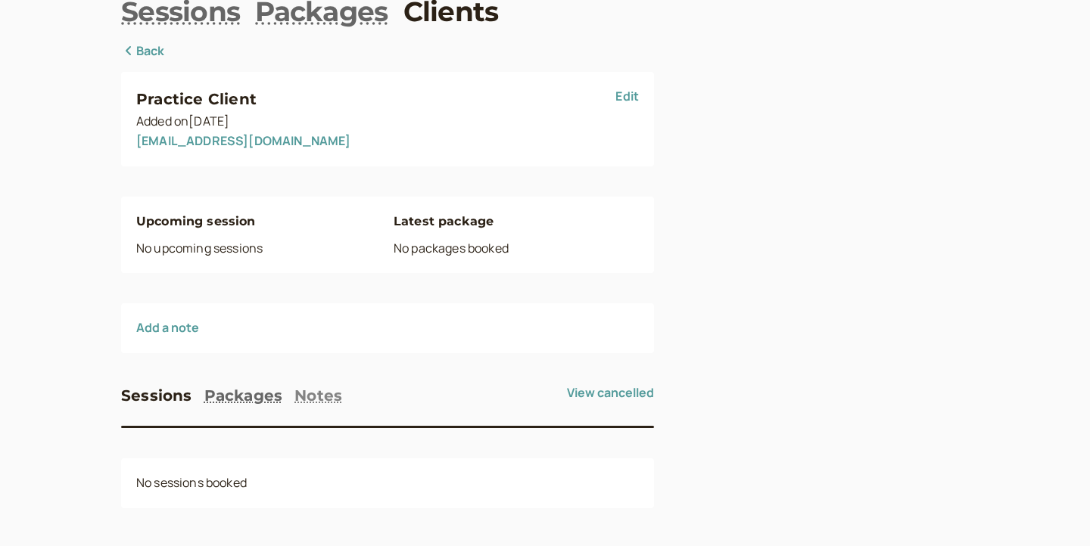
click at [316, 392] on button "Notes" at bounding box center [318, 396] width 48 height 24
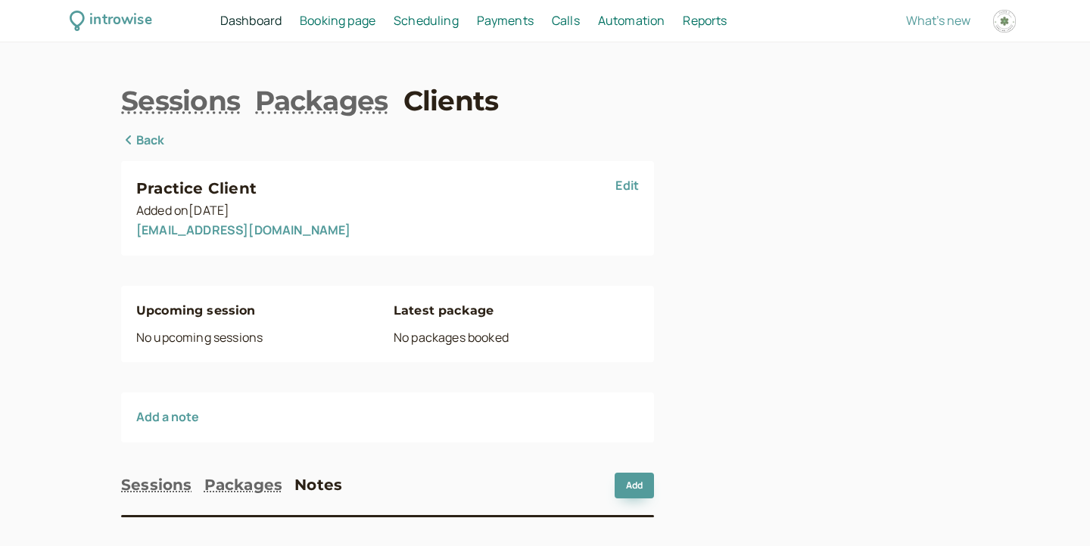
click at [443, 20] on span "Scheduling" at bounding box center [426, 20] width 65 height 17
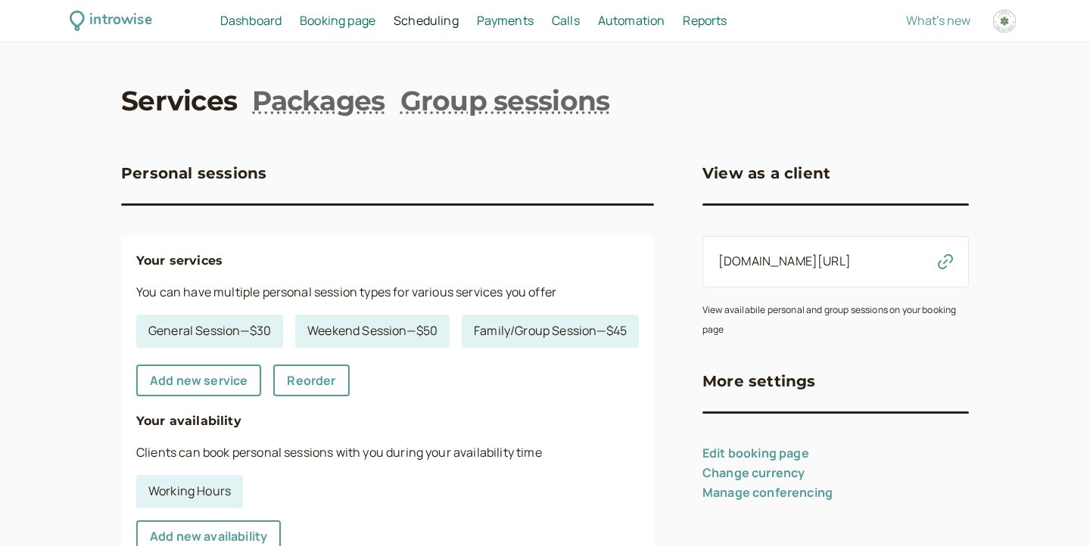
click at [1002, 21] on div at bounding box center [1004, 21] width 27 height 27
select select "America/[GEOGRAPHIC_DATA]"
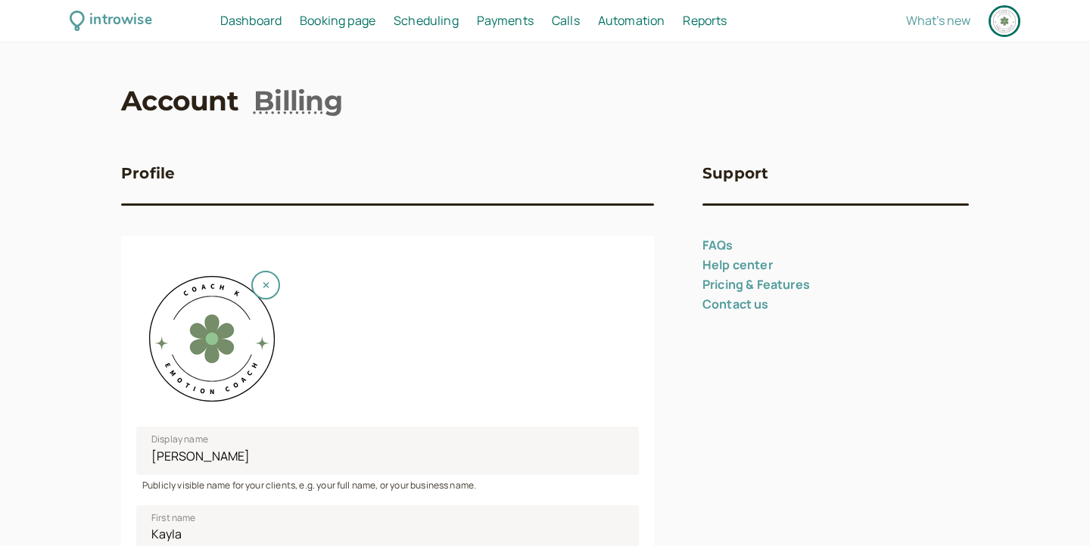
click at [728, 282] on link "Pricing & Features" at bounding box center [755, 284] width 107 height 17
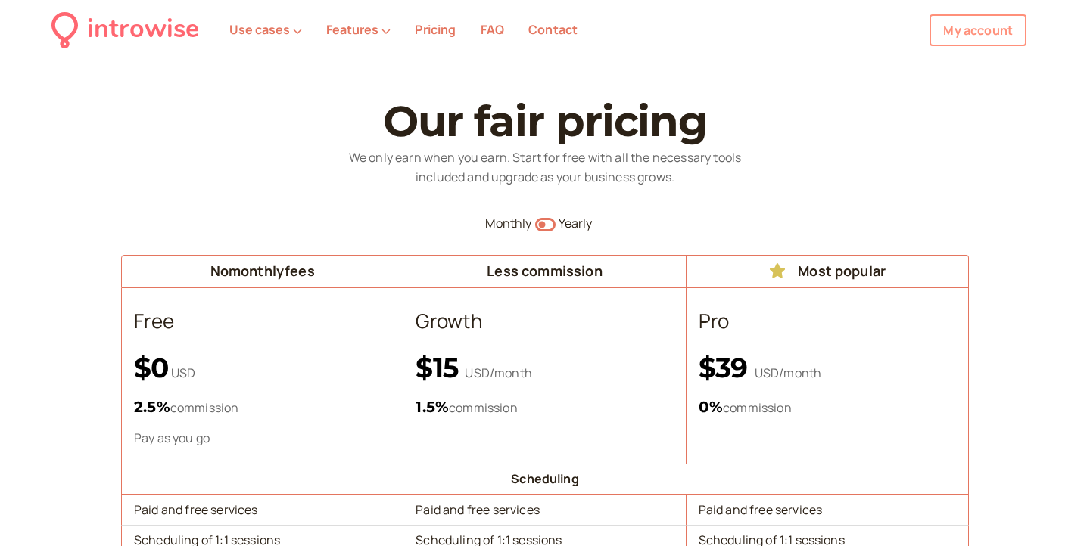
click at [988, 33] on link "My account" at bounding box center [977, 30] width 97 height 32
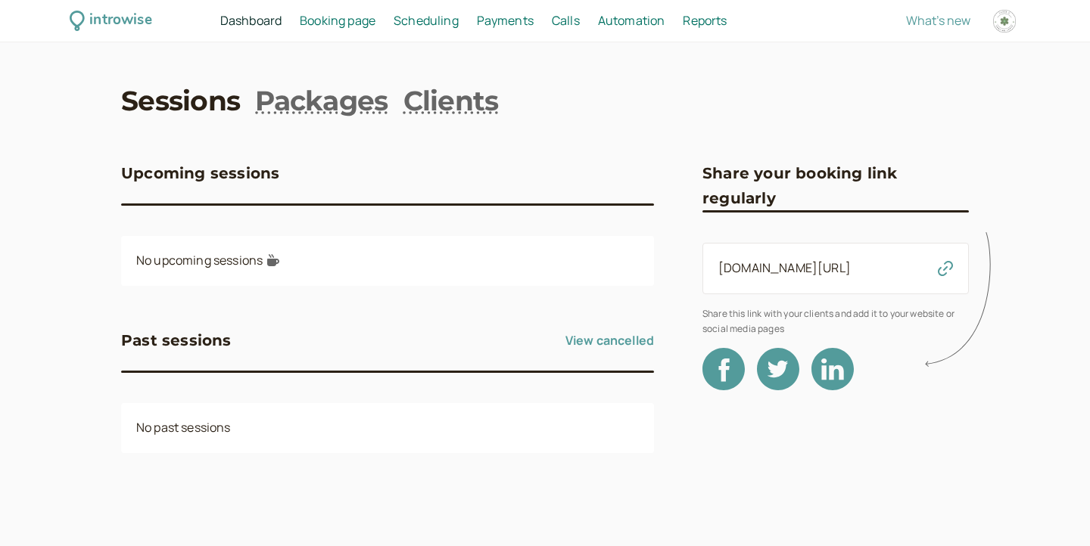
click at [412, 30] on div "introwise Dashboard Dashboard Booking page Booking Scheduling Scheduling Paymen…" at bounding box center [545, 21] width 1090 height 42
click at [412, 23] on span "Scheduling" at bounding box center [426, 20] width 65 height 17
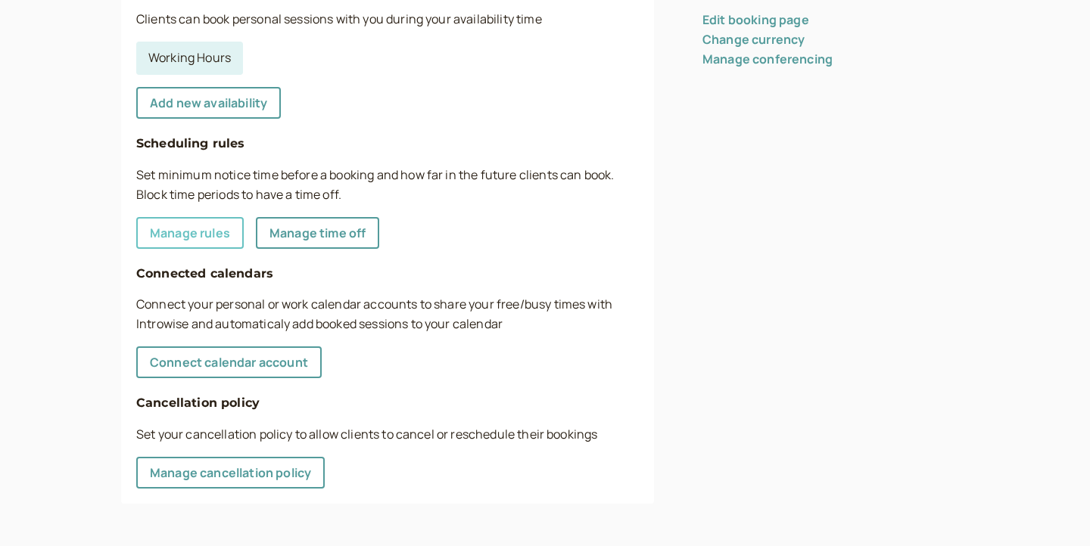
click at [222, 238] on link "Manage rules" at bounding box center [189, 233] width 107 height 32
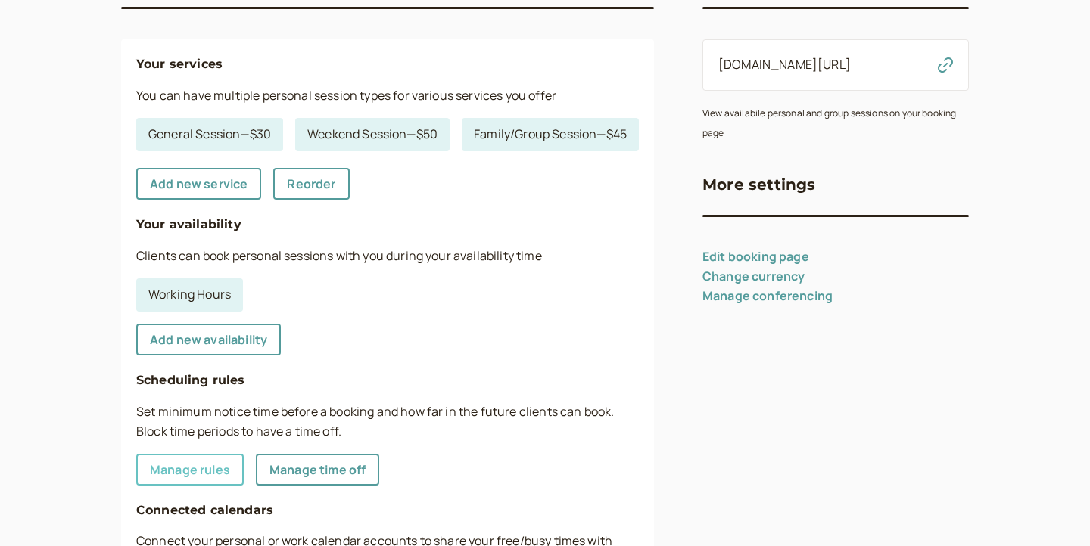
select select "720"
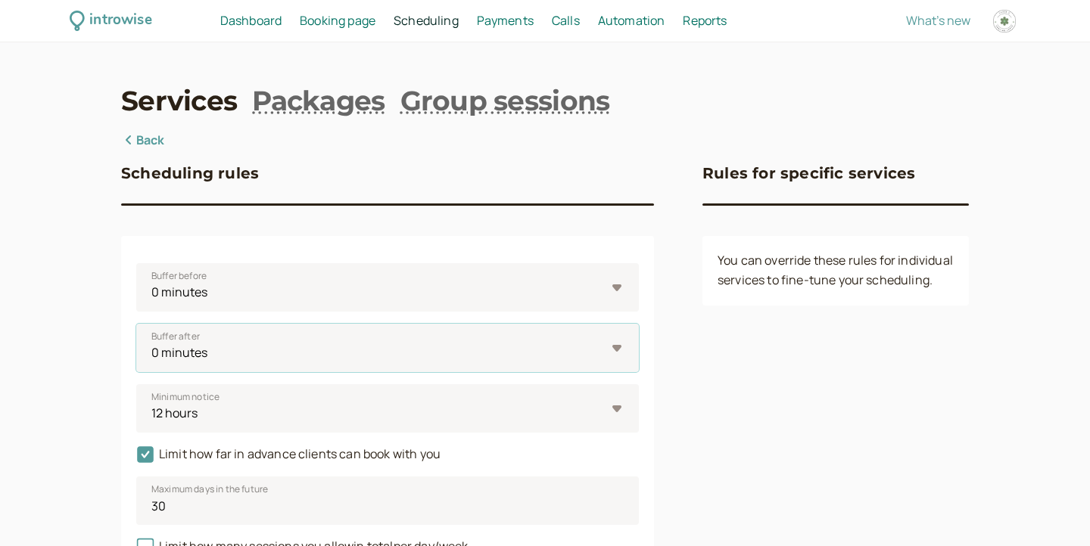
scroll to position [0, 0]
click at [630, 21] on span "Automation" at bounding box center [631, 20] width 67 height 17
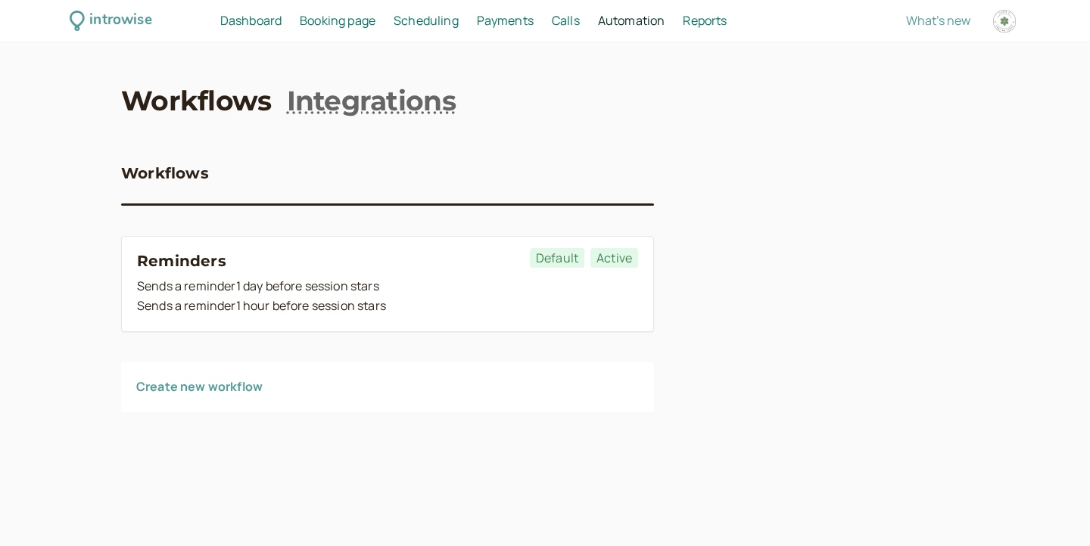
click at [258, 17] on span "Dashboard" at bounding box center [250, 20] width 61 height 17
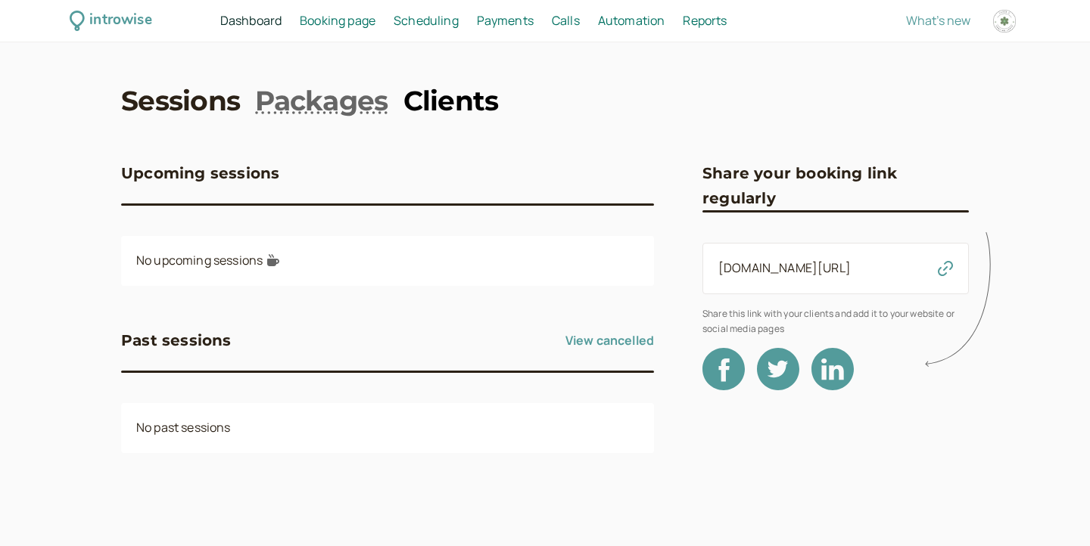
click at [440, 112] on link "Clients" at bounding box center [450, 101] width 95 height 38
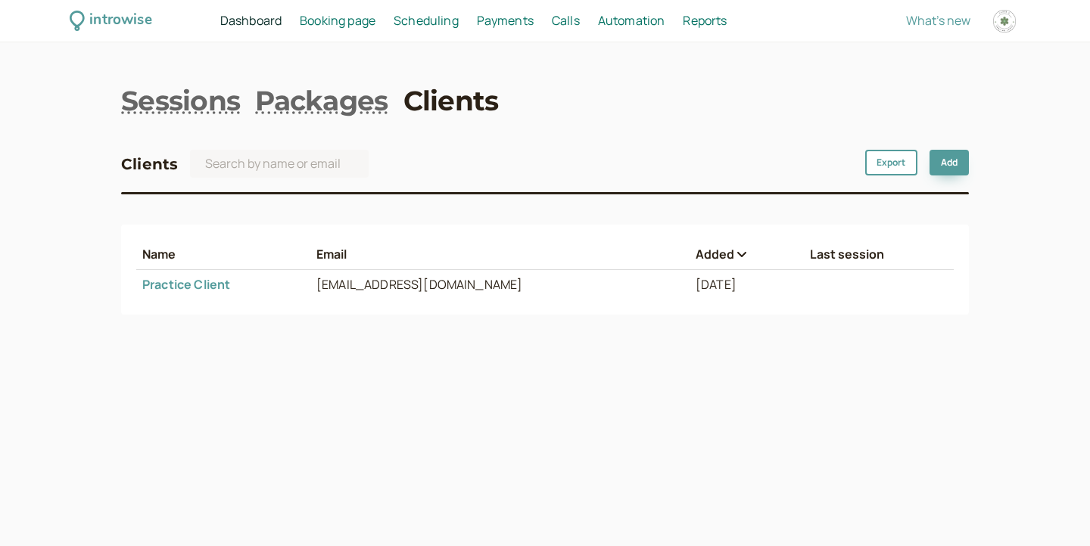
click at [186, 287] on link "Practice Client" at bounding box center [186, 284] width 88 height 17
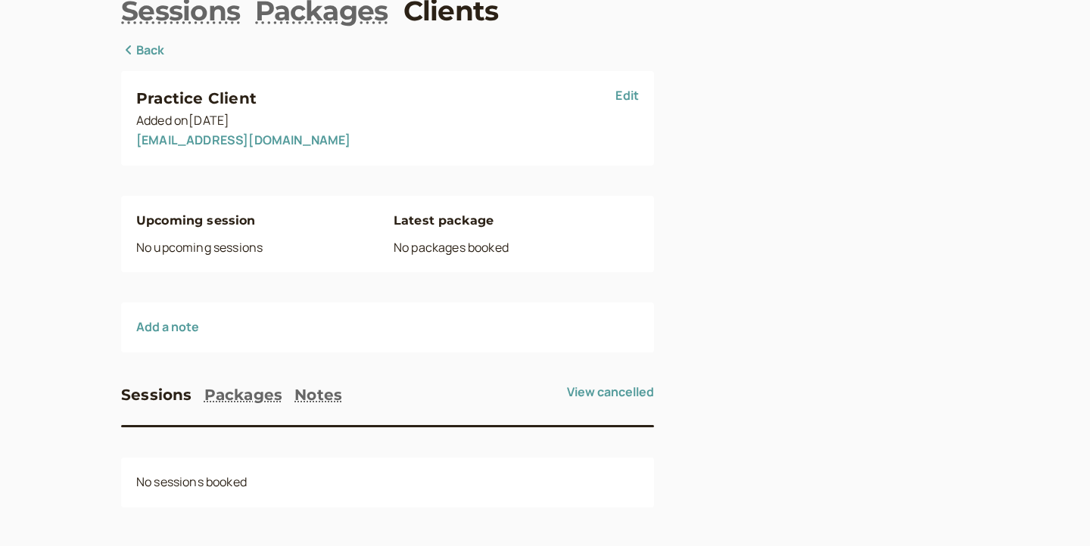
scroll to position [89, 0]
click at [164, 328] on button "Add a note" at bounding box center [167, 328] width 63 height 14
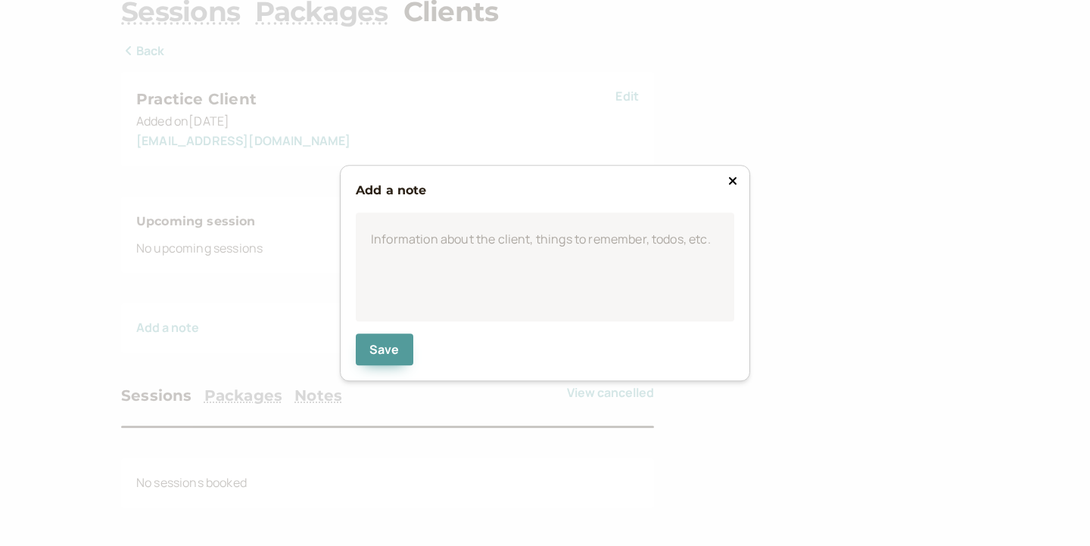
click at [723, 180] on div "Add a note Information about the client, things to remember, todos, etc. Save" at bounding box center [545, 273] width 410 height 216
click at [737, 180] on button at bounding box center [733, 180] width 18 height 15
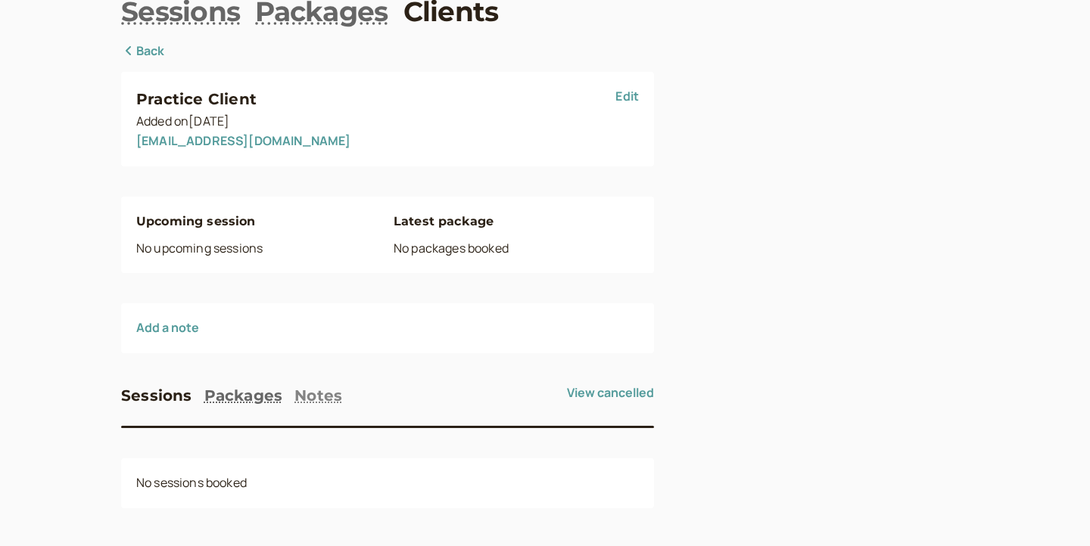
click at [315, 402] on button "Notes" at bounding box center [318, 396] width 48 height 24
click at [626, 395] on button "Add" at bounding box center [634, 397] width 39 height 26
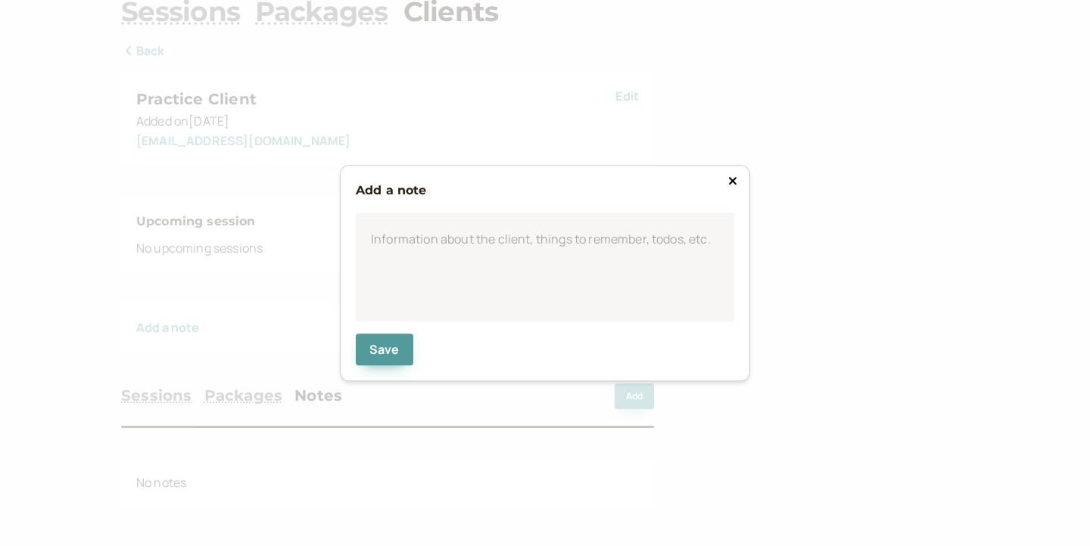
click at [733, 176] on button at bounding box center [733, 180] width 18 height 15
